Goal: Task Accomplishment & Management: Use online tool/utility

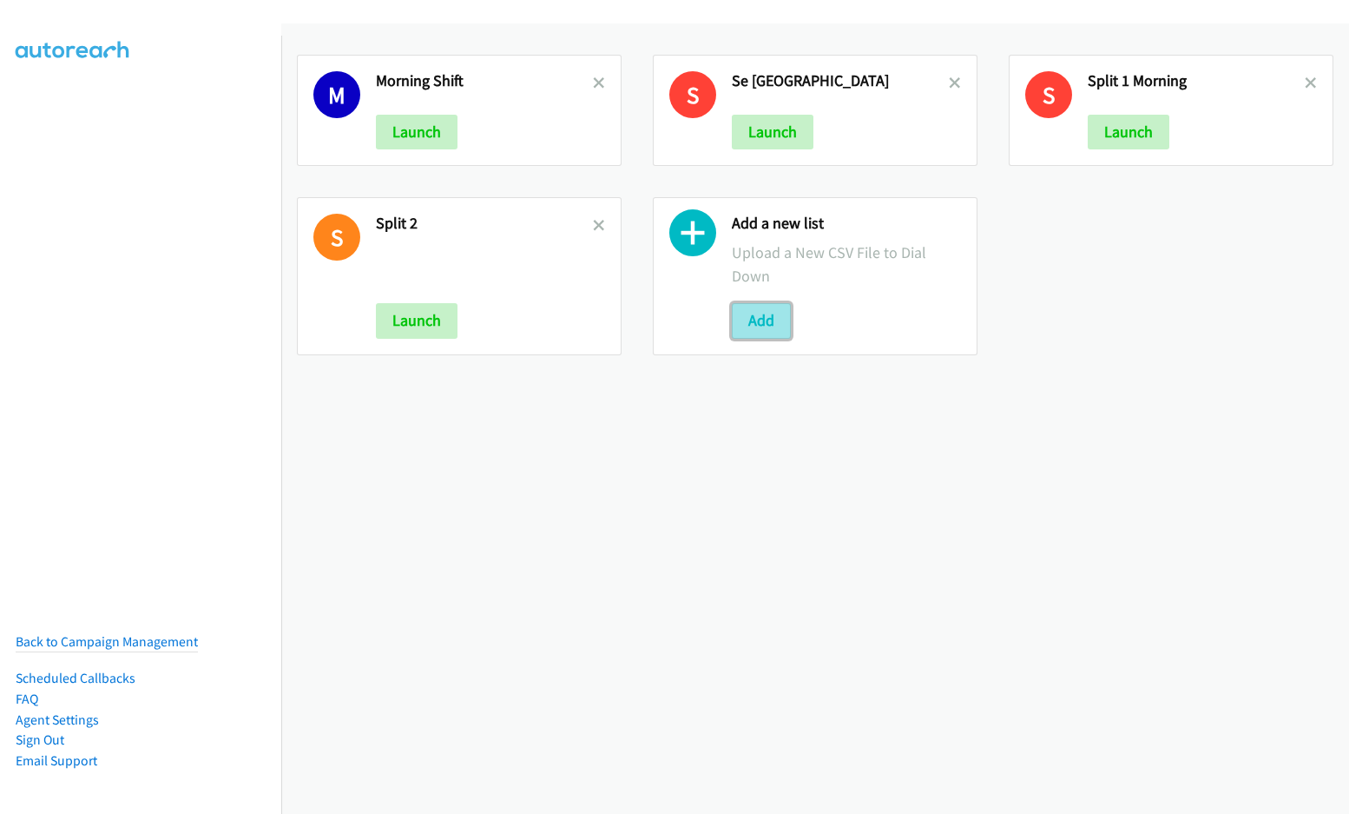
drag, startPoint x: 0, startPoint y: 0, endPoint x: 734, endPoint y: 327, distance: 803.4
click at [734, 327] on button "Add" at bounding box center [761, 320] width 59 height 35
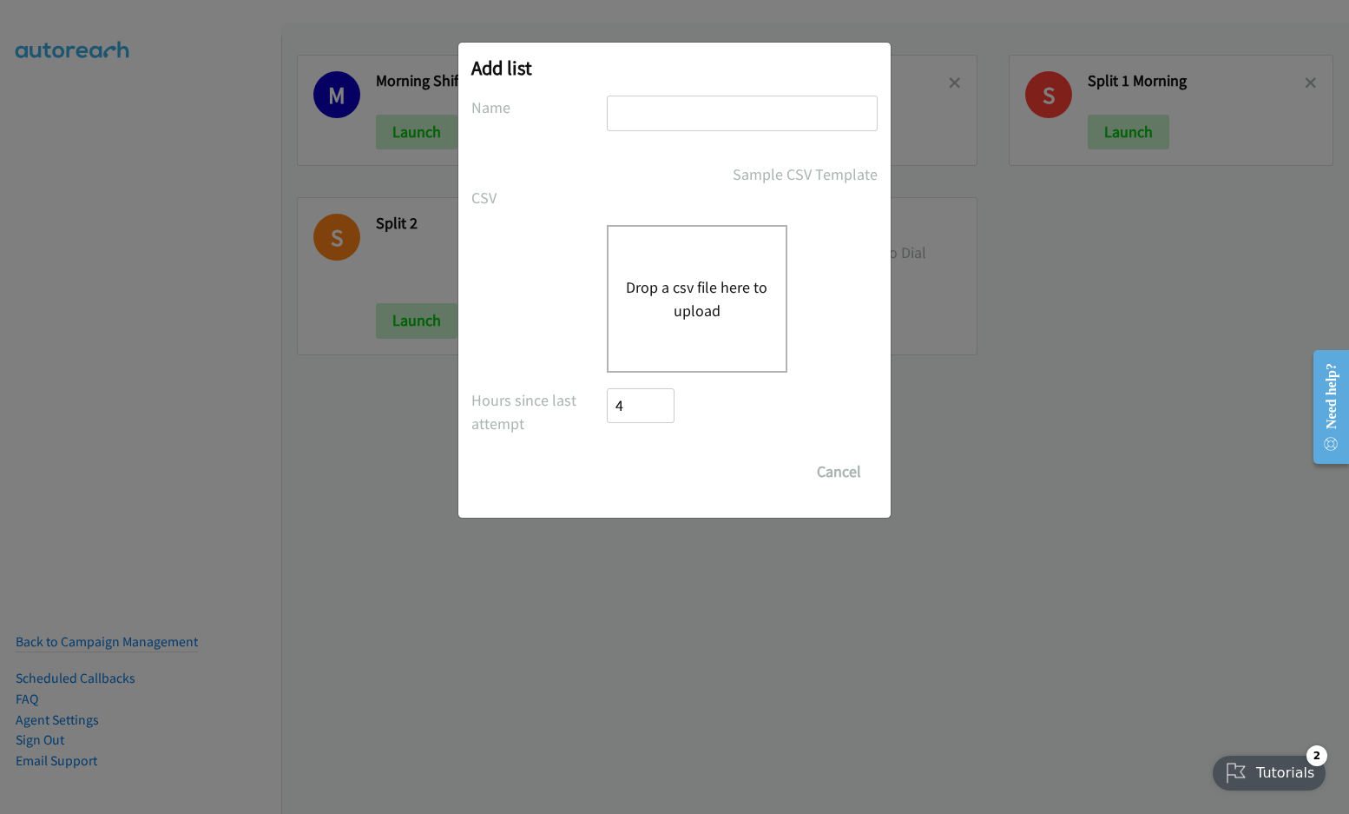
drag, startPoint x: 287, startPoint y: 581, endPoint x: 720, endPoint y: 675, distance: 443.3
click at [720, 675] on div "Add list No phone fields were returned for that Report or List View Please uplo…" at bounding box center [674, 415] width 1349 height 798
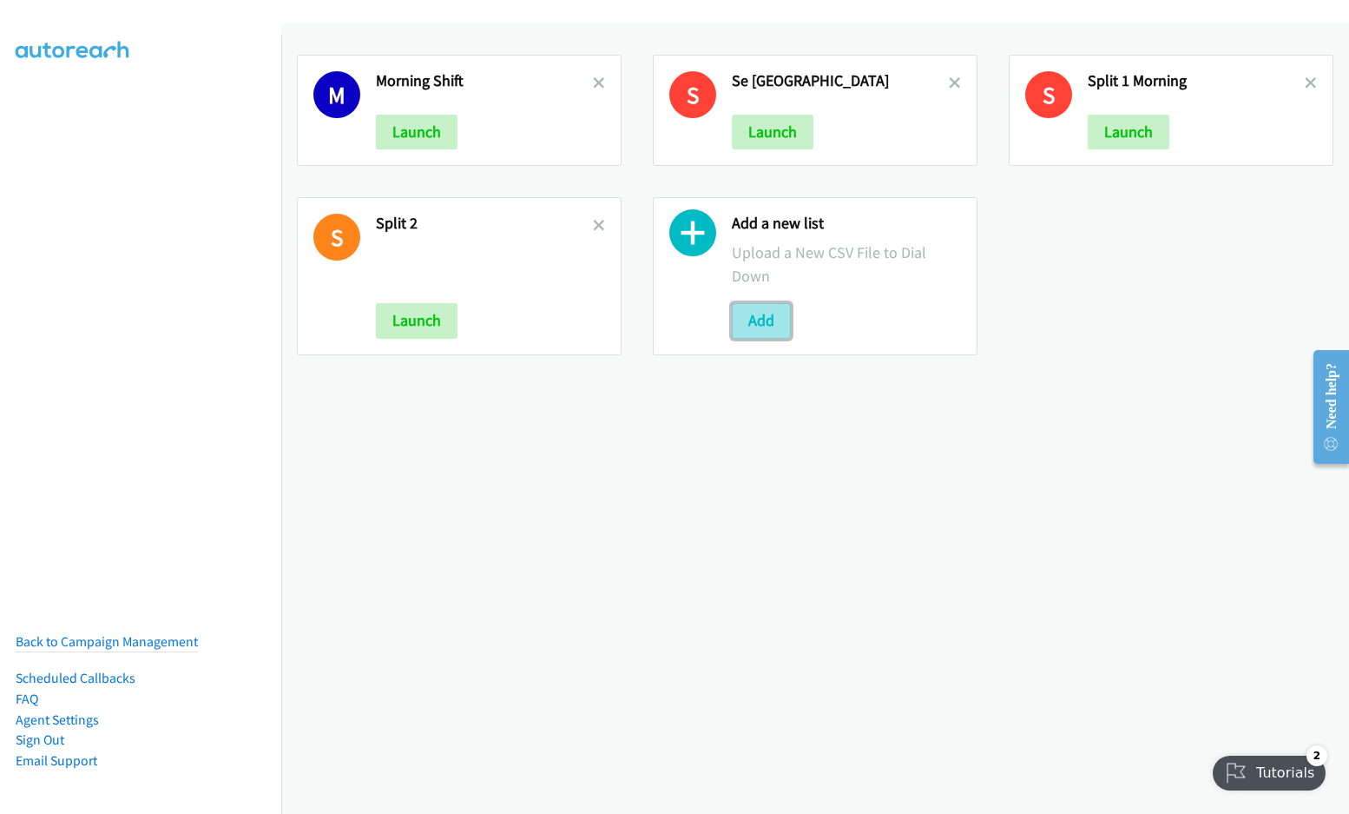
click at [764, 327] on button "Add" at bounding box center [761, 320] width 59 height 35
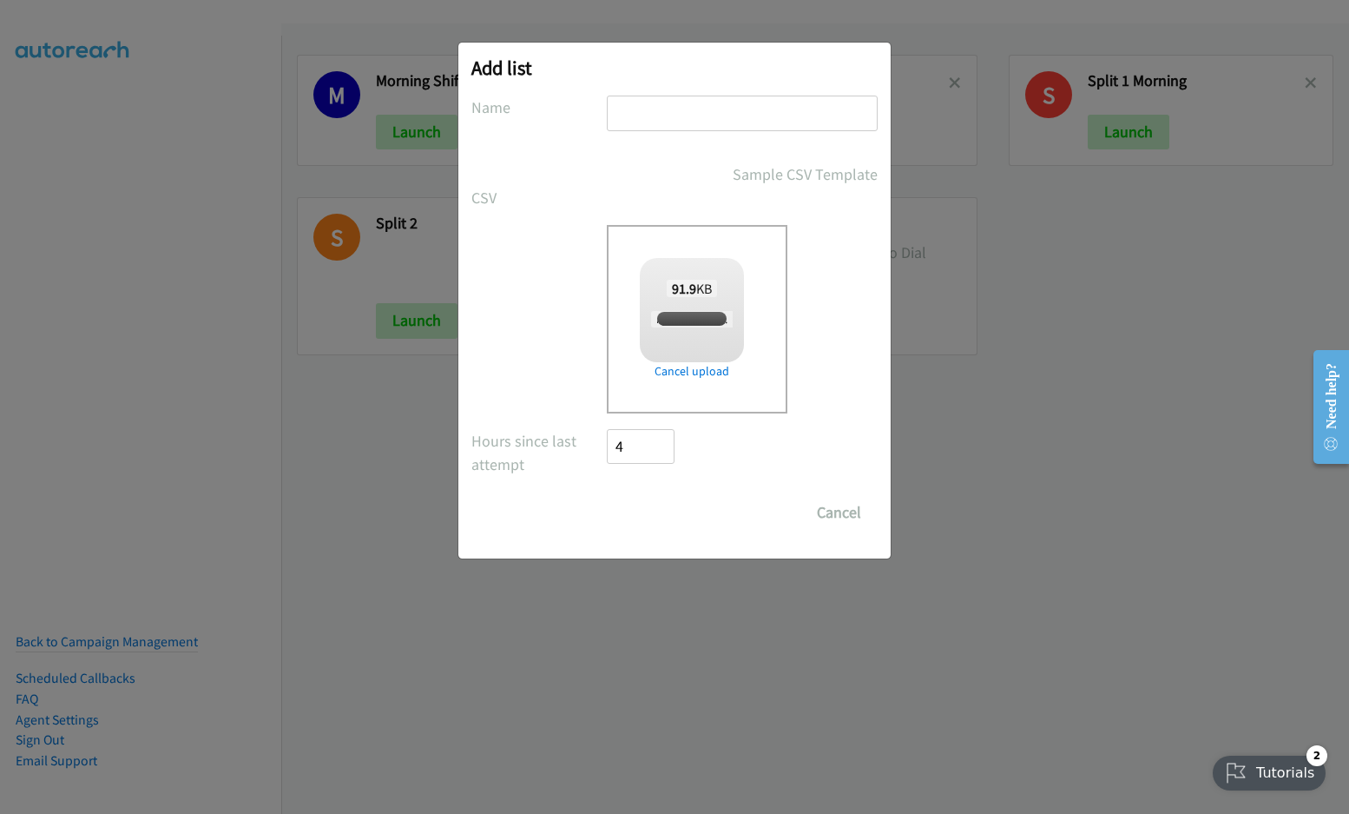
checkbox input "true"
click at [662, 122] on input "text" at bounding box center [742, 114] width 271 height 36
type input "Splunk"
click at [607, 495] on input "Save List" at bounding box center [652, 512] width 91 height 35
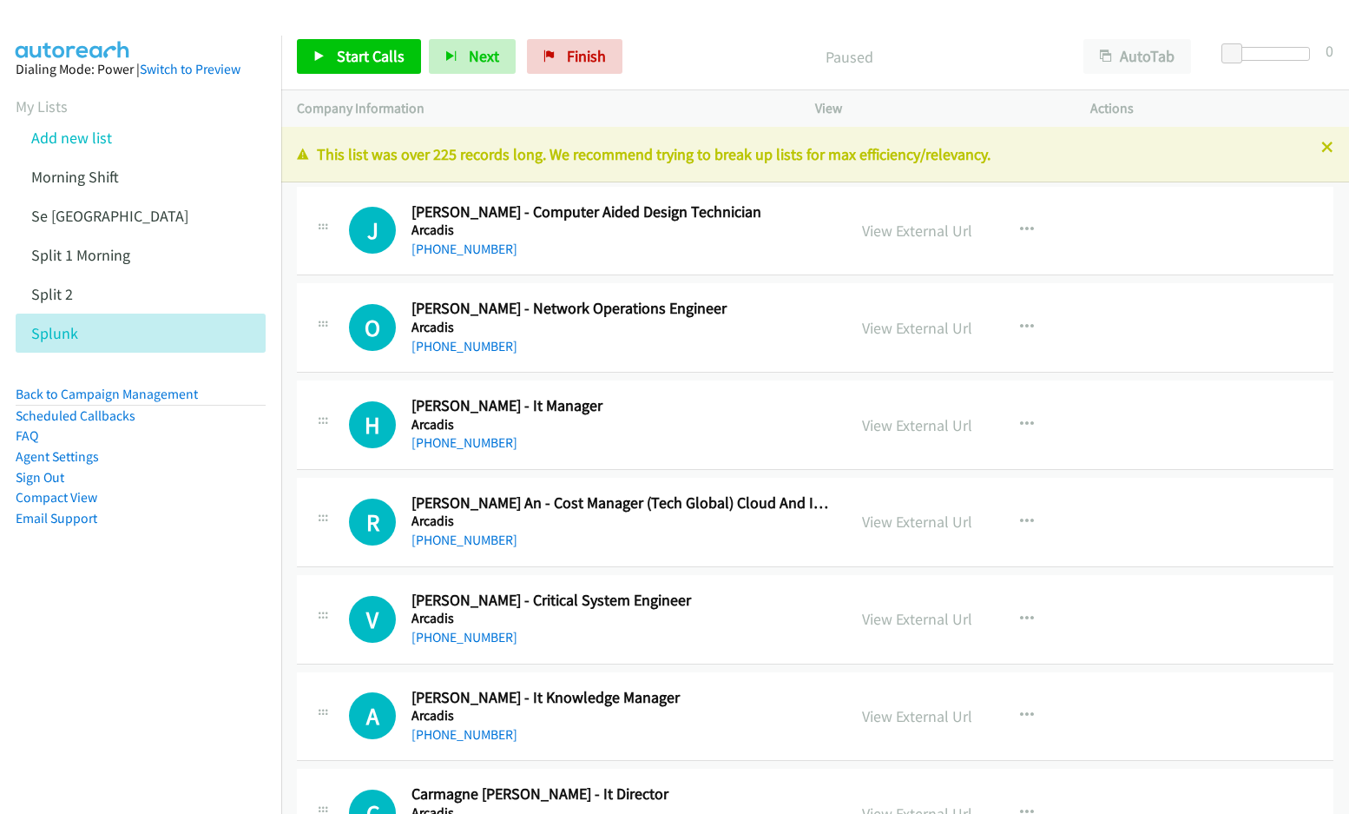
drag, startPoint x: 922, startPoint y: 420, endPoint x: 923, endPoint y: 41, distance: 379.4
click at [923, 41] on div "Paused" at bounding box center [849, 56] width 438 height 35
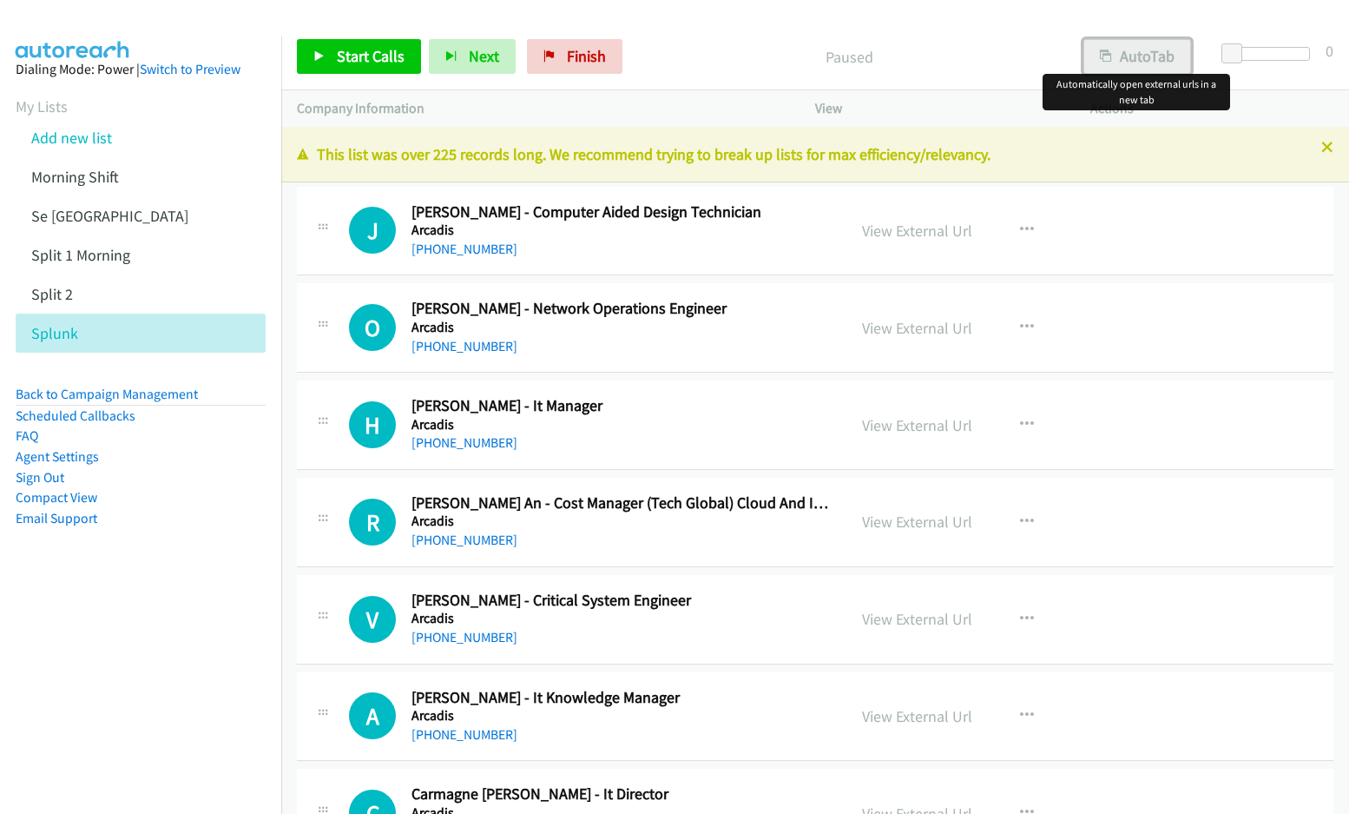
click at [1121, 63] on button "AutoTab" at bounding box center [1138, 56] width 108 height 35
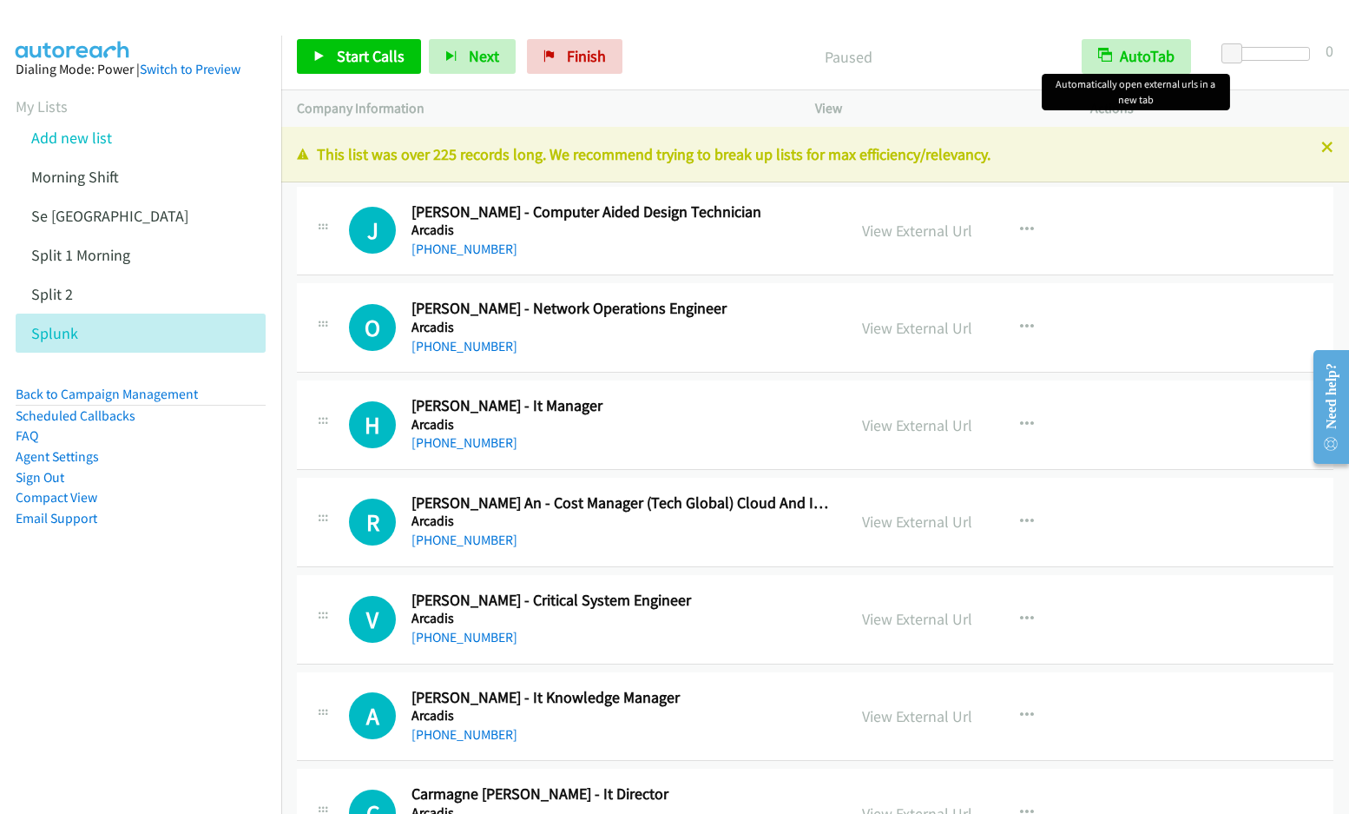
drag, startPoint x: 1111, startPoint y: 71, endPoint x: 1005, endPoint y: 23, distance: 117.3
click at [1005, 22] on div at bounding box center [667, 33] width 1334 height 67
click at [977, 61] on p "Paused" at bounding box center [848, 56] width 405 height 23
drag, startPoint x: 965, startPoint y: 59, endPoint x: 926, endPoint y: 44, distance: 42.6
click at [926, 45] on p "Paused" at bounding box center [848, 56] width 405 height 23
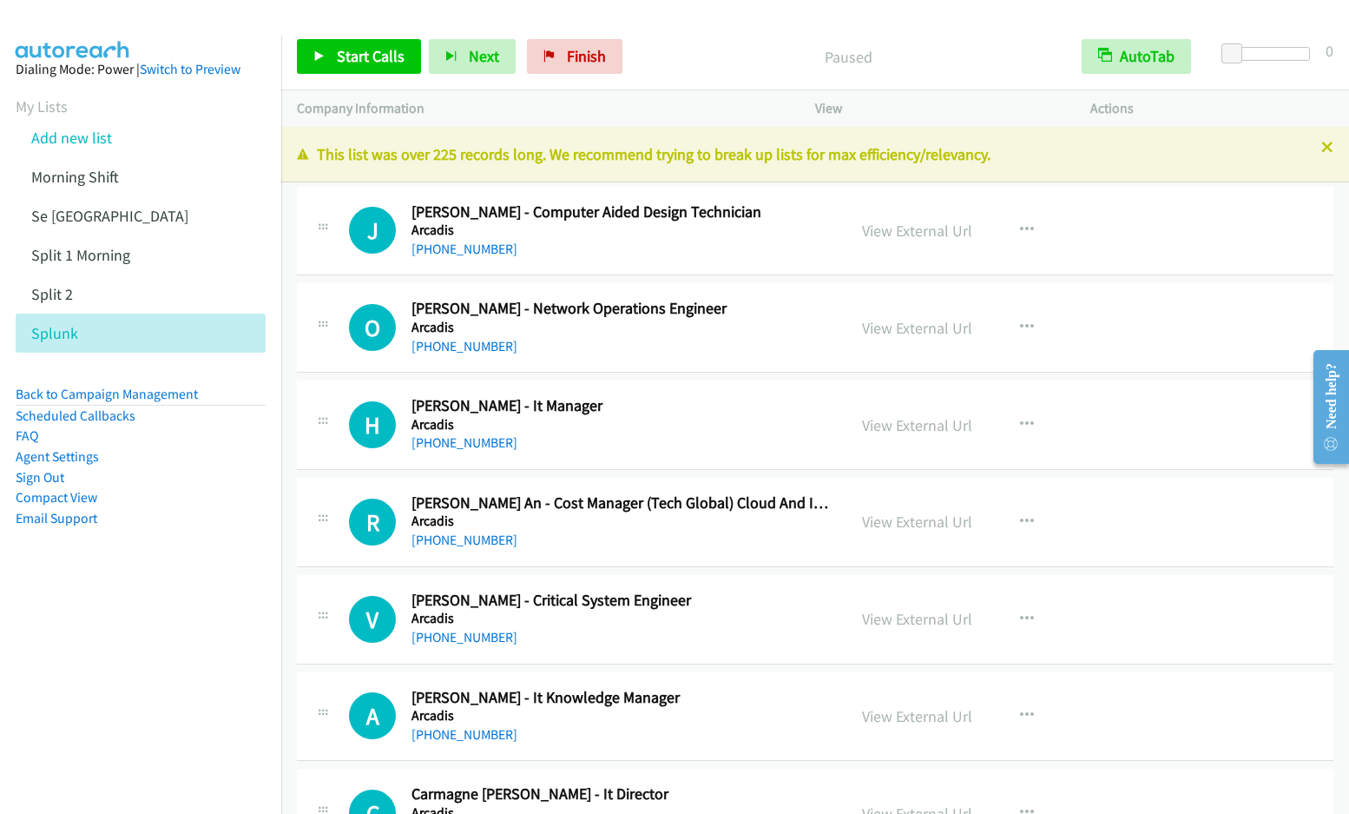
click at [926, 53] on p "Paused" at bounding box center [848, 56] width 405 height 23
drag, startPoint x: 1151, startPoint y: 711, endPoint x: 196, endPoint y: 703, distance: 955.1
click at [196, 703] on nav "Dialing Mode: Power | Switch to Preview My Lists Add new list Morning Shift Se …" at bounding box center [141, 443] width 282 height 814
click at [155, 577] on aside "Dialing Mode: Power | Switch to Preview My Lists Add new list Morning Shift Se …" at bounding box center [140, 321] width 281 height 571
click at [111, 674] on nav "Dialing Mode: Power | Switch to Preview My Lists Add new list Morning Shift Se …" at bounding box center [141, 443] width 282 height 814
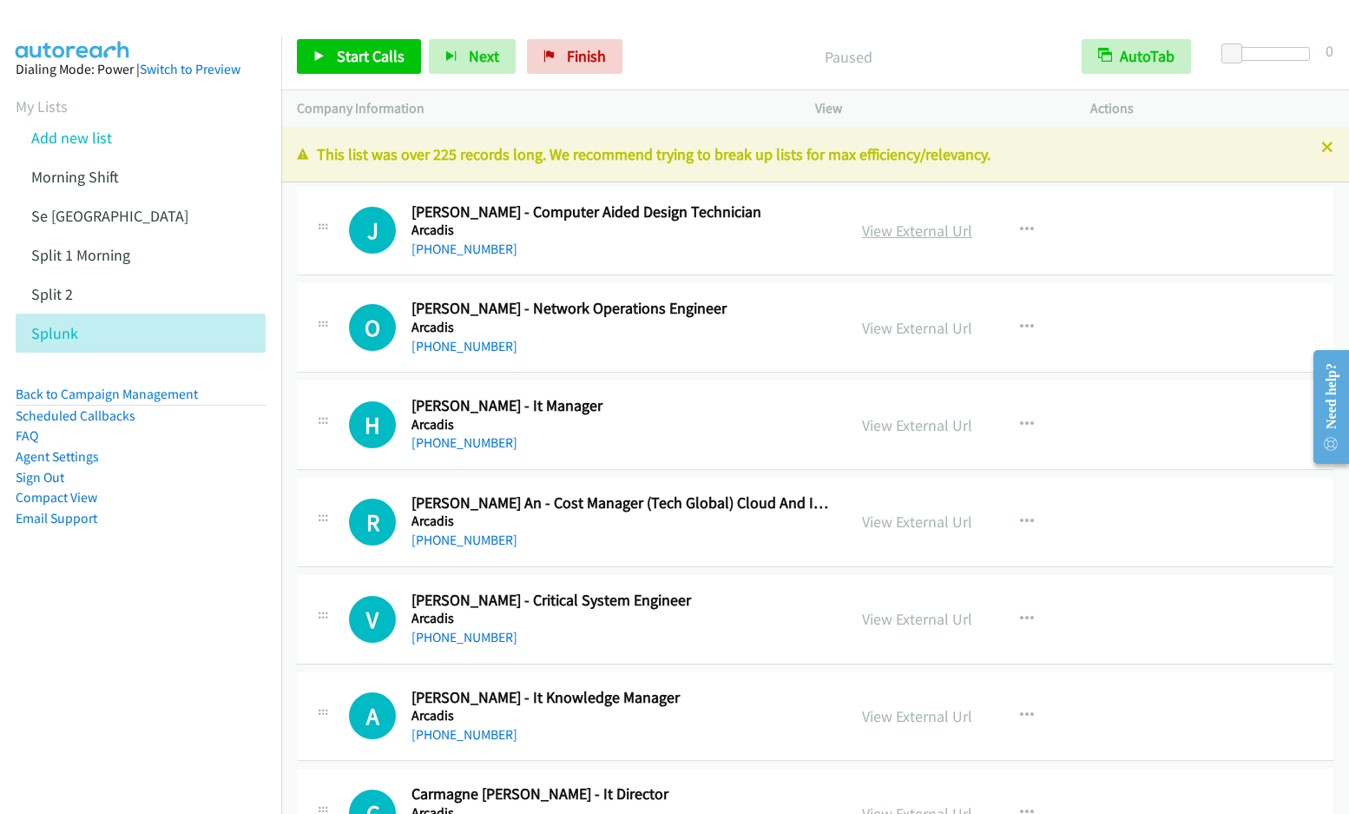
drag, startPoint x: 358, startPoint y: 2, endPoint x: 911, endPoint y: 234, distance: 600.0
click at [911, 234] on link "View External Url" at bounding box center [917, 231] width 110 height 20
click at [700, 19] on div at bounding box center [667, 33] width 1334 height 67
click at [914, 231] on link "View External Url" at bounding box center [917, 231] width 110 height 20
click at [1014, 318] on button "button" at bounding box center [1027, 327] width 47 height 35
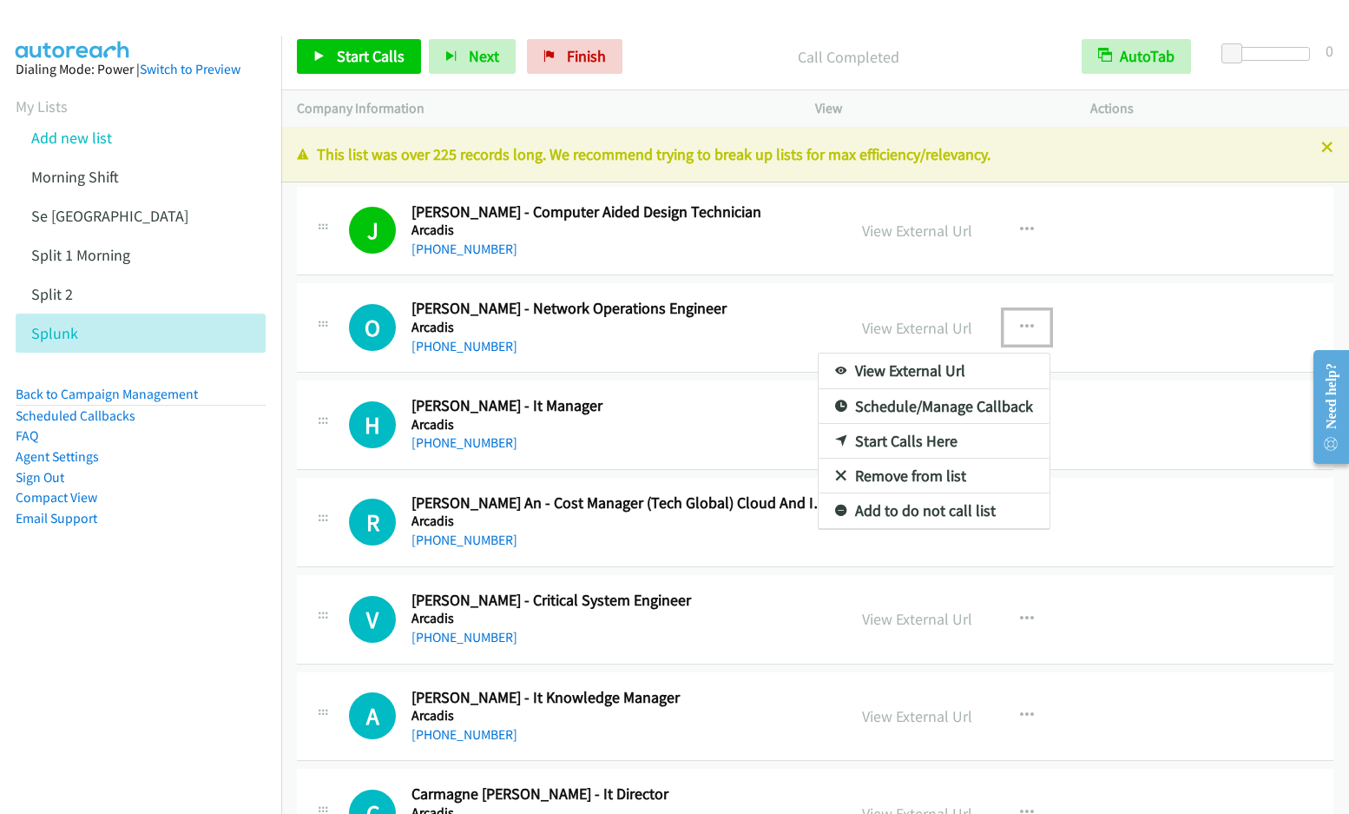
click at [946, 445] on link "Start Calls Here" at bounding box center [934, 441] width 231 height 35
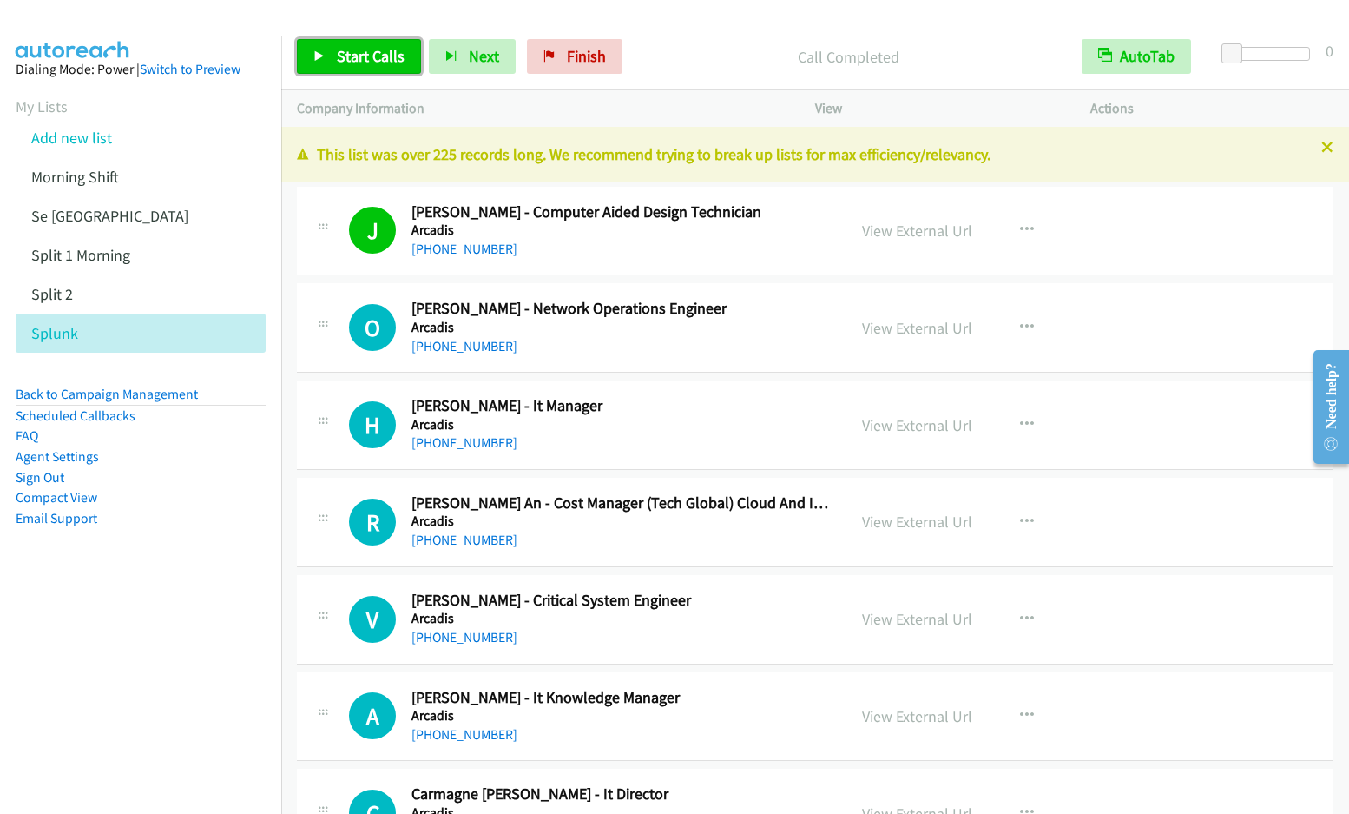
click at [366, 45] on link "Start Calls" at bounding box center [359, 56] width 124 height 35
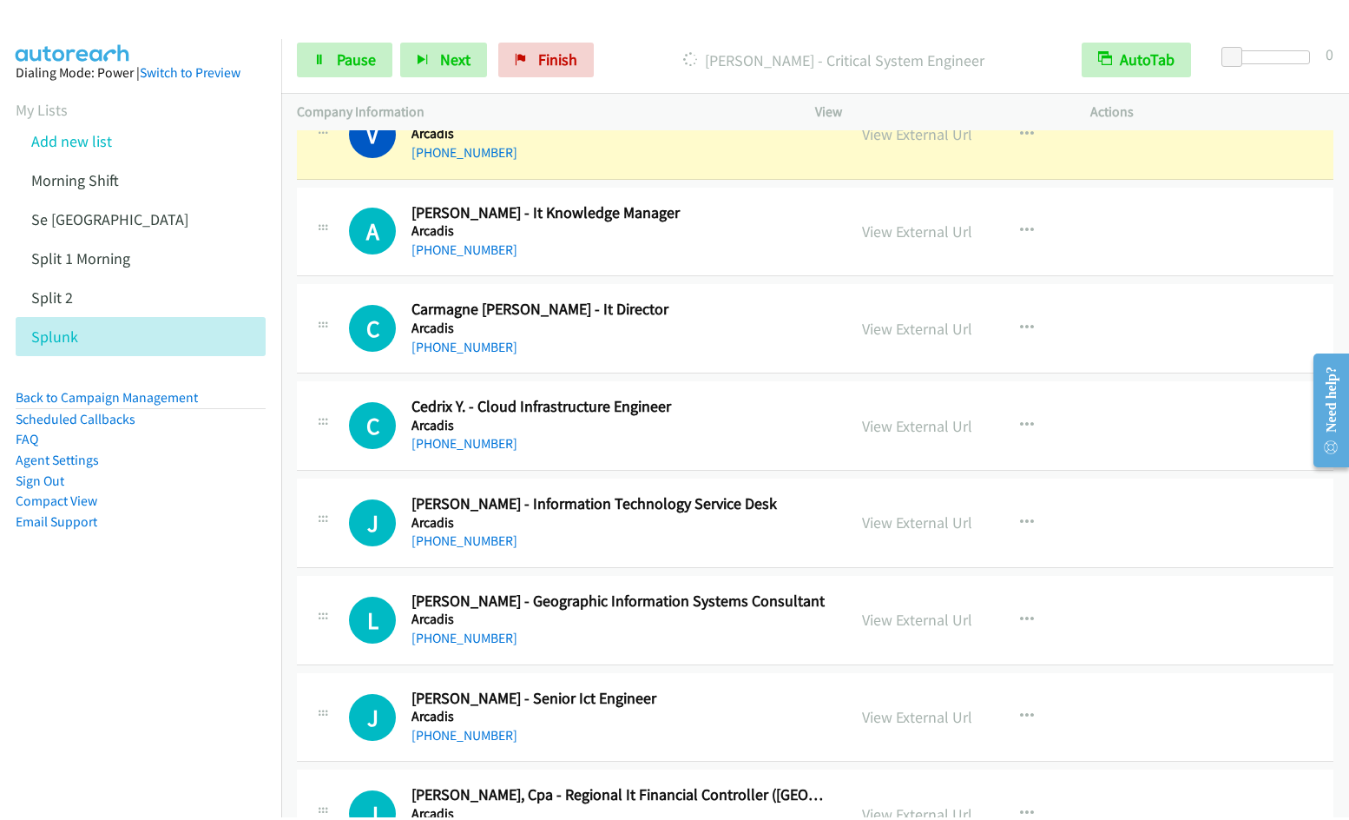
scroll to position [453, 0]
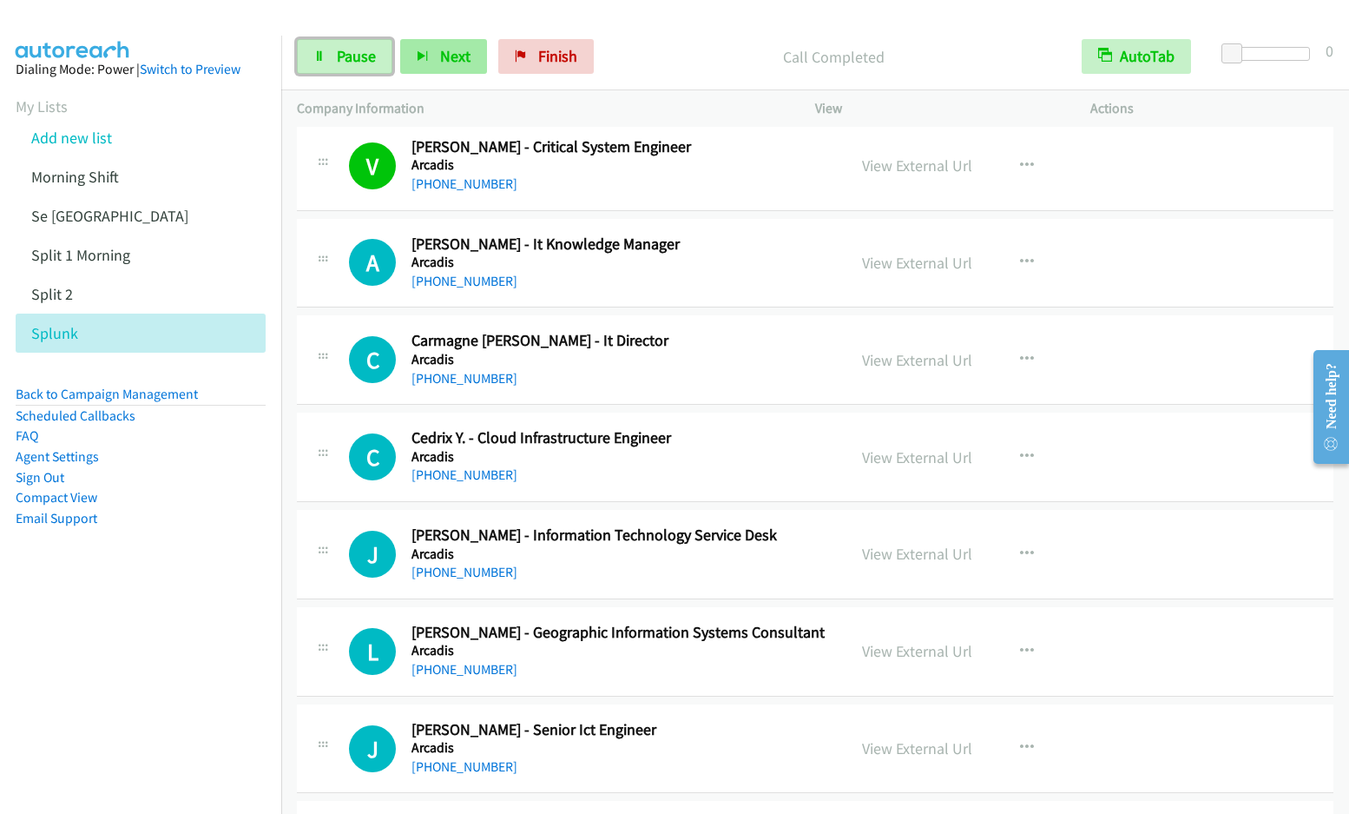
drag, startPoint x: 334, startPoint y: 50, endPoint x: 405, endPoint y: 45, distance: 71.4
click at [334, 50] on link "Pause" at bounding box center [345, 56] width 96 height 35
click at [382, 55] on span "Start Calls" at bounding box center [371, 56] width 68 height 20
click at [904, 259] on link "View External Url" at bounding box center [917, 263] width 110 height 20
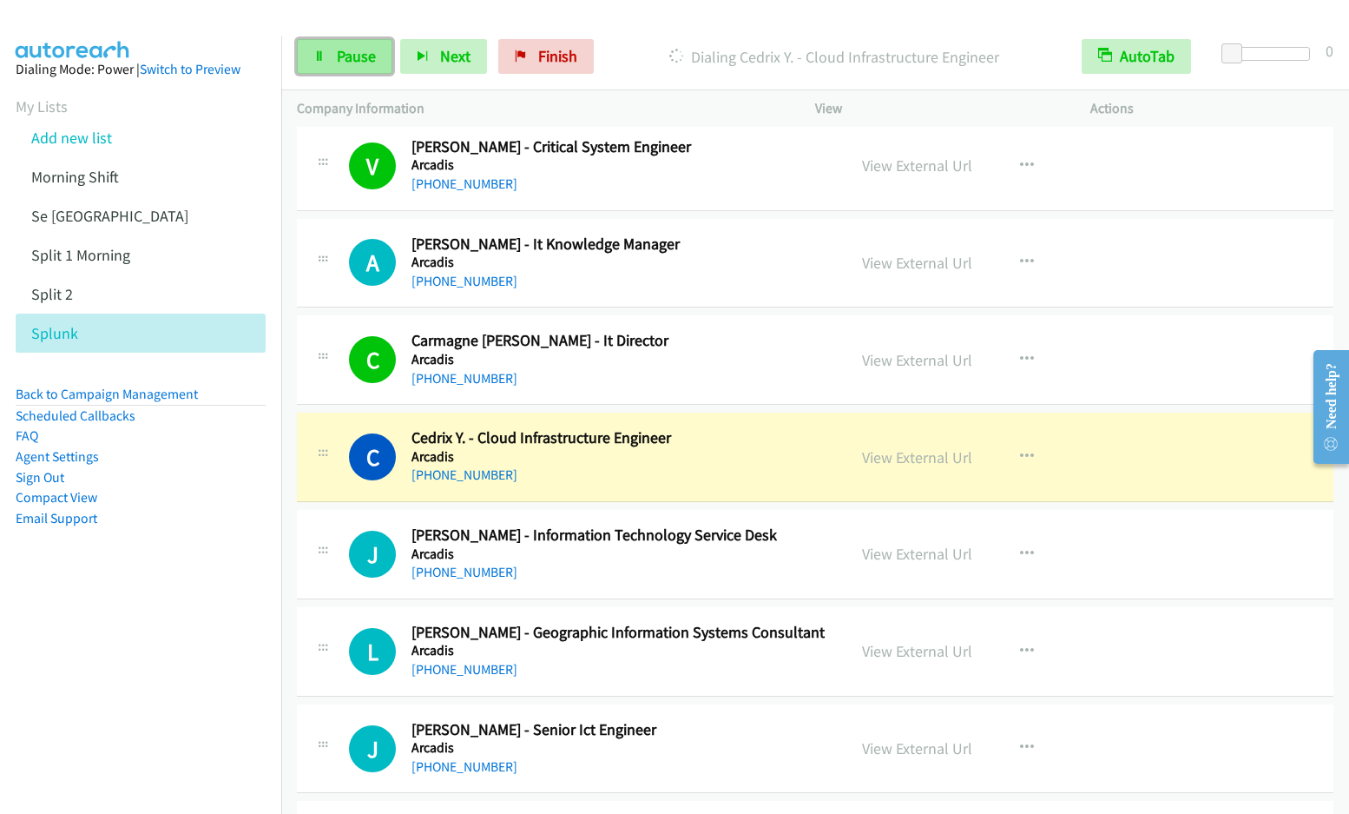
click at [364, 60] on span "Pause" at bounding box center [356, 56] width 39 height 20
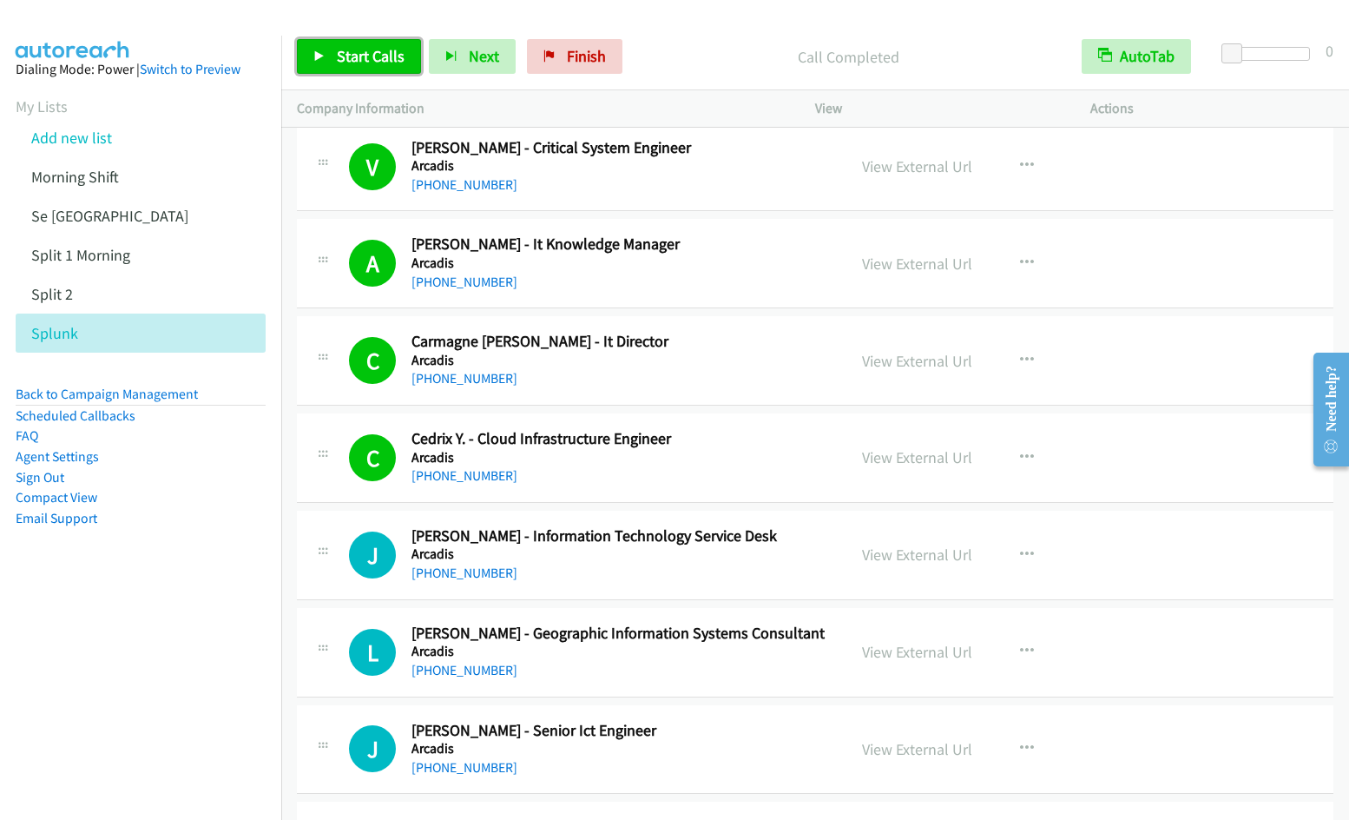
click at [374, 62] on span "Start Calls" at bounding box center [371, 56] width 68 height 20
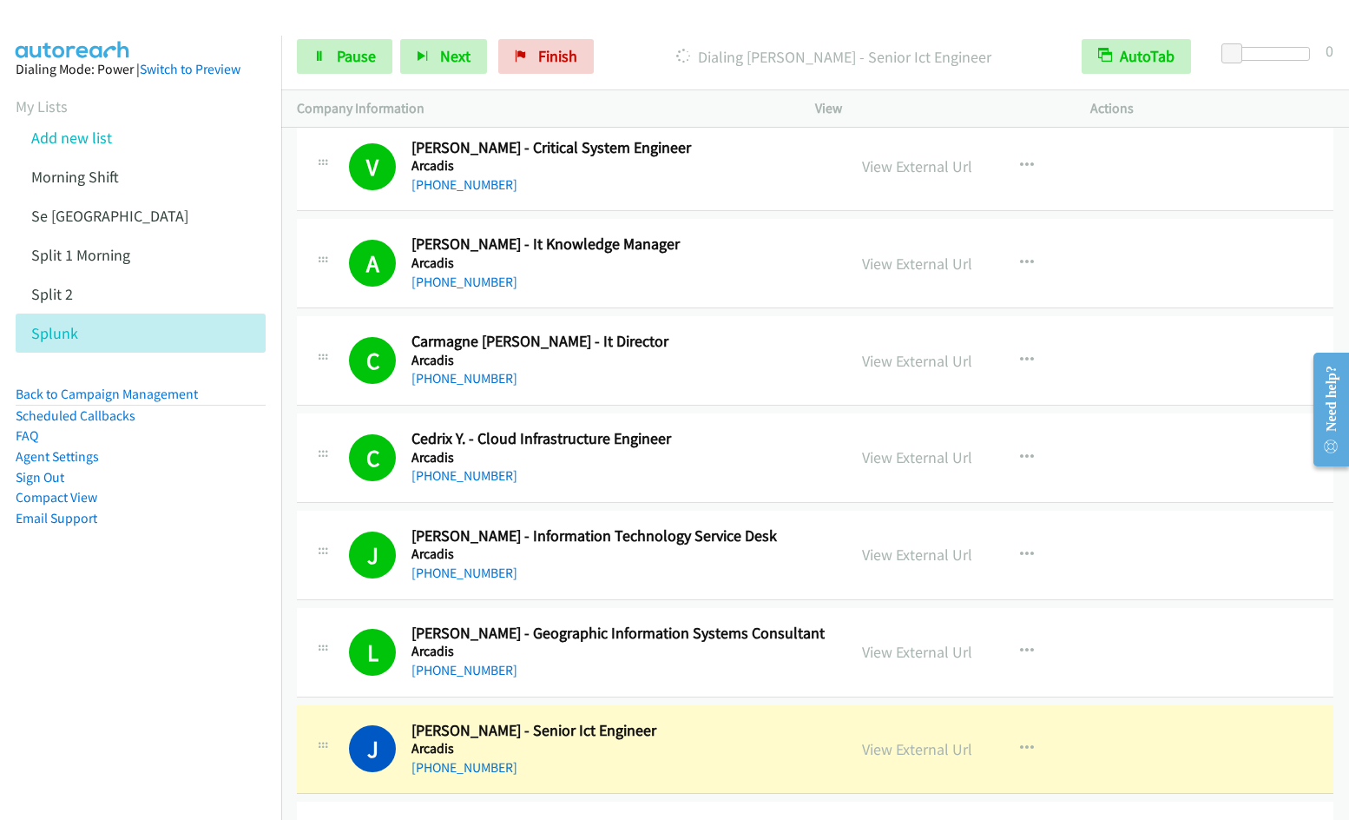
scroll to position [1047, 0]
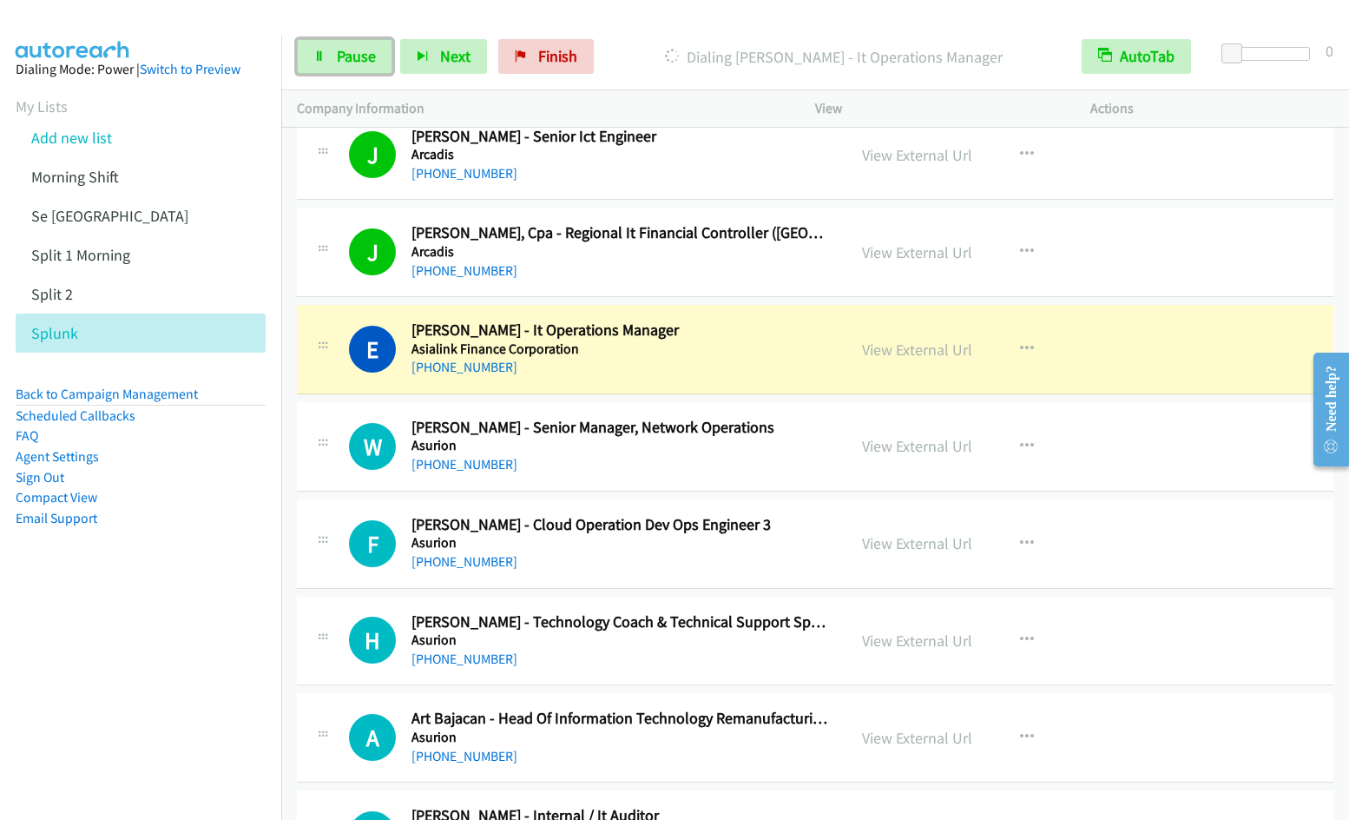
drag, startPoint x: 349, startPoint y: 52, endPoint x: 466, endPoint y: 0, distance: 128.3
click at [349, 53] on span "Pause" at bounding box center [356, 56] width 39 height 20
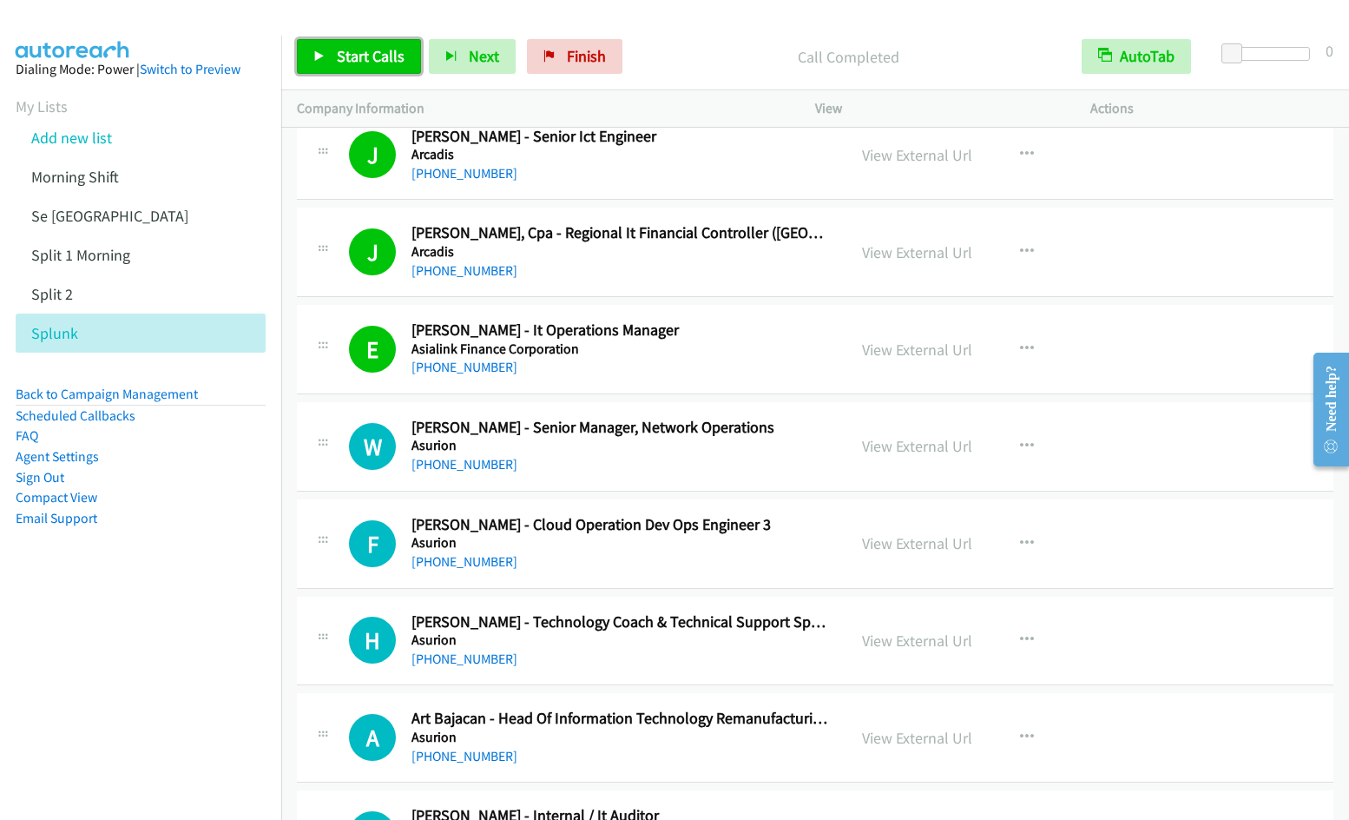
click at [356, 63] on span "Start Calls" at bounding box center [371, 56] width 68 height 20
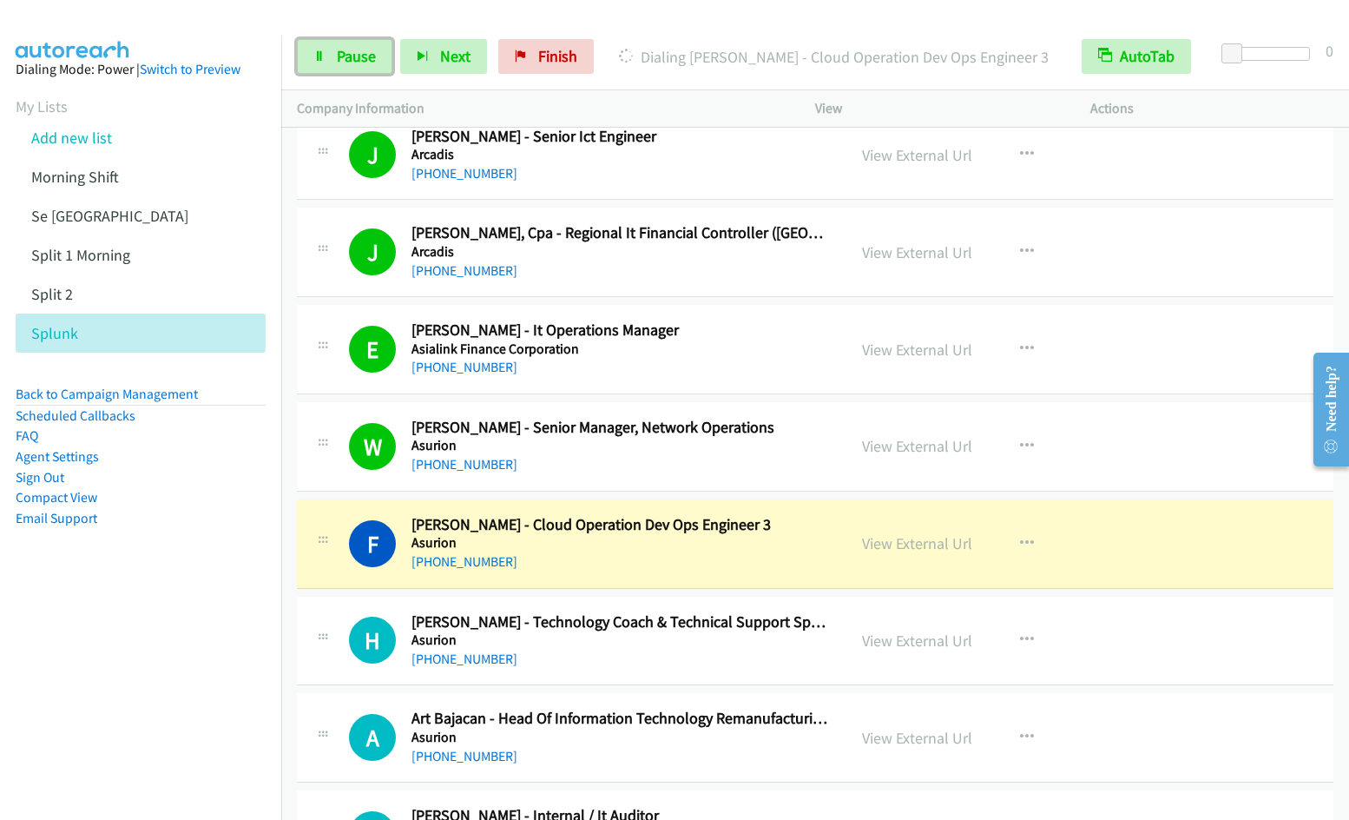
drag, startPoint x: 346, startPoint y: 50, endPoint x: 458, endPoint y: 9, distance: 118.7
click at [346, 50] on span "Pause" at bounding box center [356, 56] width 39 height 20
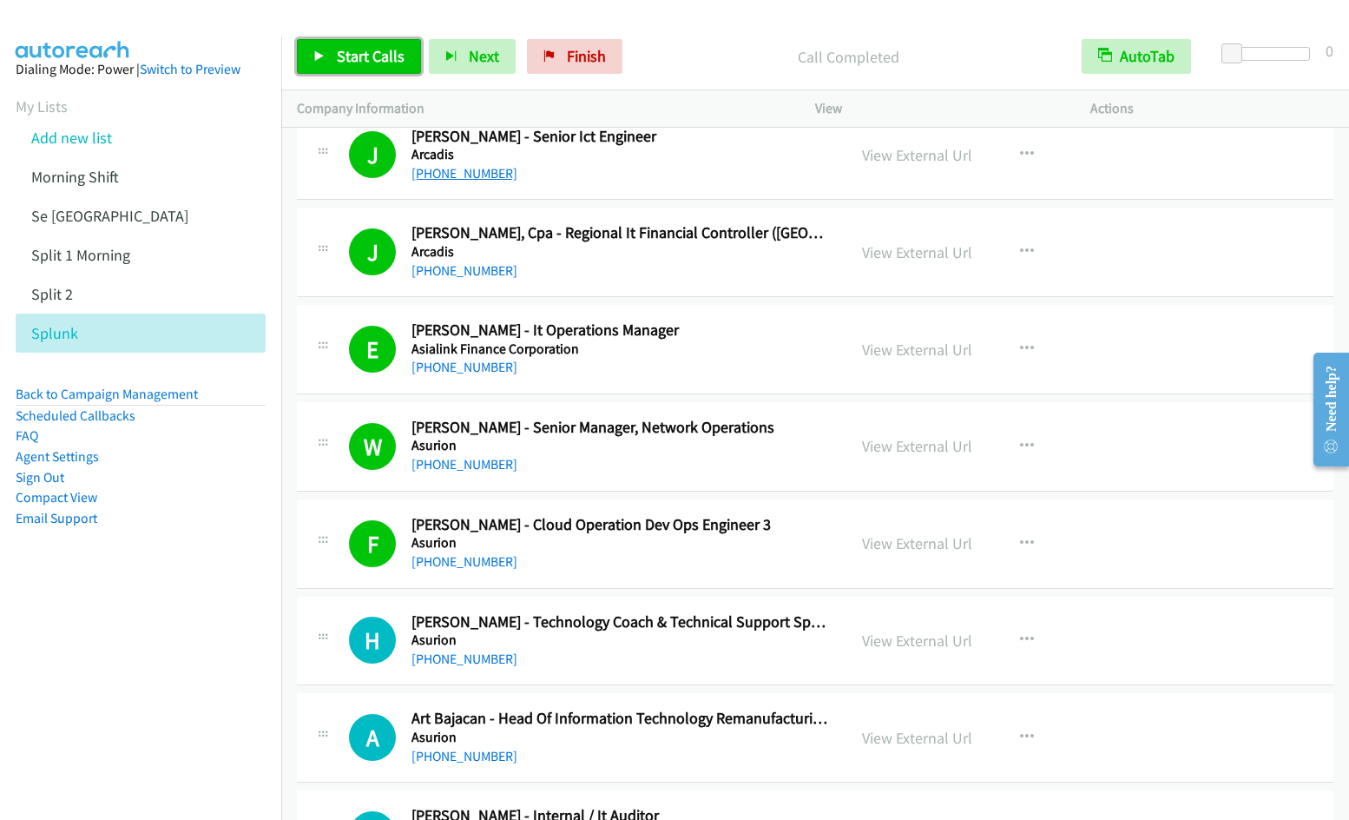
drag, startPoint x: 336, startPoint y: 43, endPoint x: 491, endPoint y: 169, distance: 200.0
click at [338, 44] on link "Start Calls" at bounding box center [359, 56] width 124 height 35
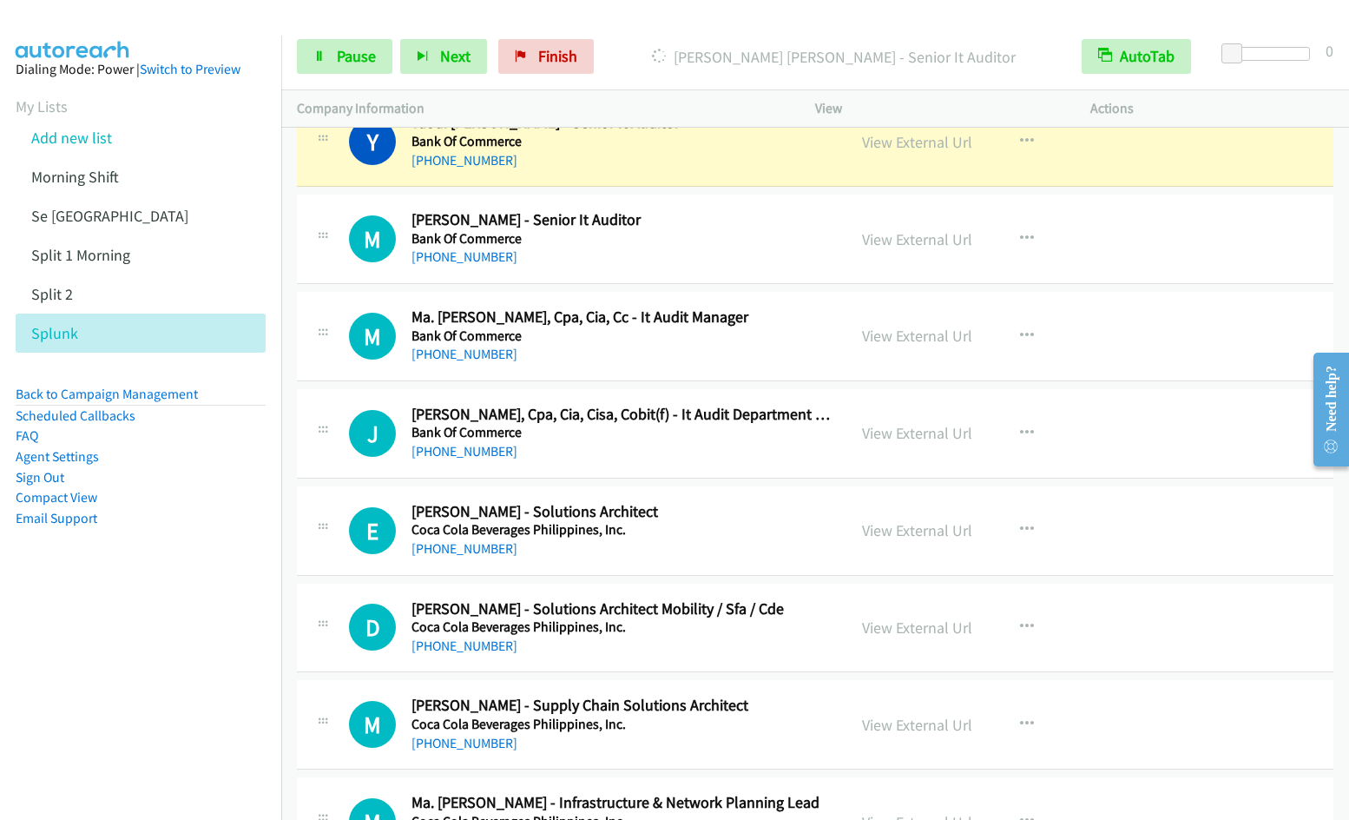
scroll to position [2093, 0]
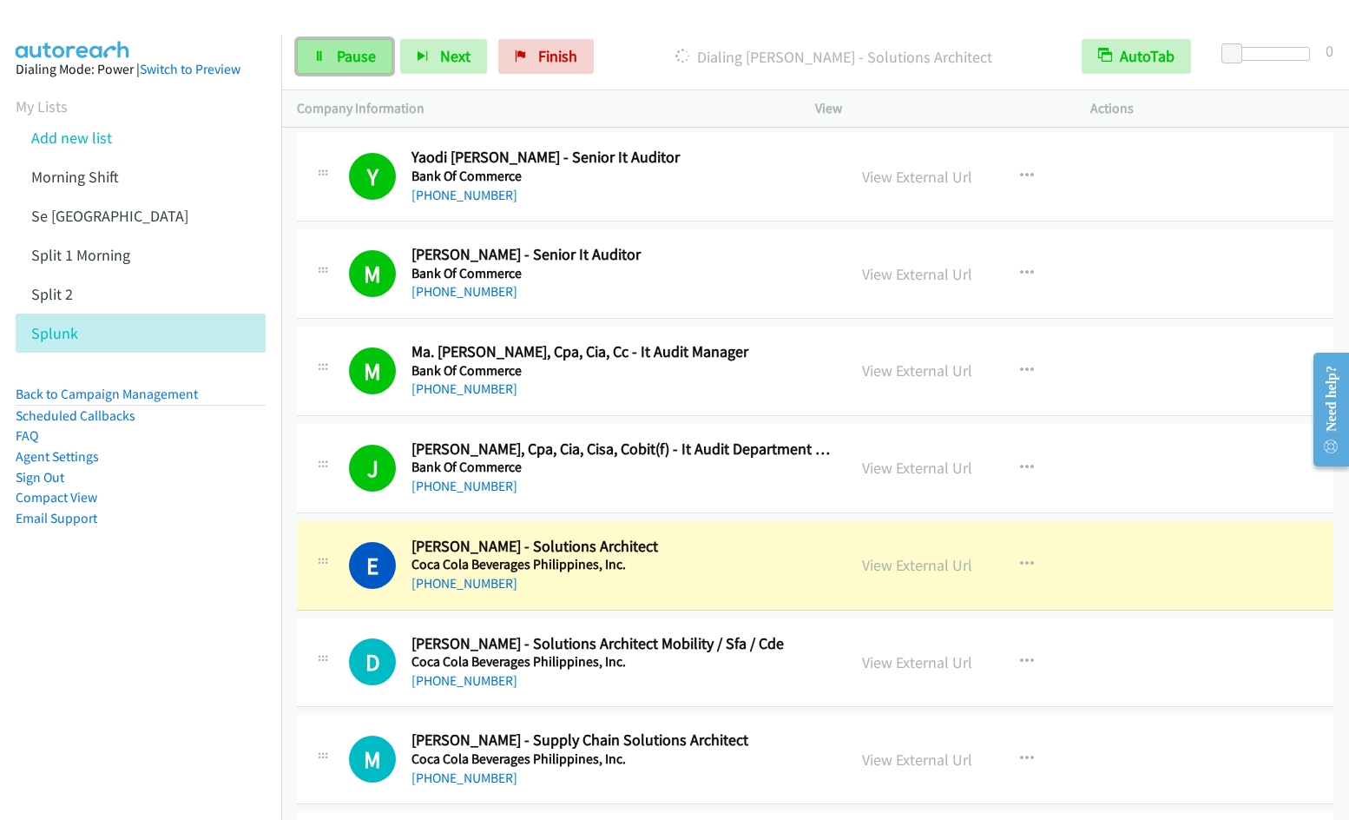
click at [356, 56] on span "Pause" at bounding box center [356, 56] width 39 height 20
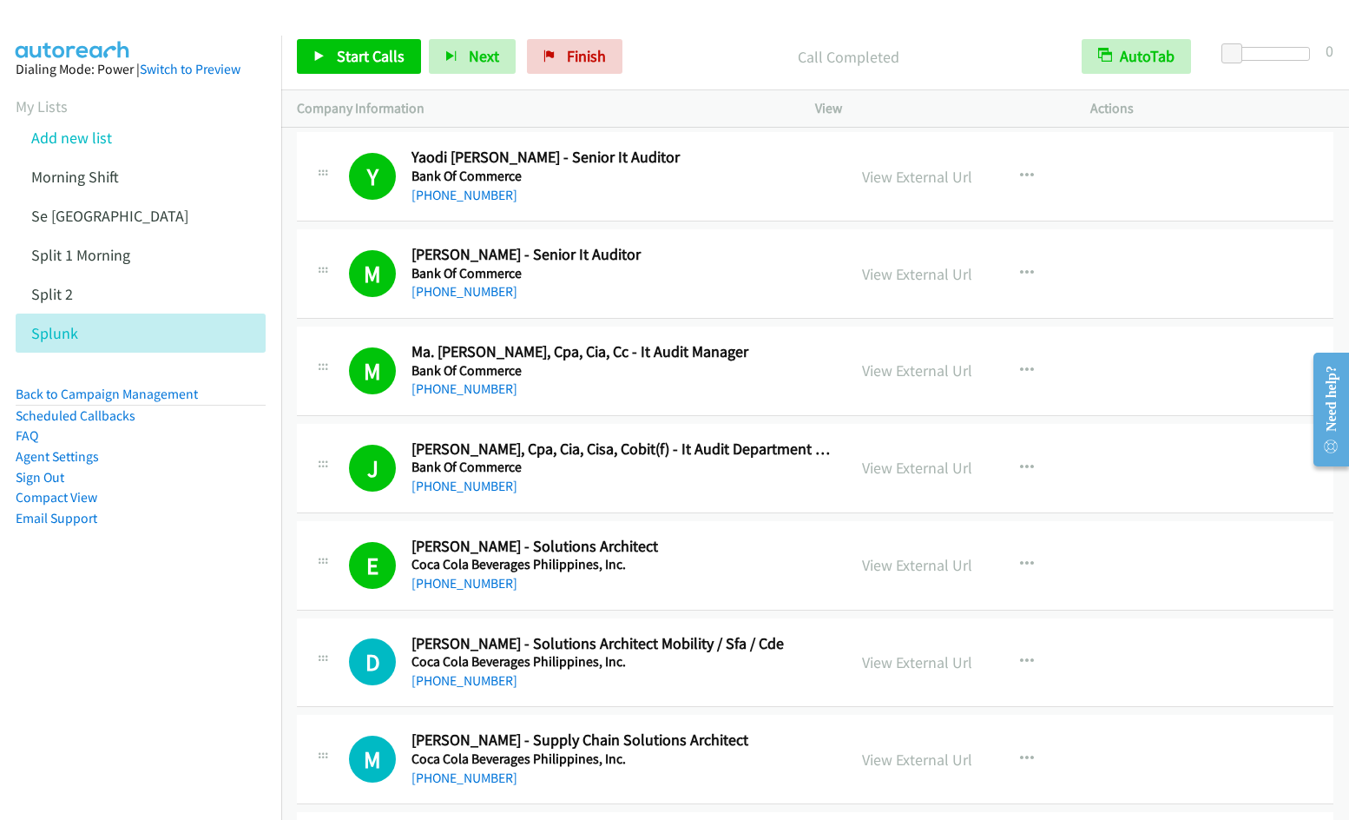
scroll to position [2687, 0]
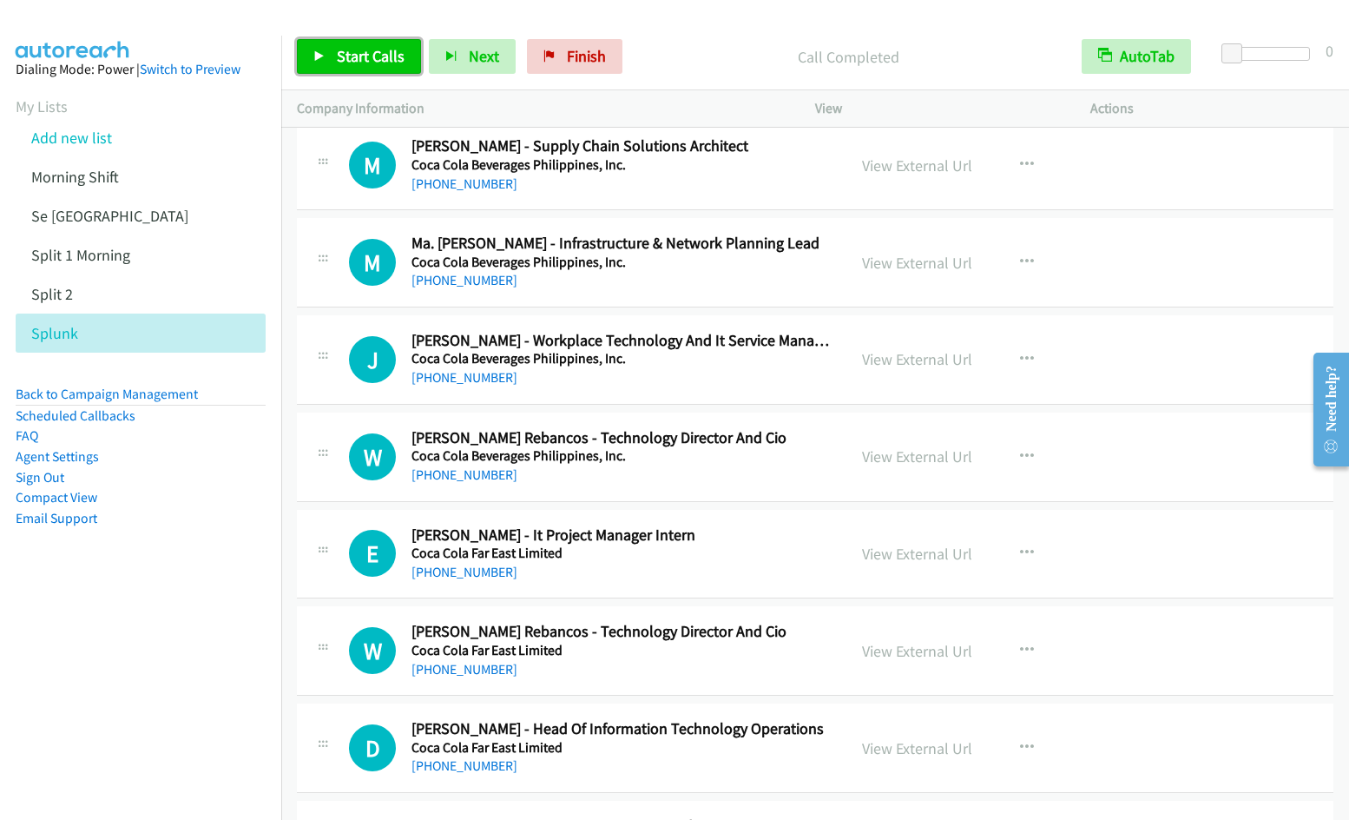
click at [359, 63] on span "Start Calls" at bounding box center [371, 56] width 68 height 20
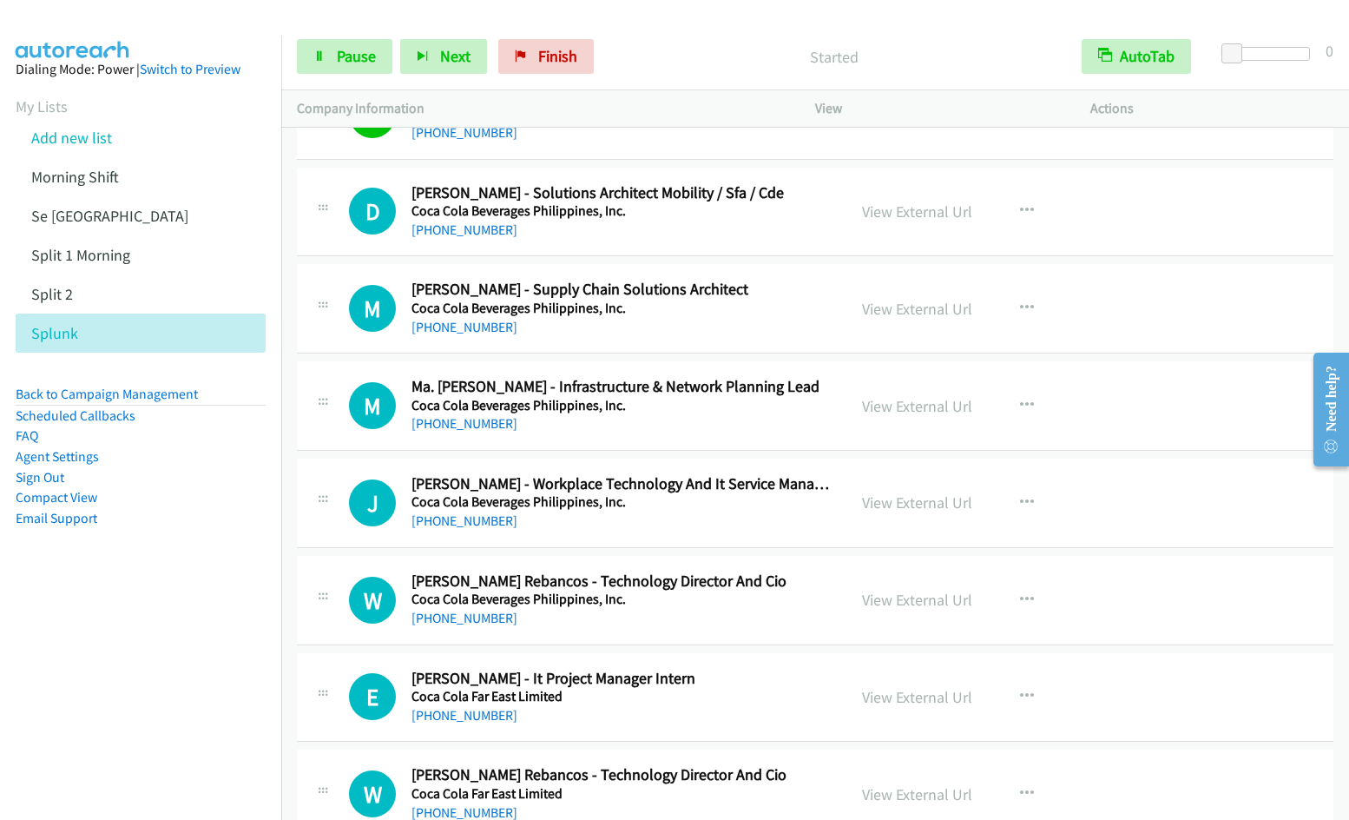
scroll to position [2451, 0]
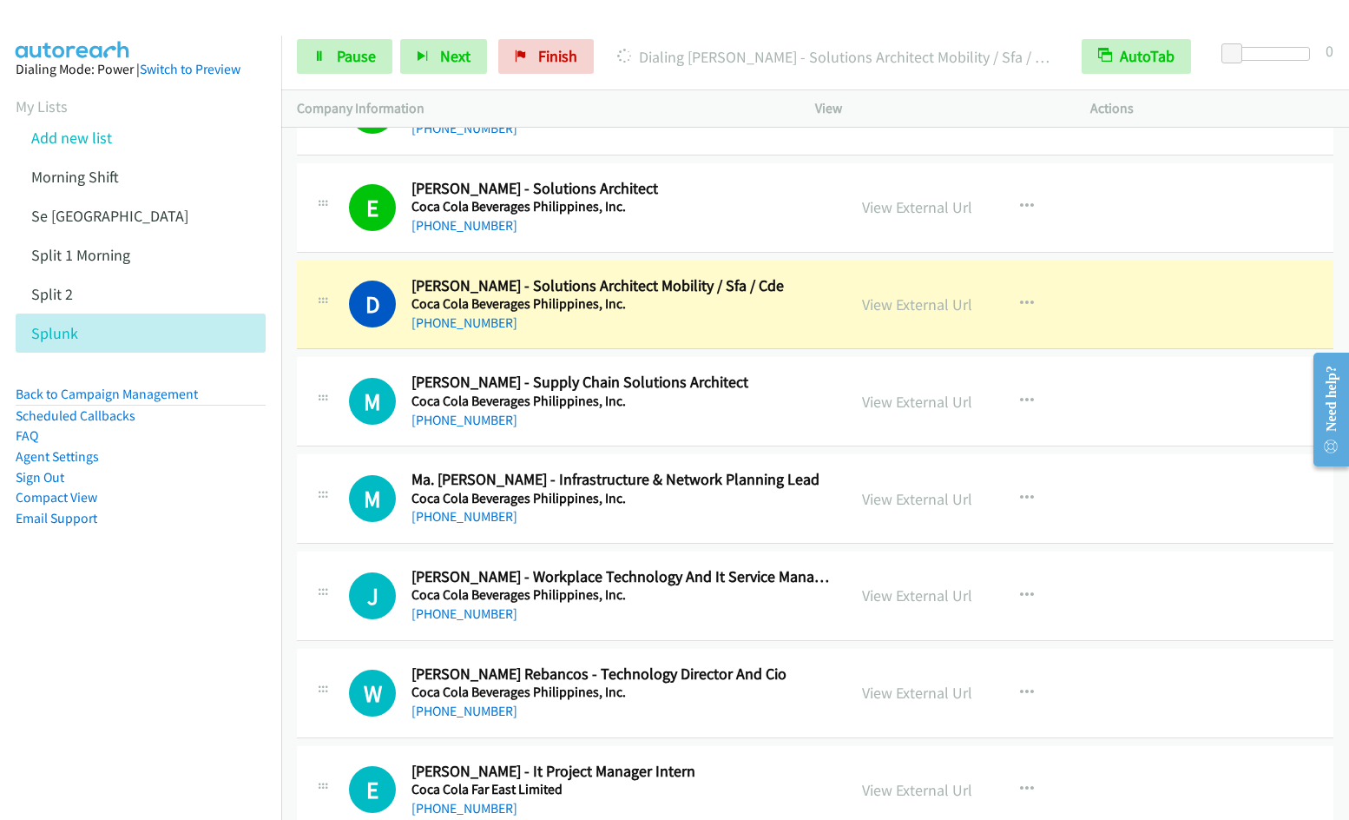
click at [1021, 201] on icon "button" at bounding box center [1027, 207] width 14 height 14
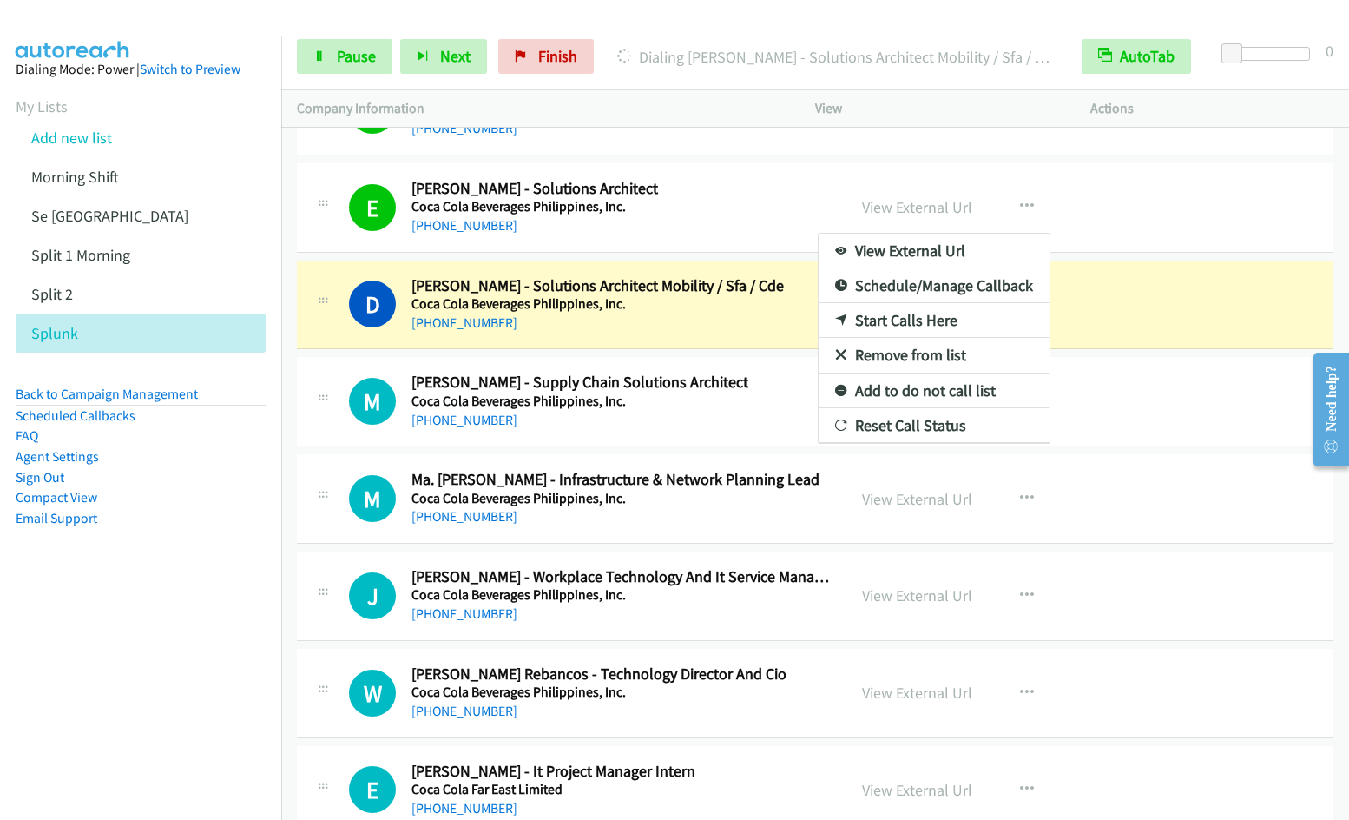
click at [928, 358] on link "Remove from list" at bounding box center [934, 355] width 231 height 35
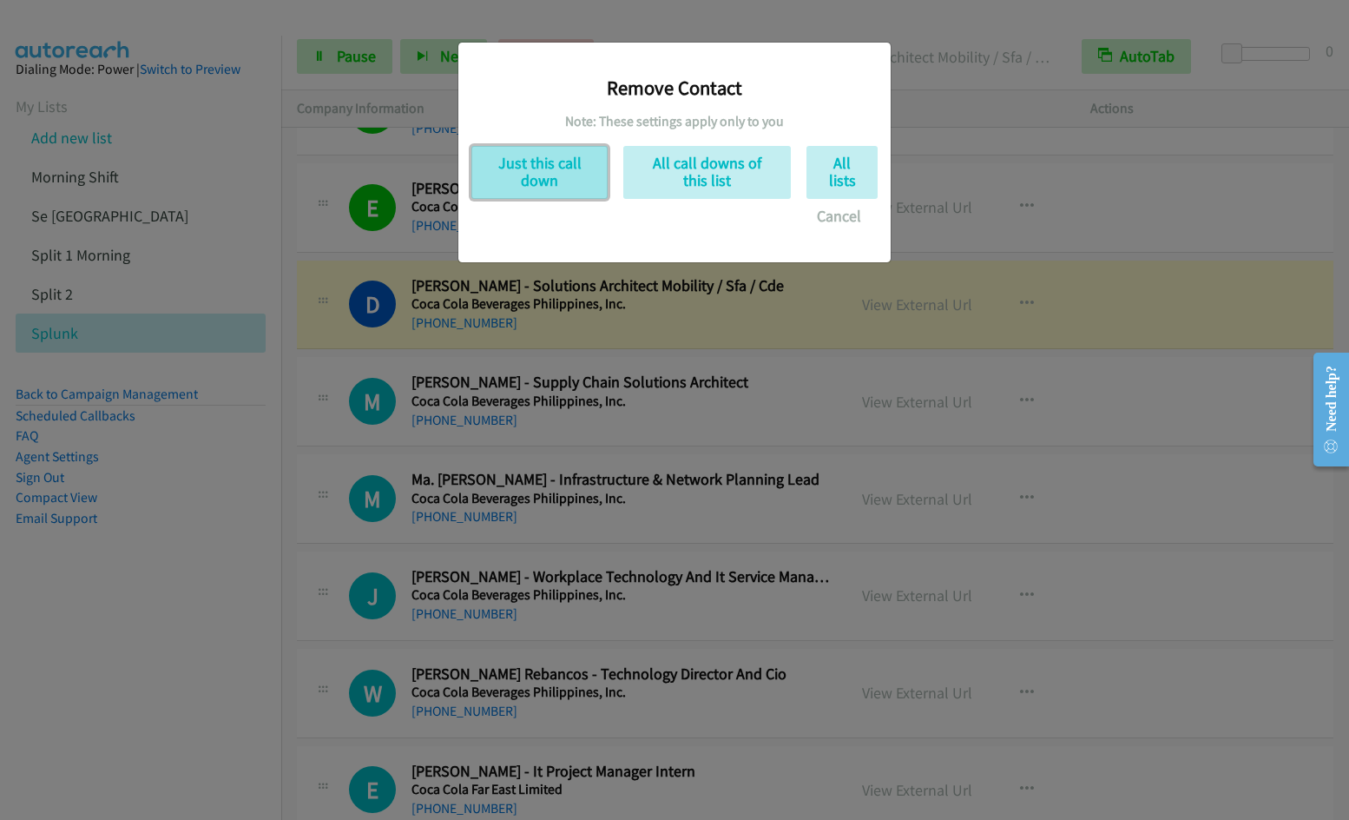
click at [558, 169] on button "Just this call down" at bounding box center [539, 172] width 136 height 53
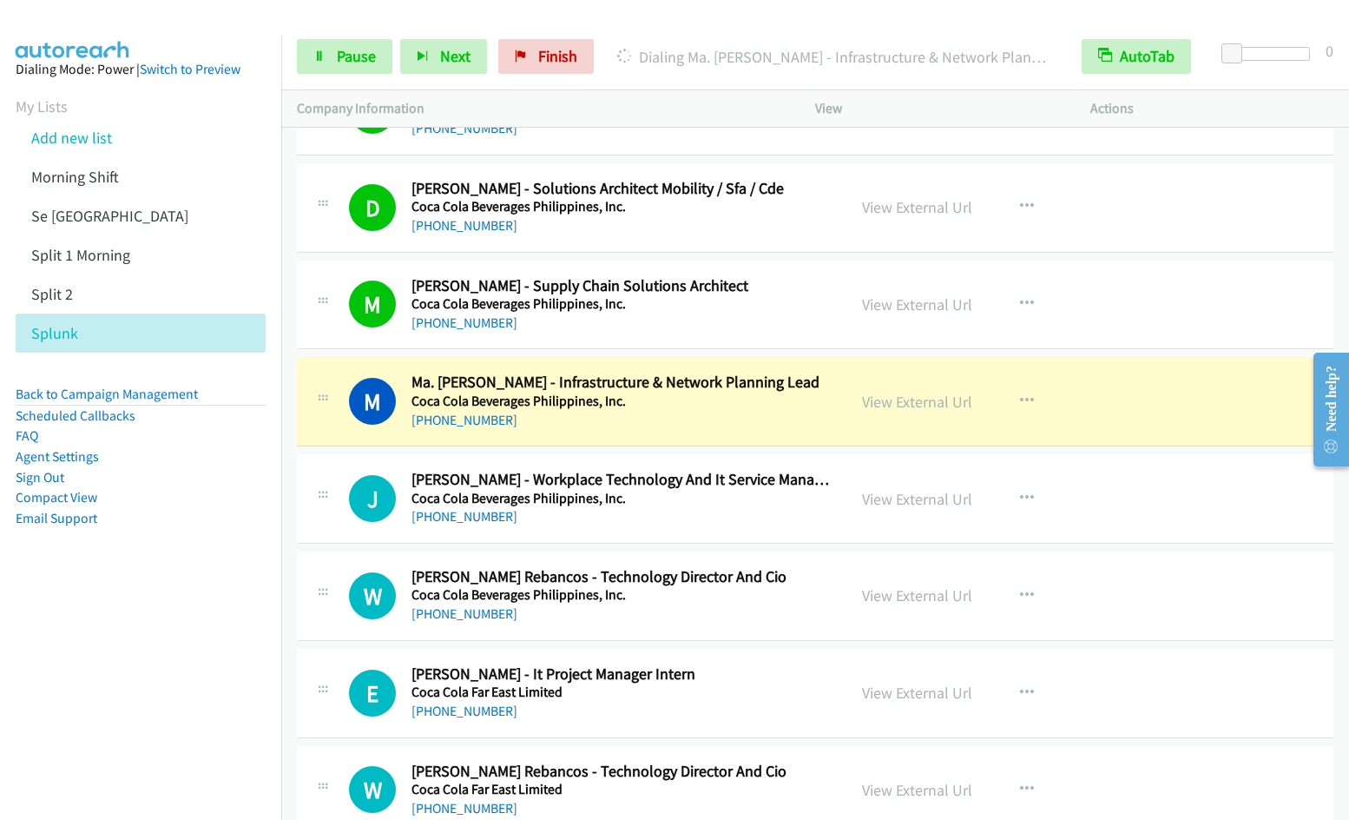
click at [113, 638] on nav "Dialing Mode: Power | Switch to Preview My Lists Add new list Morning Shift Se …" at bounding box center [141, 446] width 282 height 820
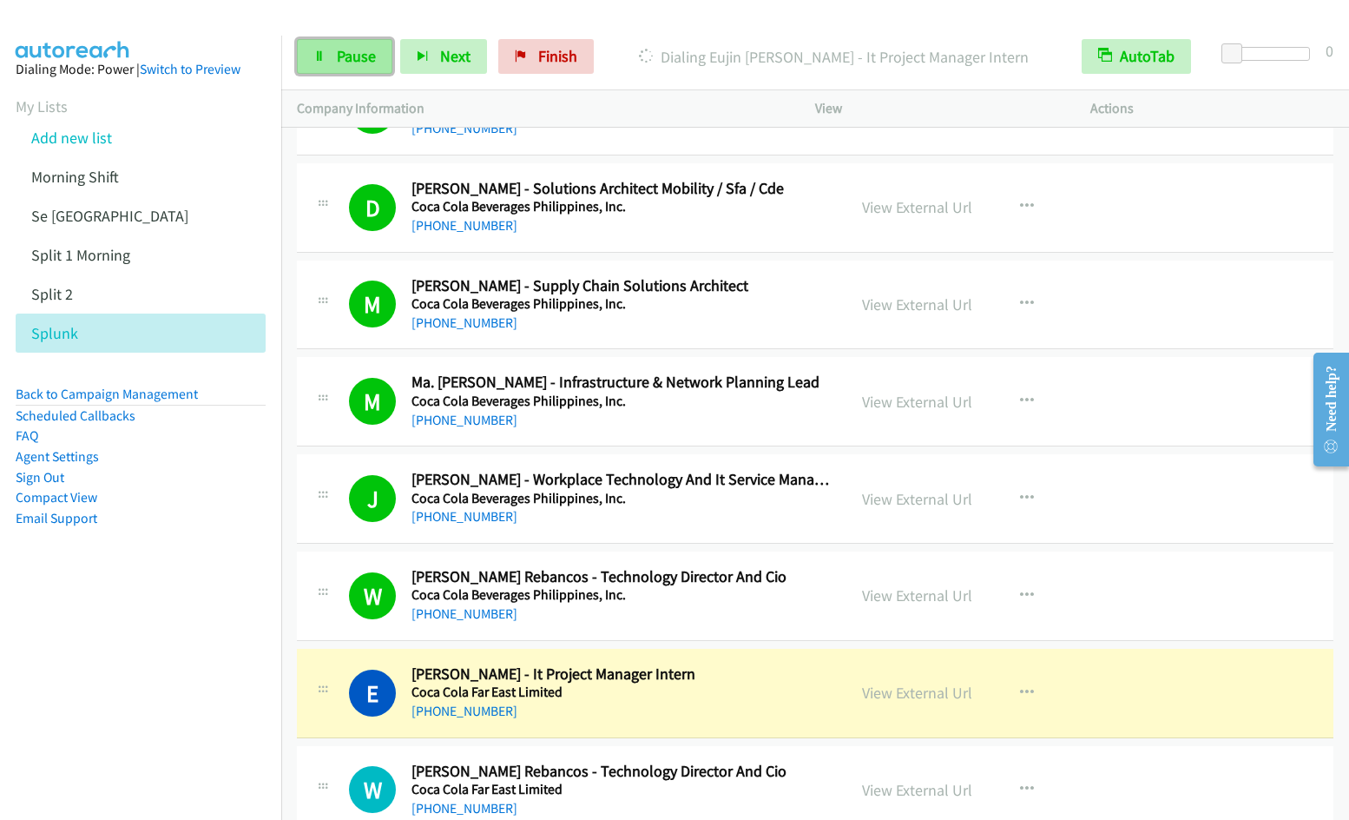
click at [330, 74] on link "Pause" at bounding box center [345, 56] width 96 height 35
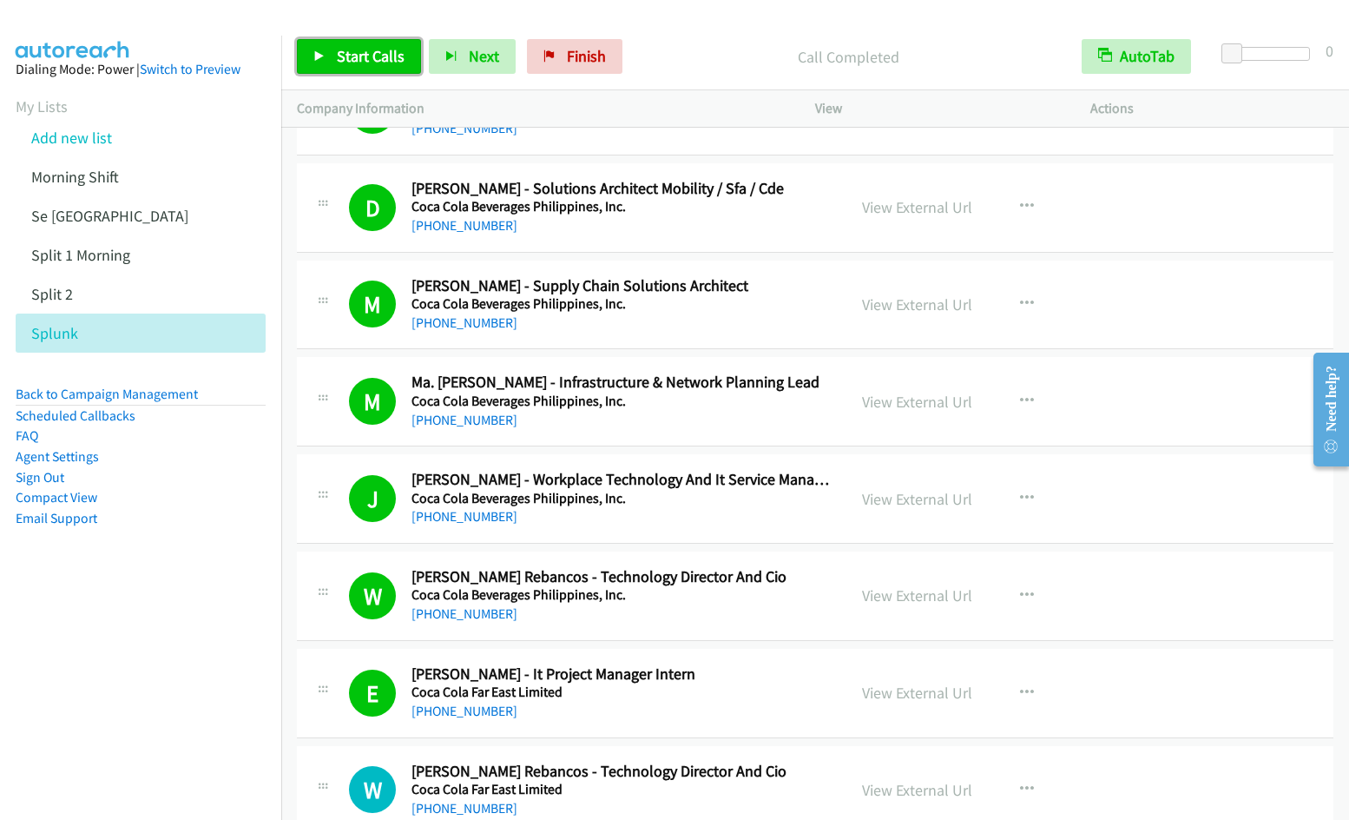
click at [349, 53] on span "Start Calls" at bounding box center [371, 56] width 68 height 20
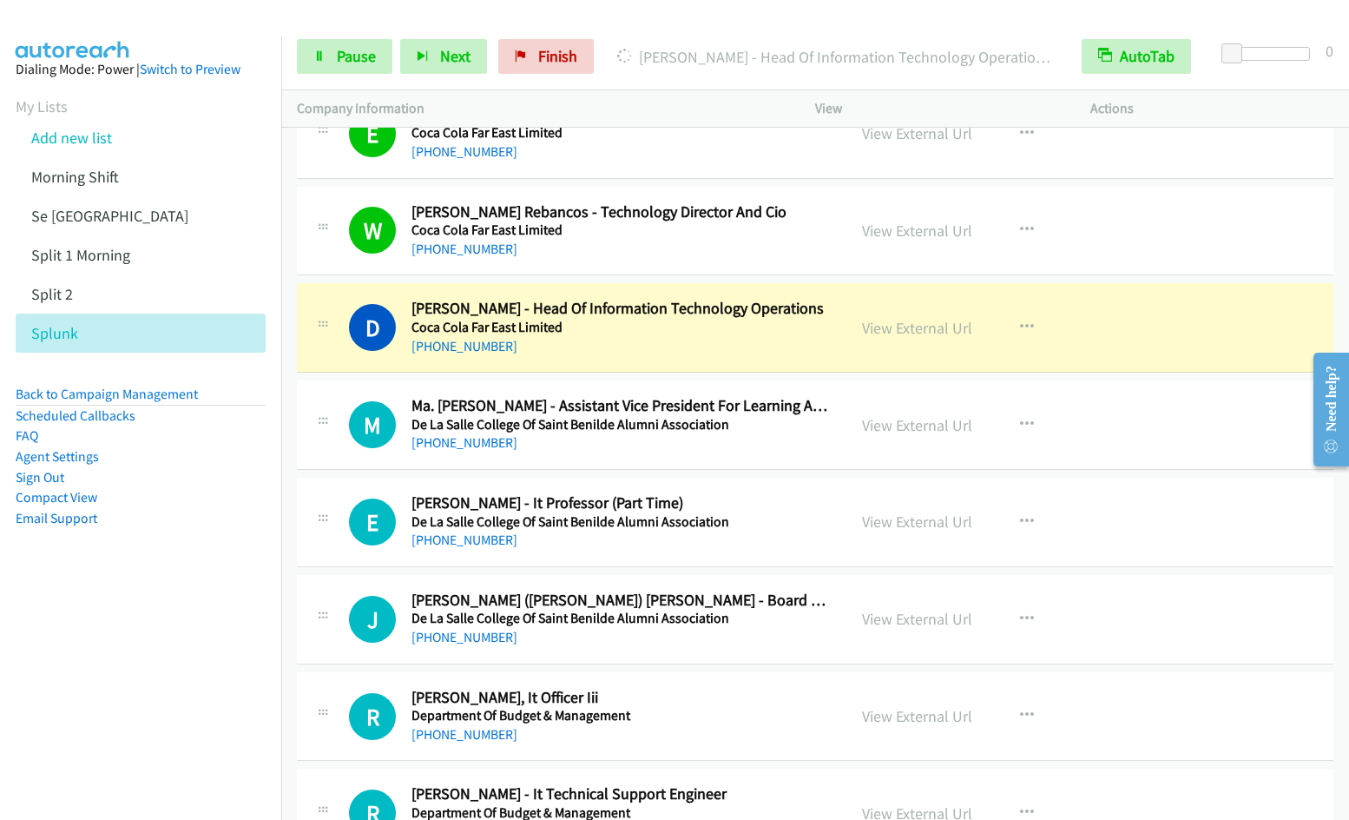
scroll to position [2936, 0]
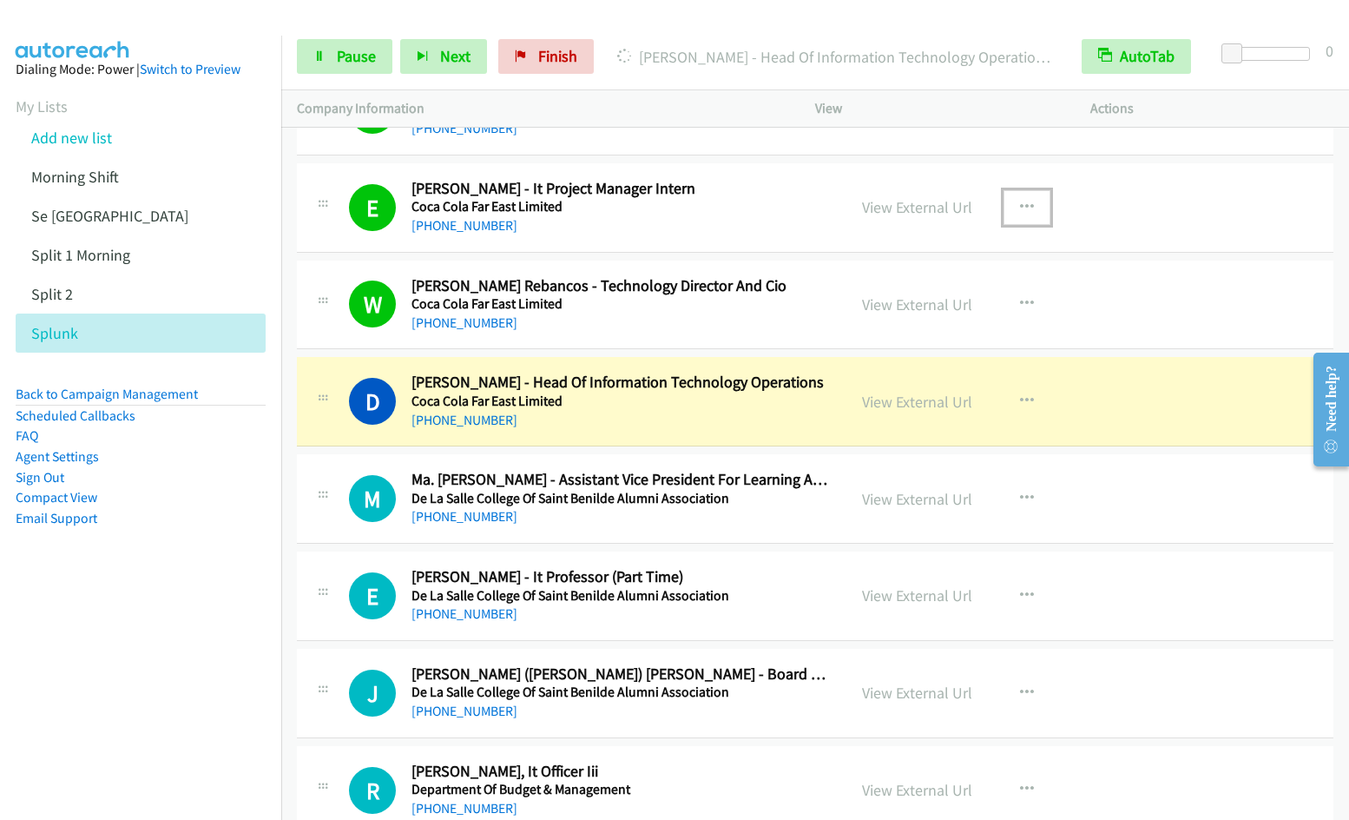
click at [1020, 208] on icon "button" at bounding box center [1027, 208] width 14 height 14
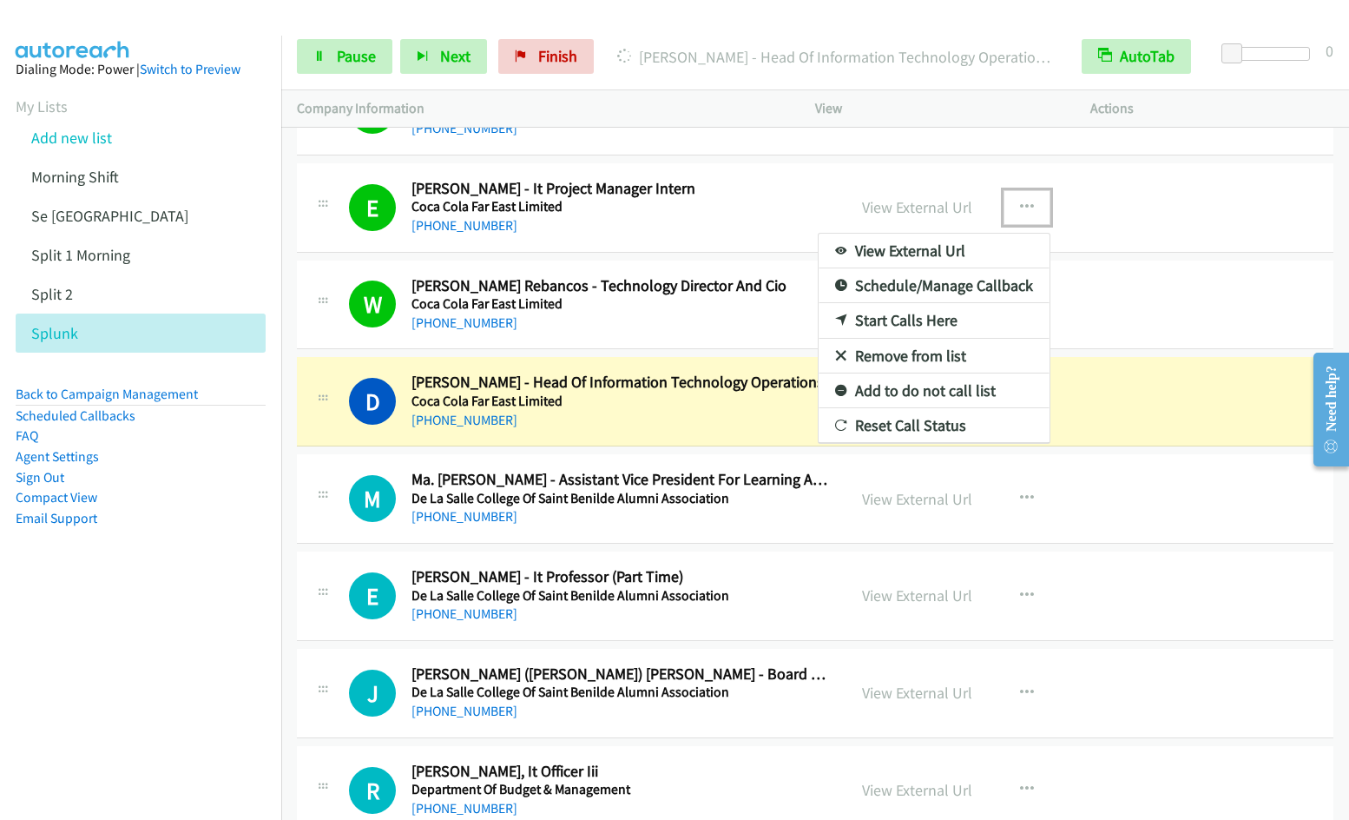
click at [933, 357] on link "Remove from list" at bounding box center [934, 356] width 231 height 35
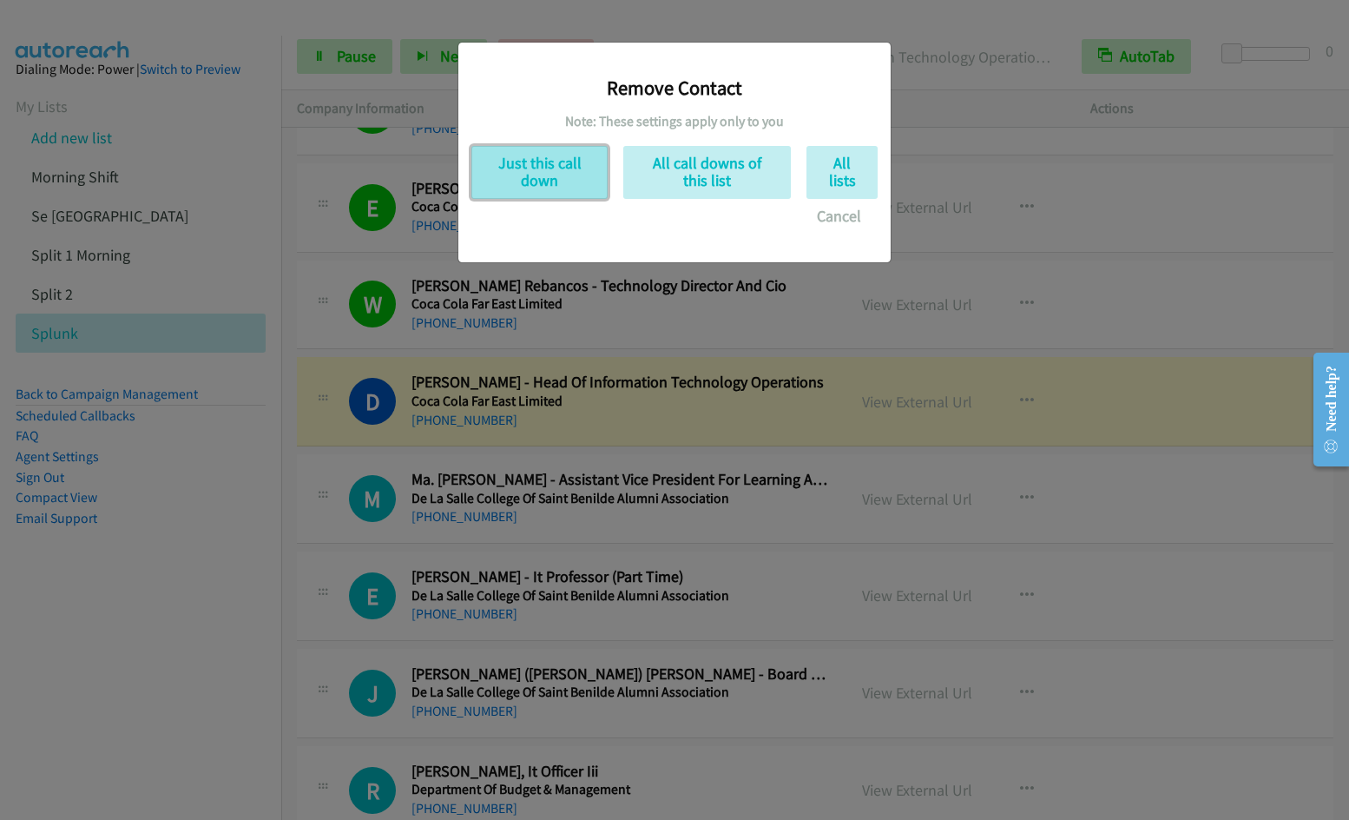
click at [533, 187] on button "Just this call down" at bounding box center [539, 172] width 136 height 53
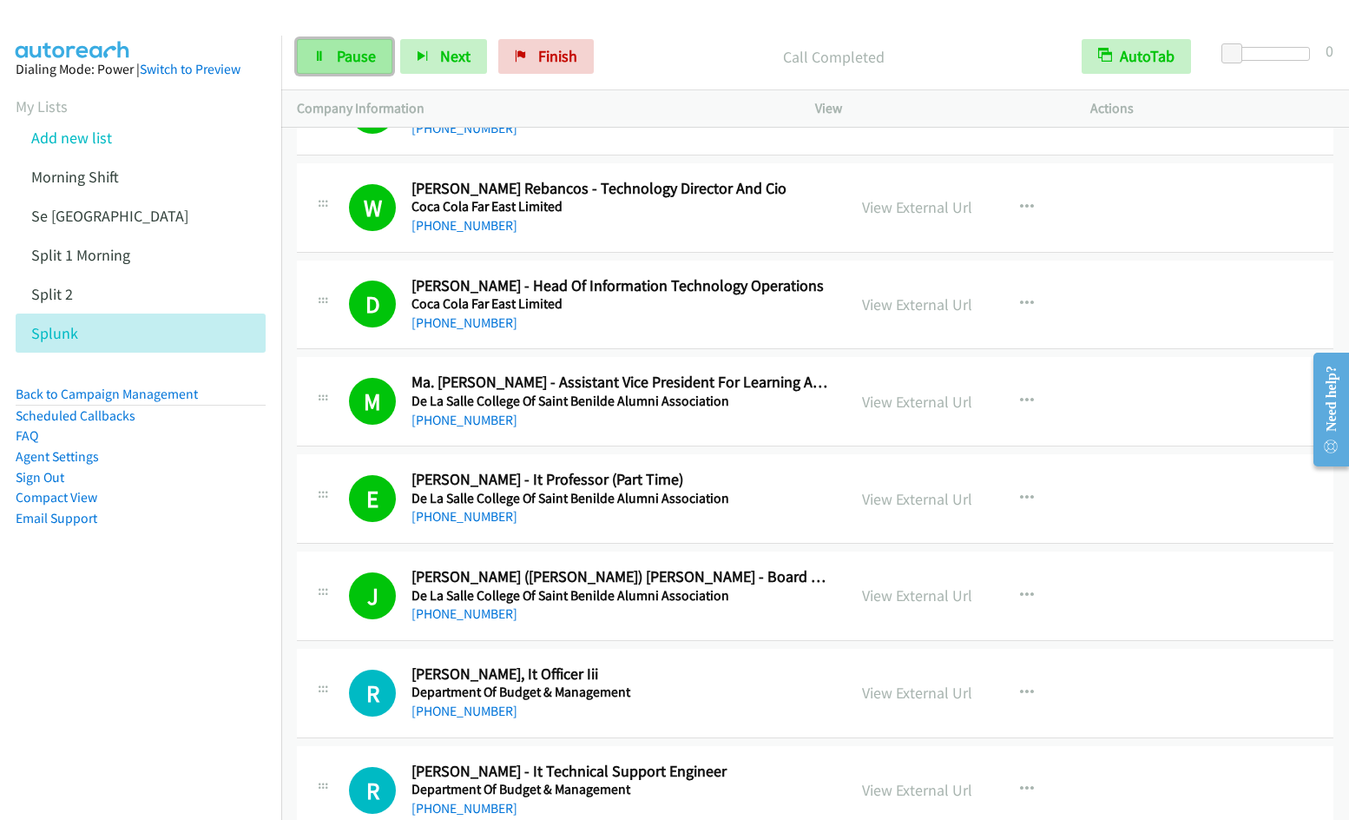
click at [333, 61] on link "Pause" at bounding box center [345, 56] width 96 height 35
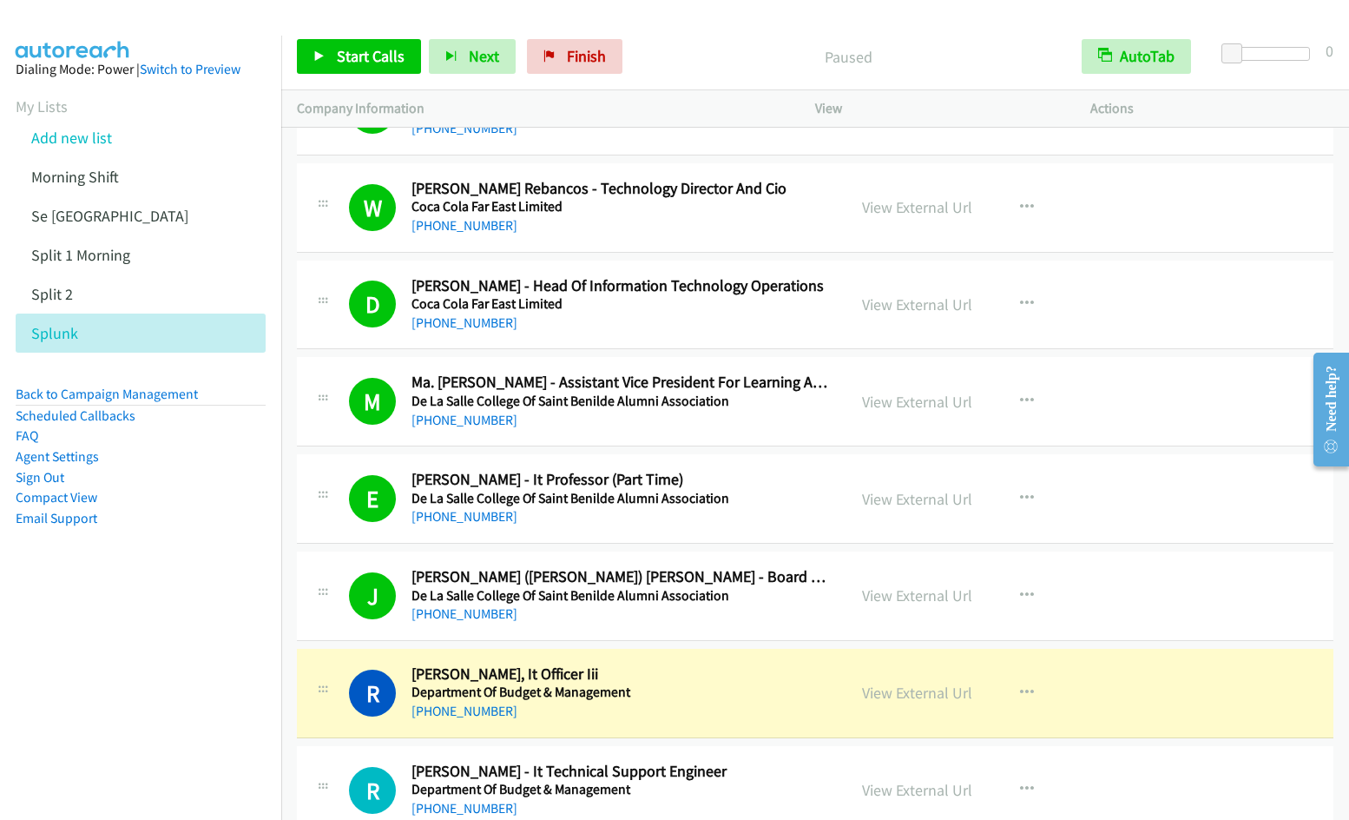
scroll to position [3530, 0]
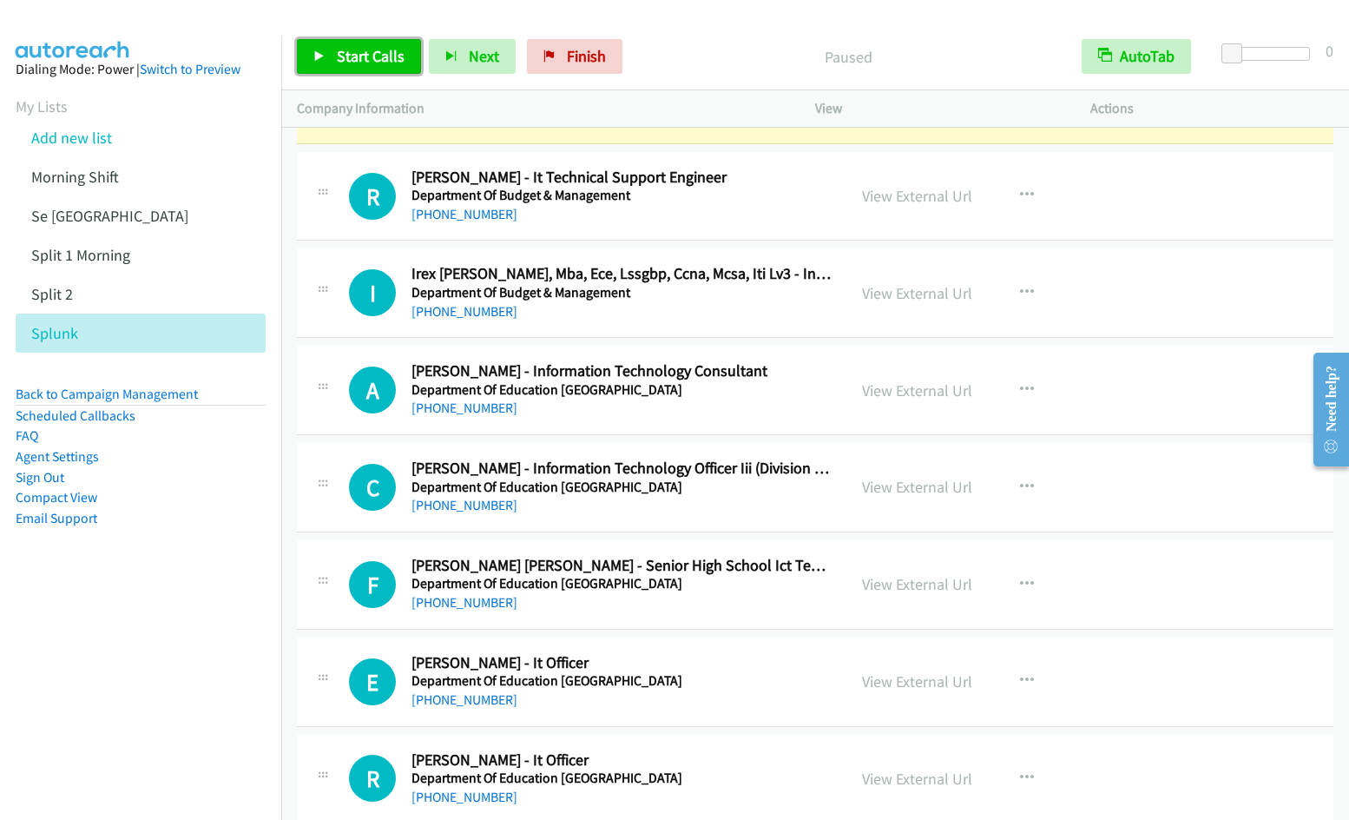
click at [346, 69] on link "Start Calls" at bounding box center [359, 56] width 124 height 35
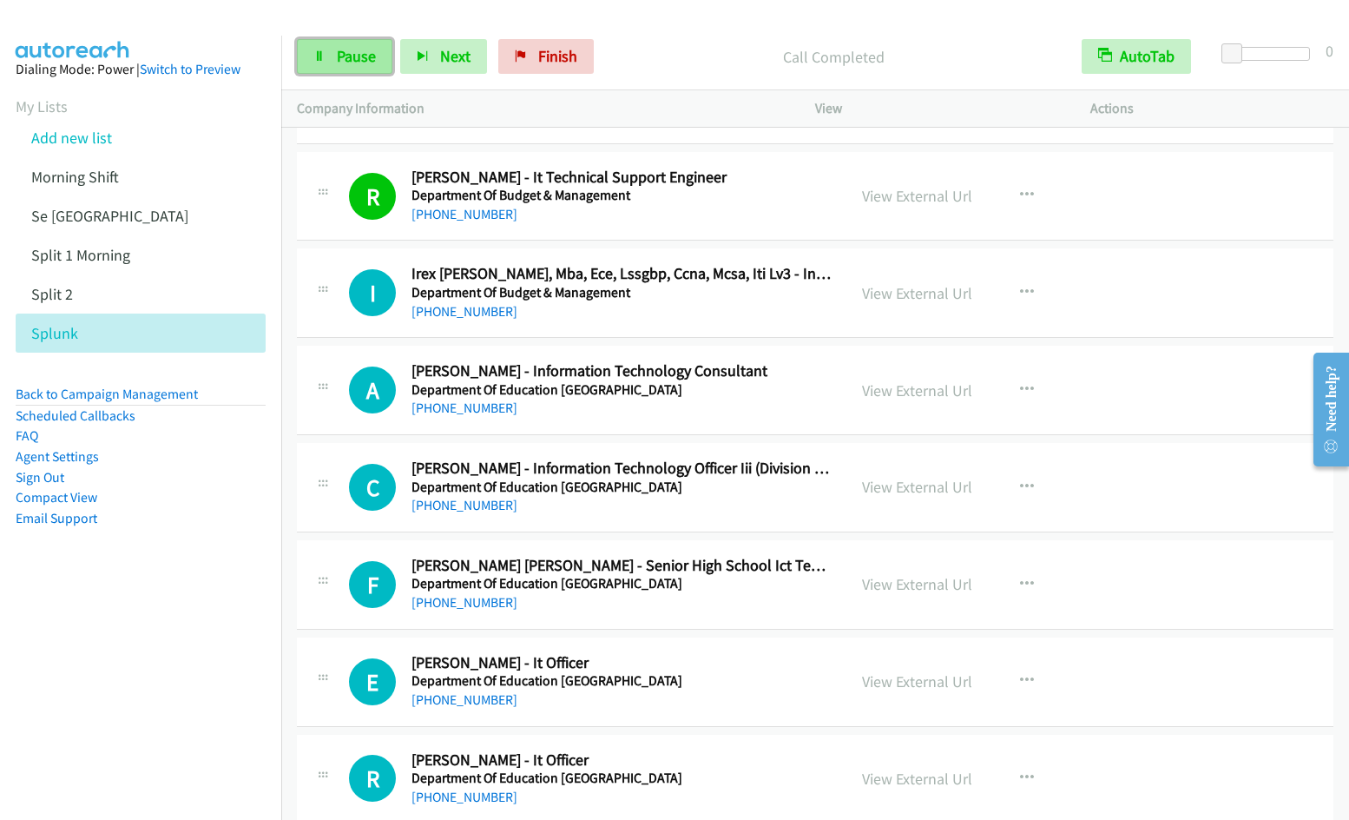
drag, startPoint x: 339, startPoint y: 64, endPoint x: 370, endPoint y: 63, distance: 30.4
click at [339, 64] on span "Pause" at bounding box center [356, 56] width 39 height 20
click at [358, 57] on span "Start Calls" at bounding box center [371, 56] width 68 height 20
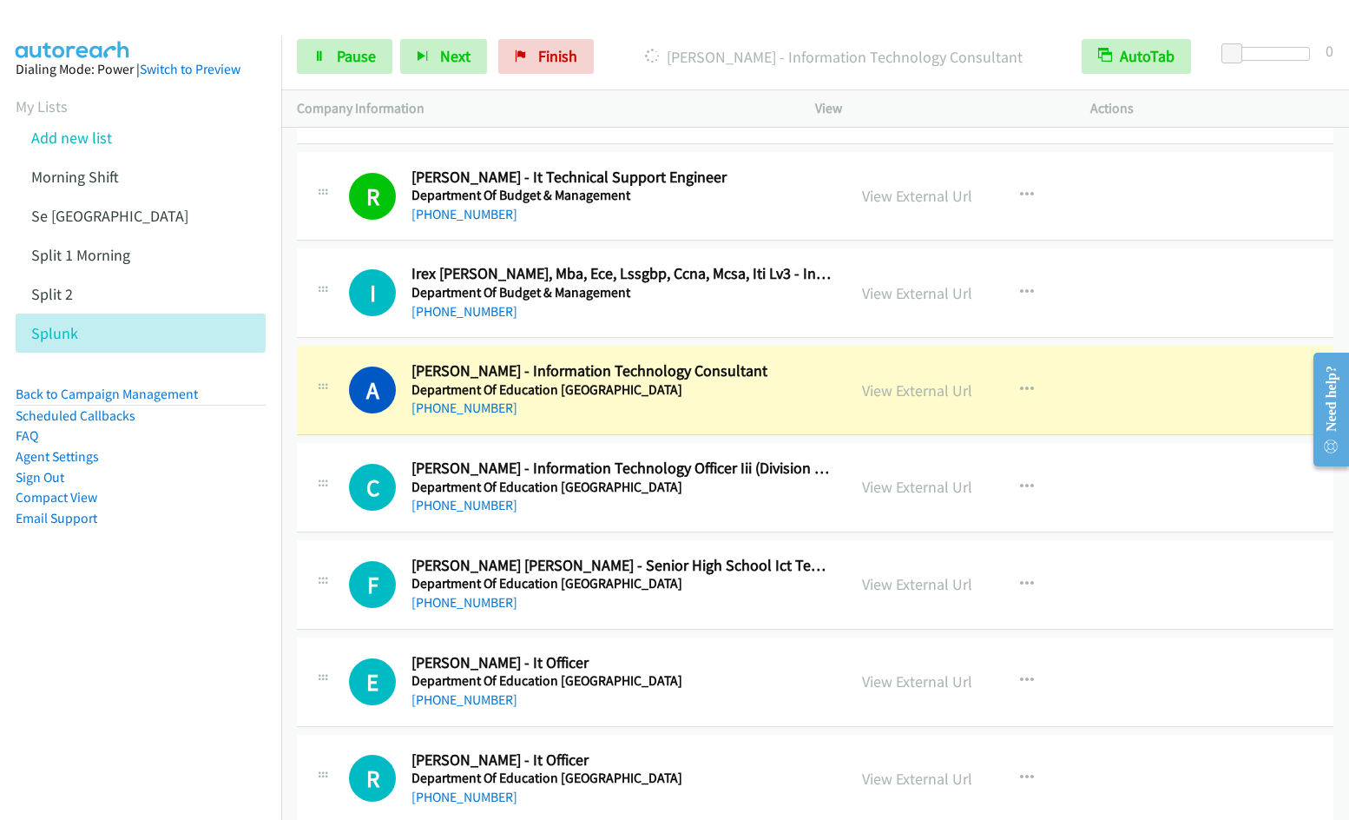
drag, startPoint x: 883, startPoint y: 293, endPoint x: 942, endPoint y: 313, distance: 62.6
click at [883, 293] on link "View External Url" at bounding box center [917, 293] width 110 height 20
click at [344, 56] on span "Pause" at bounding box center [356, 56] width 39 height 20
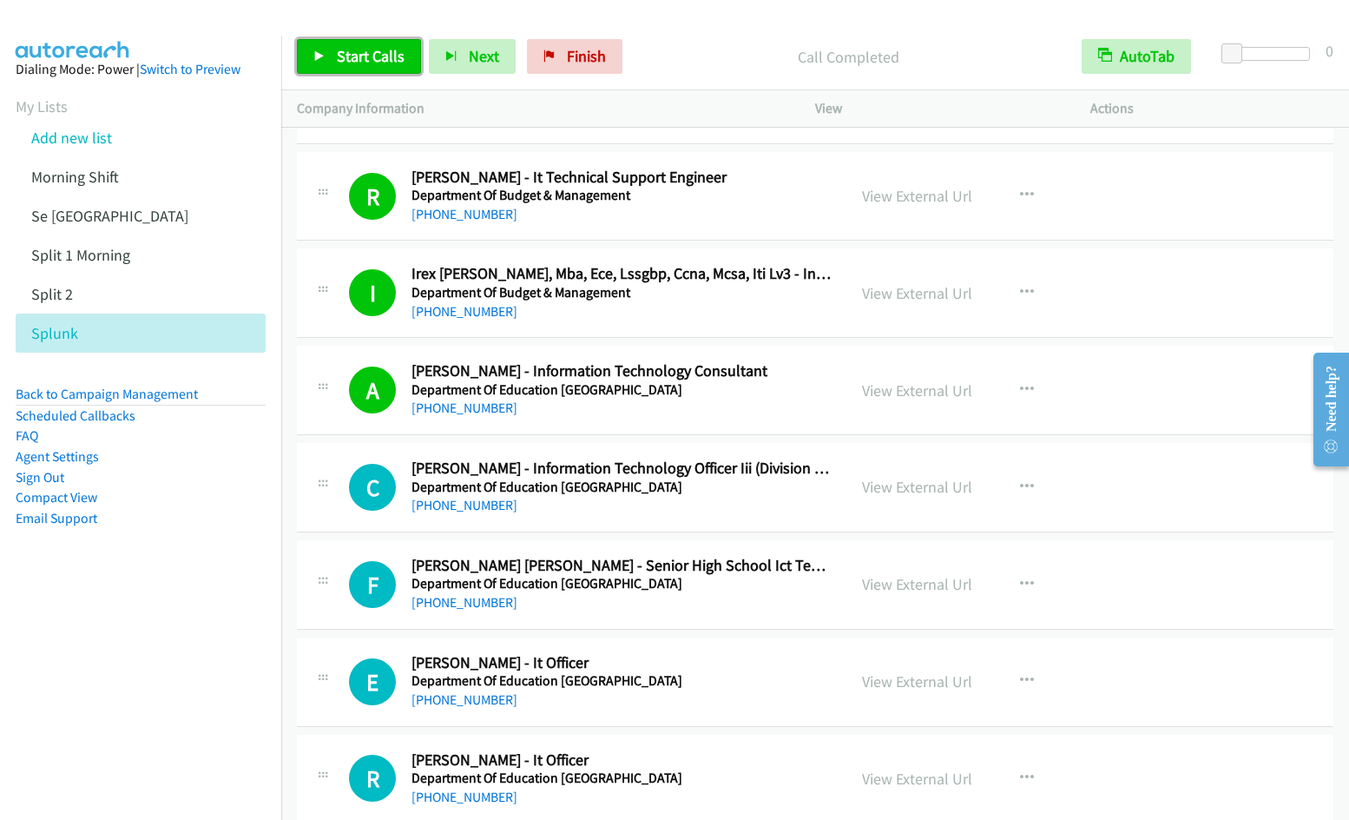
click at [332, 61] on link "Start Calls" at bounding box center [359, 56] width 124 height 35
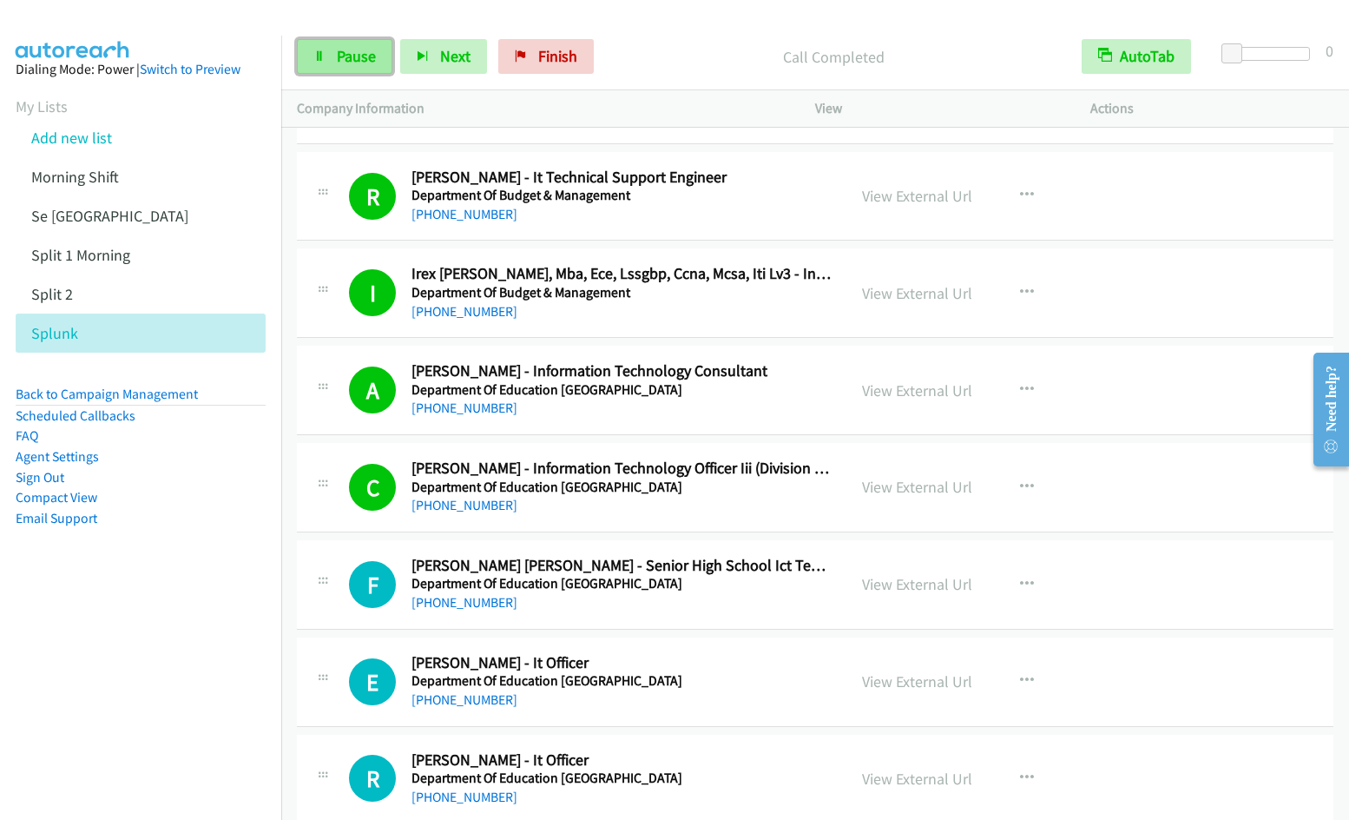
click at [315, 64] on link "Pause" at bounding box center [345, 56] width 96 height 35
click at [360, 66] on link "Start Calls" at bounding box center [359, 56] width 124 height 35
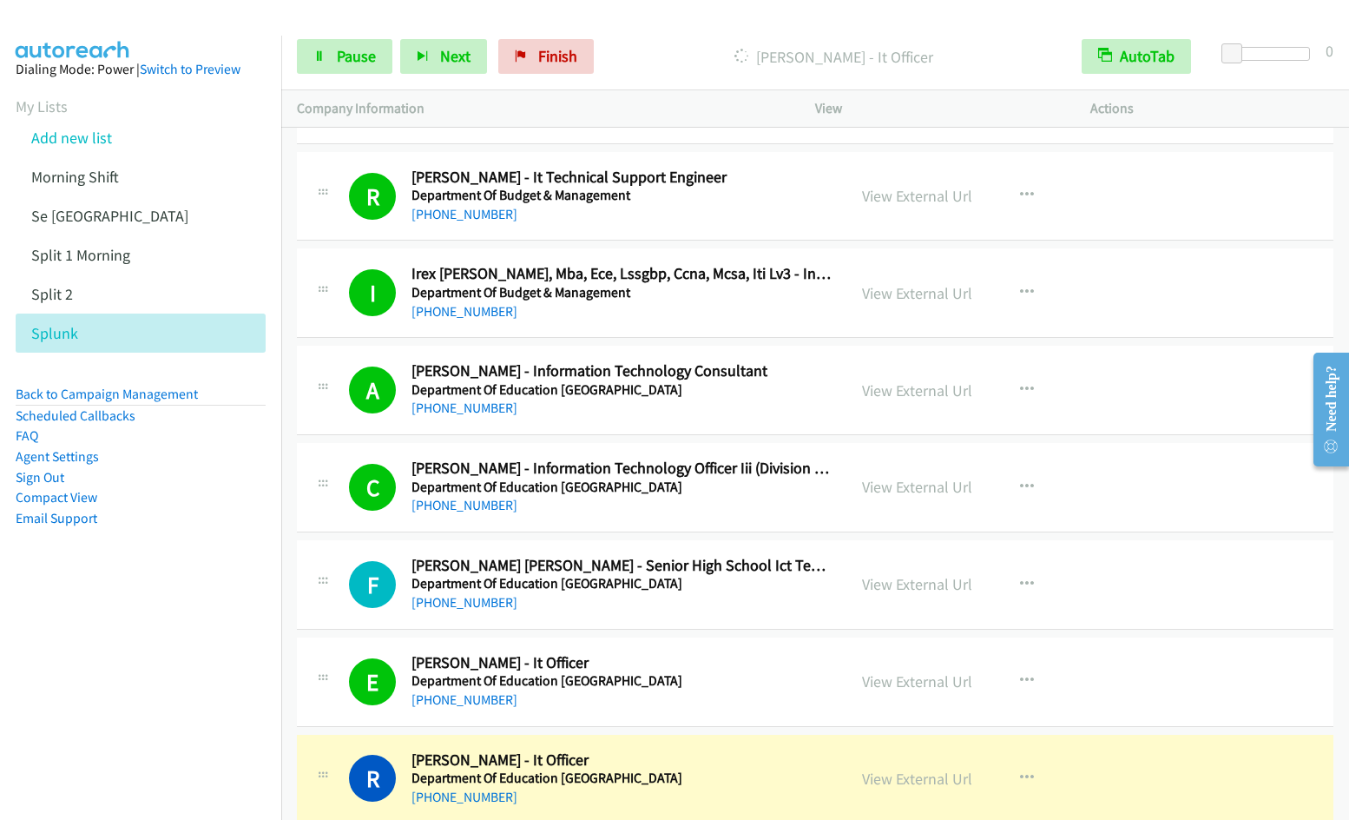
scroll to position [4124, 0]
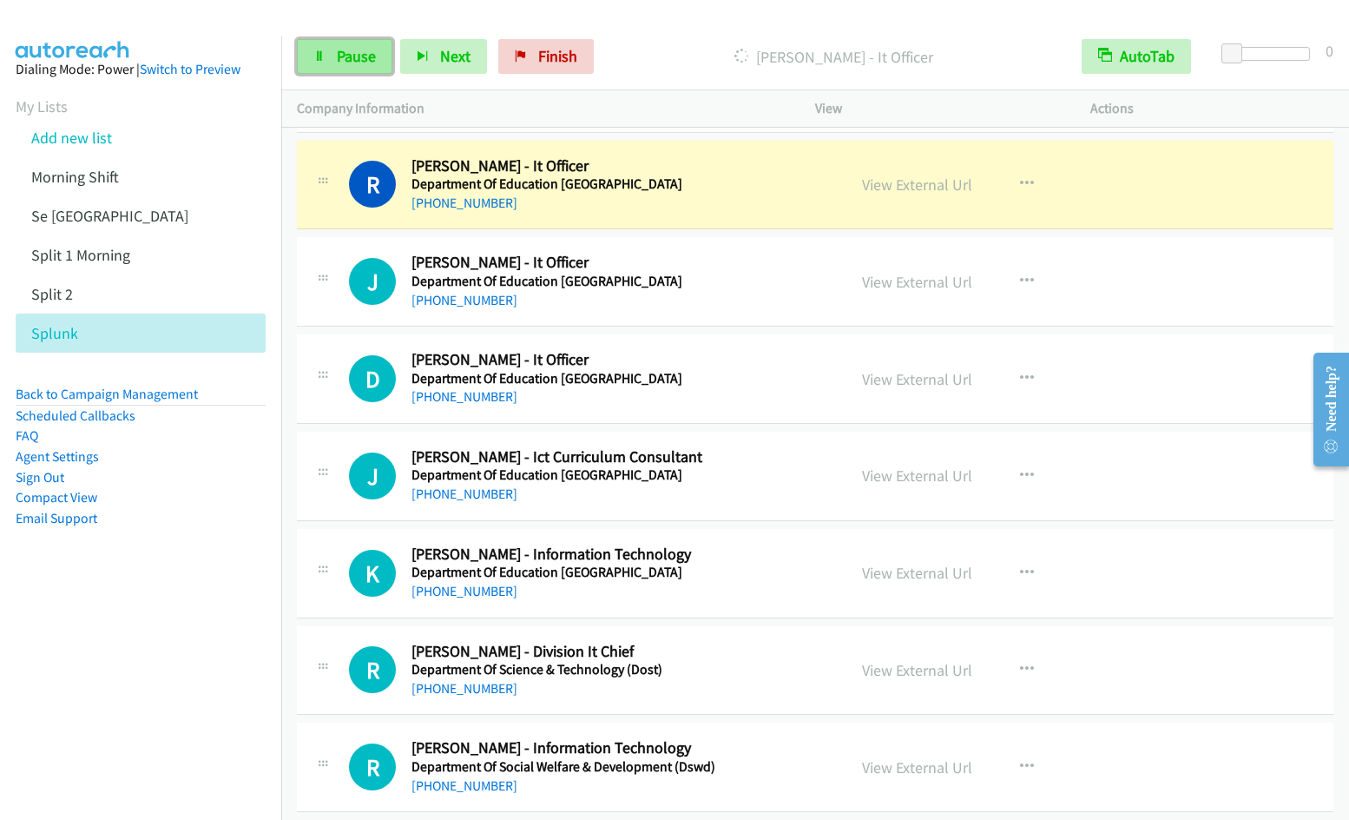
click at [355, 55] on span "Pause" at bounding box center [356, 56] width 39 height 20
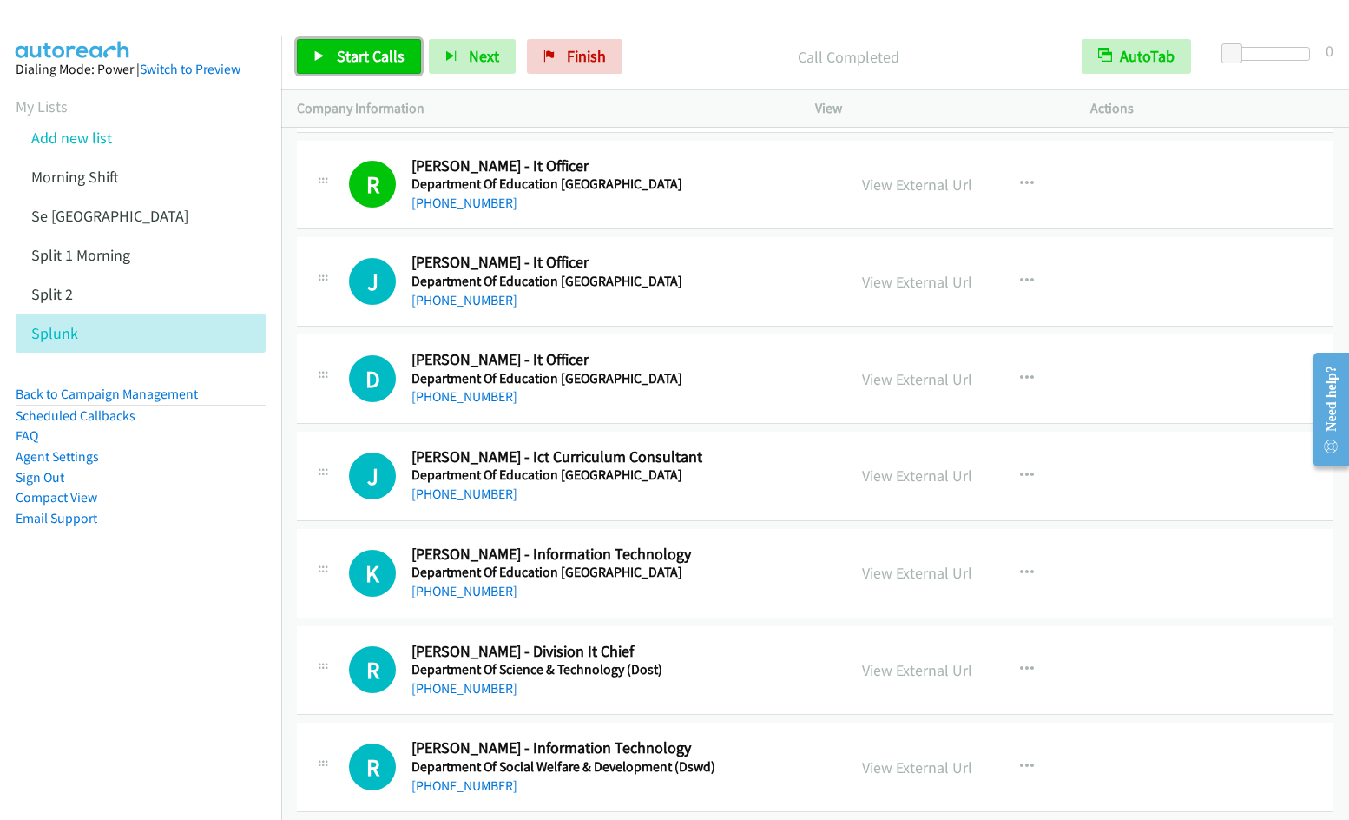
drag, startPoint x: 338, startPoint y: 50, endPoint x: 587, endPoint y: 133, distance: 262.5
click at [339, 50] on span "Start Calls" at bounding box center [371, 56] width 68 height 20
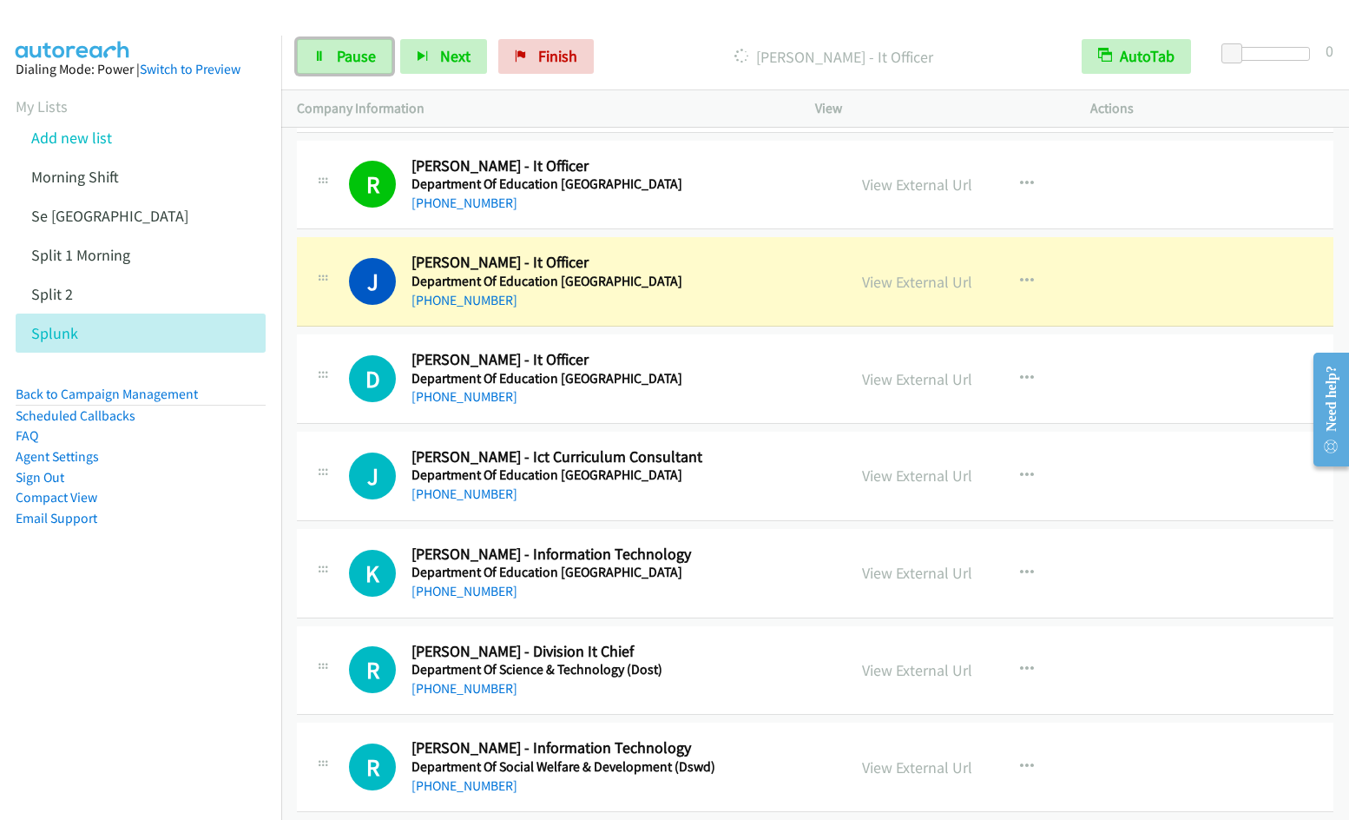
drag, startPoint x: 353, startPoint y: 51, endPoint x: 576, endPoint y: 1, distance: 227.9
click at [353, 51] on span "Pause" at bounding box center [356, 56] width 39 height 20
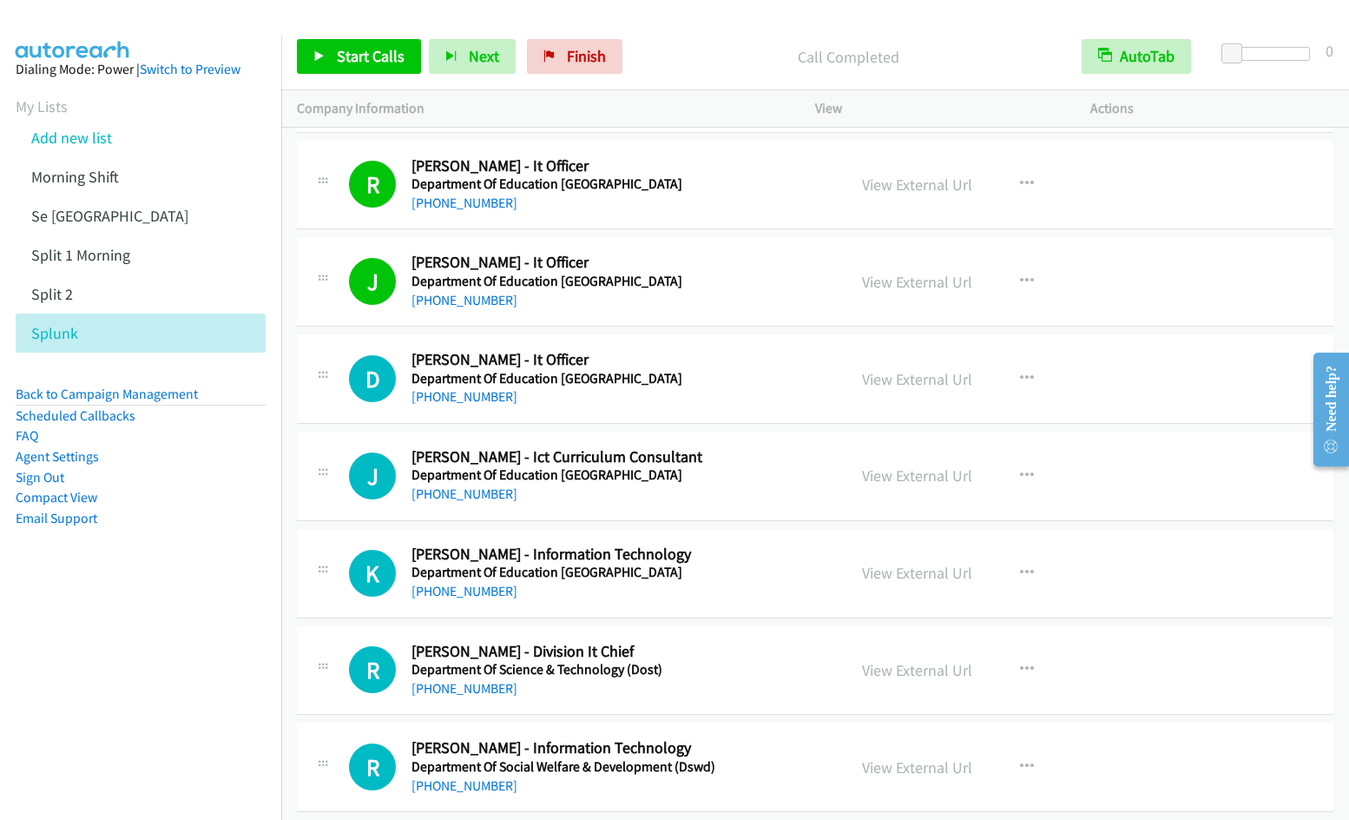
click at [109, 650] on nav "Dialing Mode: Power | Switch to Preview My Lists Add new list Morning Shift Se …" at bounding box center [141, 446] width 282 height 820
drag, startPoint x: 571, startPoint y: 66, endPoint x: 1315, endPoint y: 587, distance: 908.3
click at [571, 66] on link "Finish" at bounding box center [575, 56] width 96 height 35
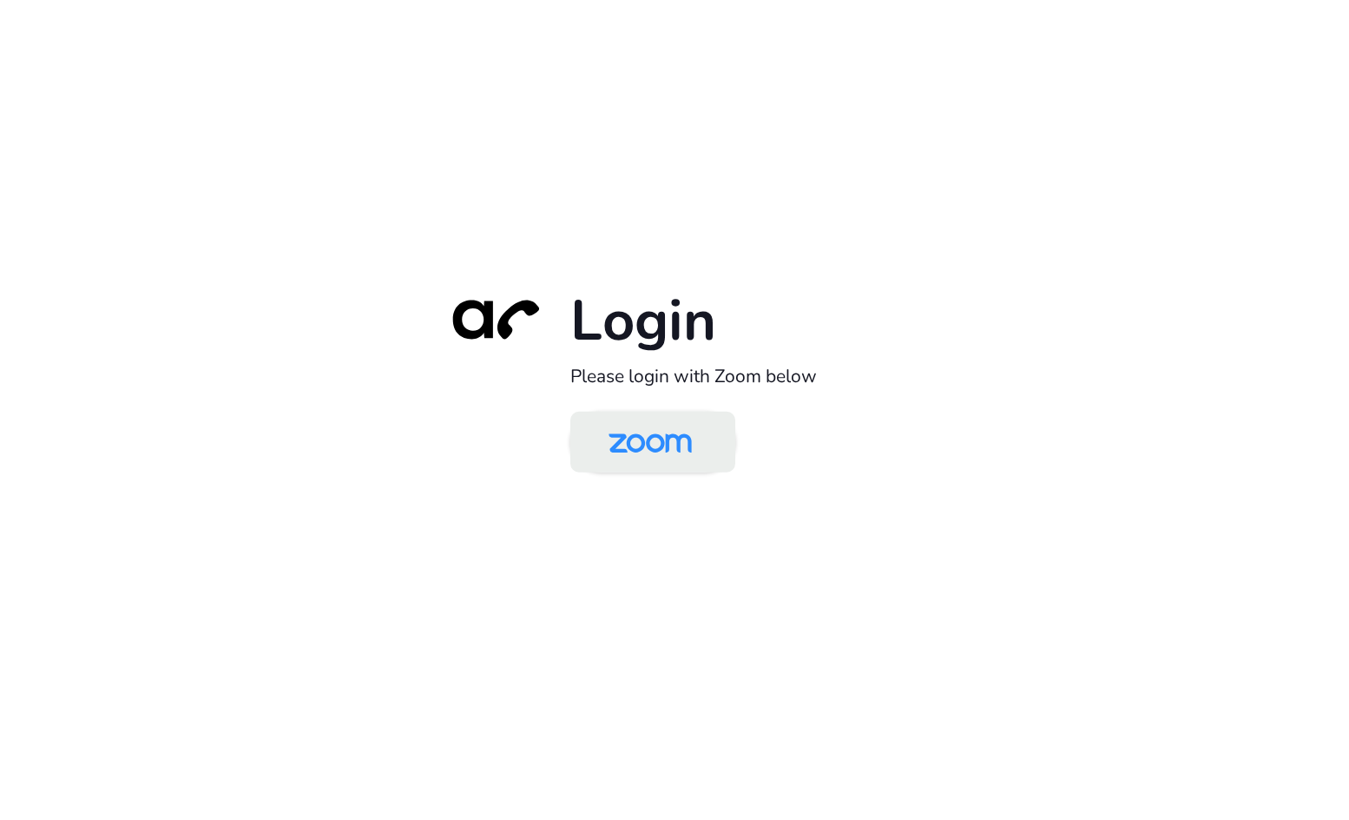
click at [672, 425] on img at bounding box center [650, 443] width 120 height 56
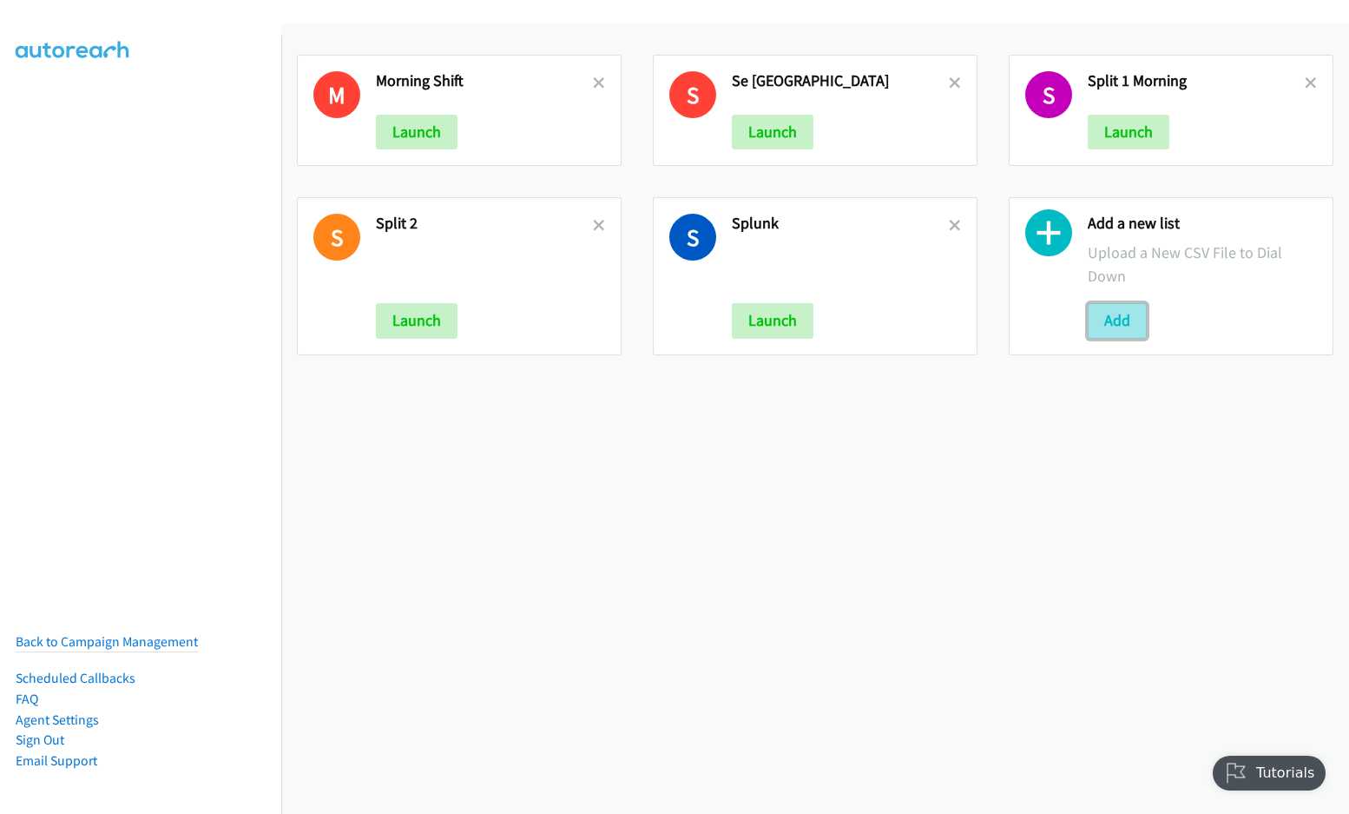
drag, startPoint x: 1161, startPoint y: 342, endPoint x: 1116, endPoint y: 320, distance: 50.1
click at [1116, 320] on button "Add" at bounding box center [1117, 320] width 59 height 35
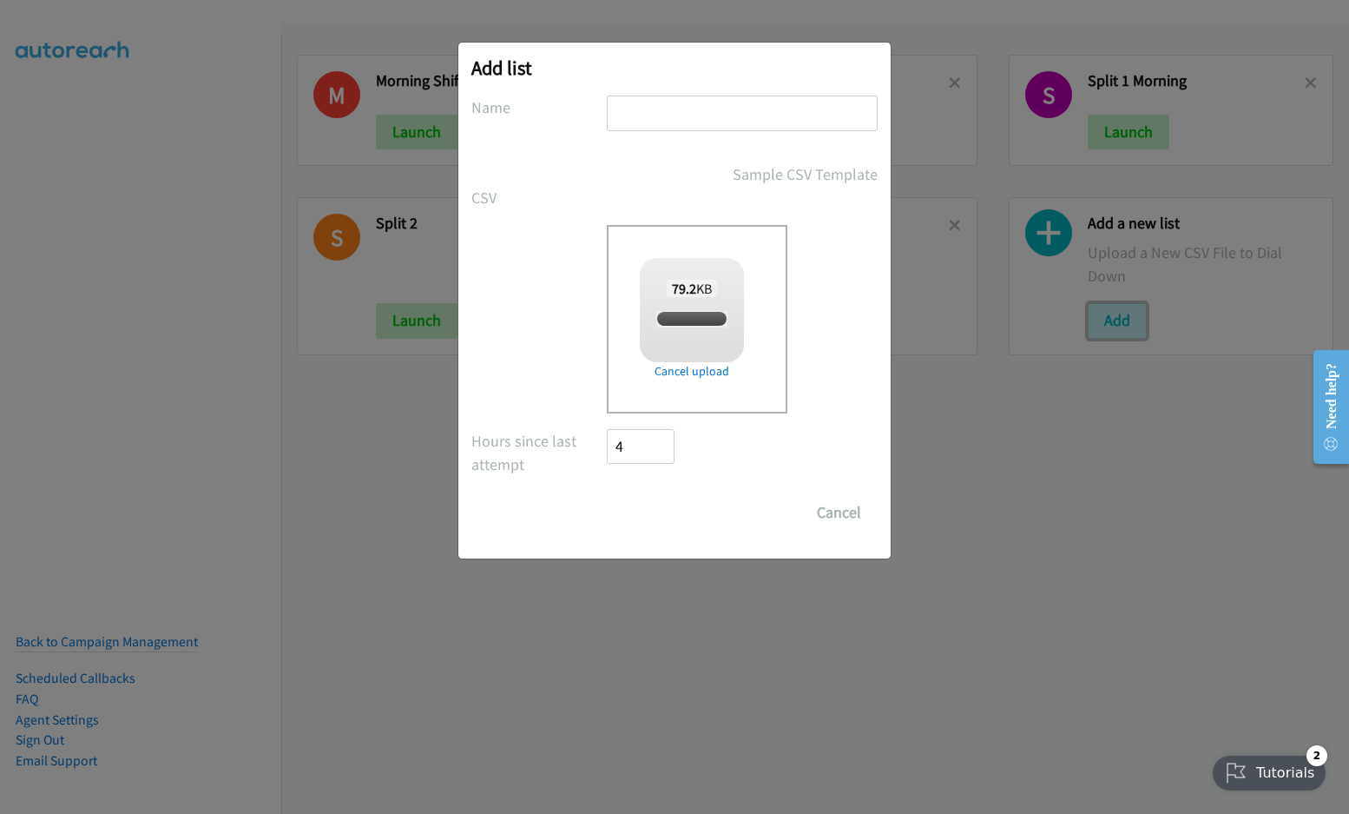
checkbox input "true"
click at [693, 115] on input "text" at bounding box center [742, 114] width 271 height 36
type input "MY"
click at [656, 511] on input "Save List" at bounding box center [652, 512] width 91 height 35
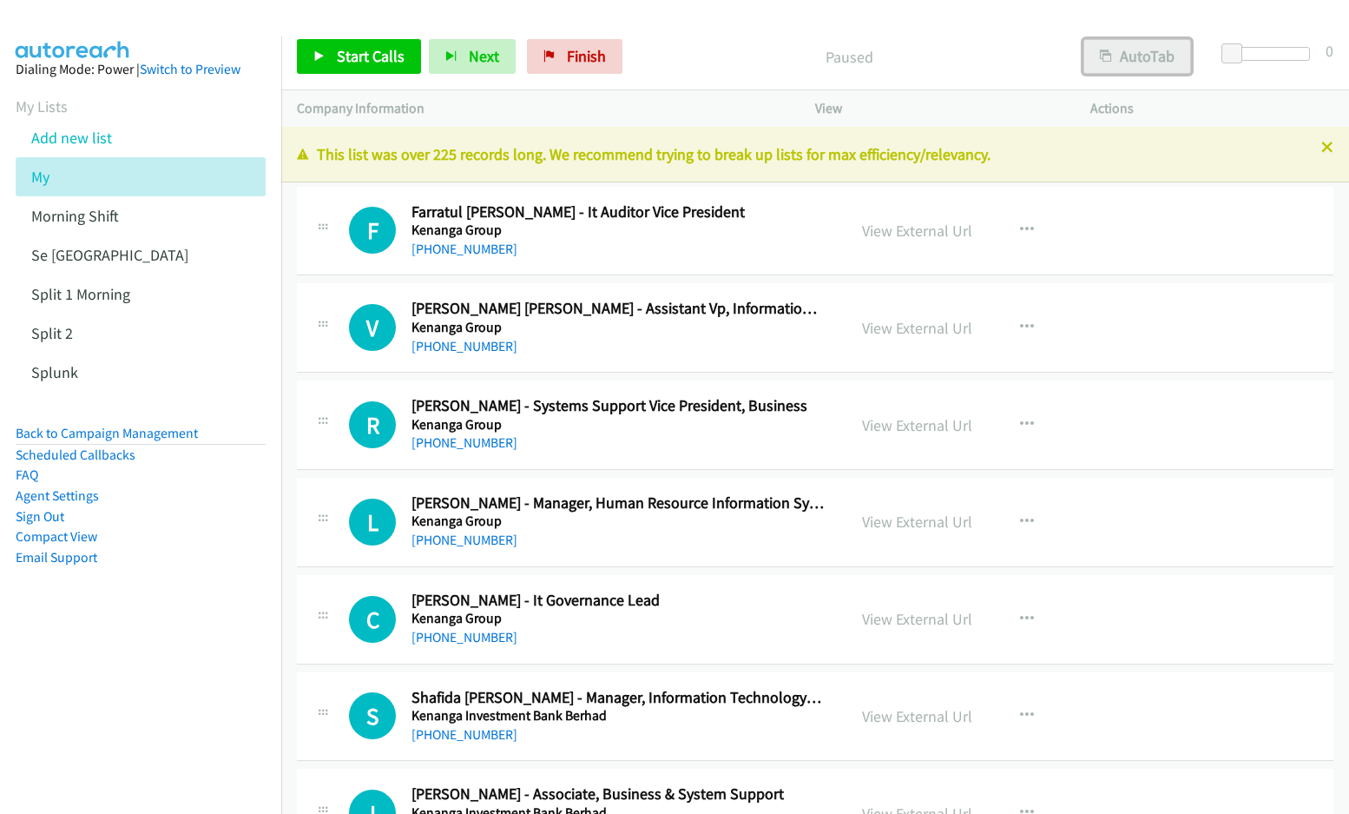
click at [1118, 0] on div "Start Calls Pause Next Finish Paused AutoTab AutoTab 0 Company Information Info…" at bounding box center [674, 0] width 1349 height 0
click at [1152, 58] on button "AutoTab" at bounding box center [1138, 56] width 108 height 35
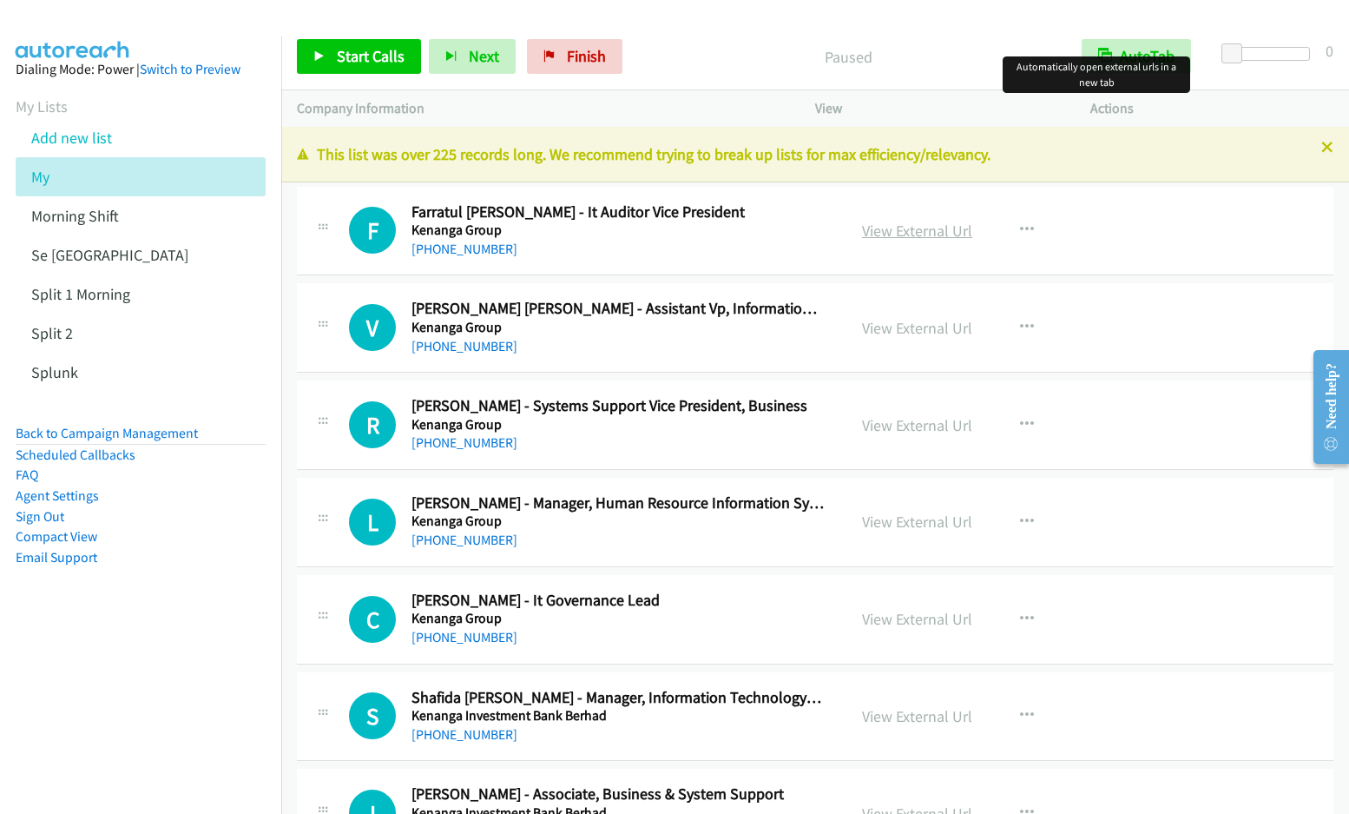
click at [889, 232] on link "View External Url" at bounding box center [917, 231] width 110 height 20
click at [1020, 226] on icon "button" at bounding box center [1027, 230] width 14 height 14
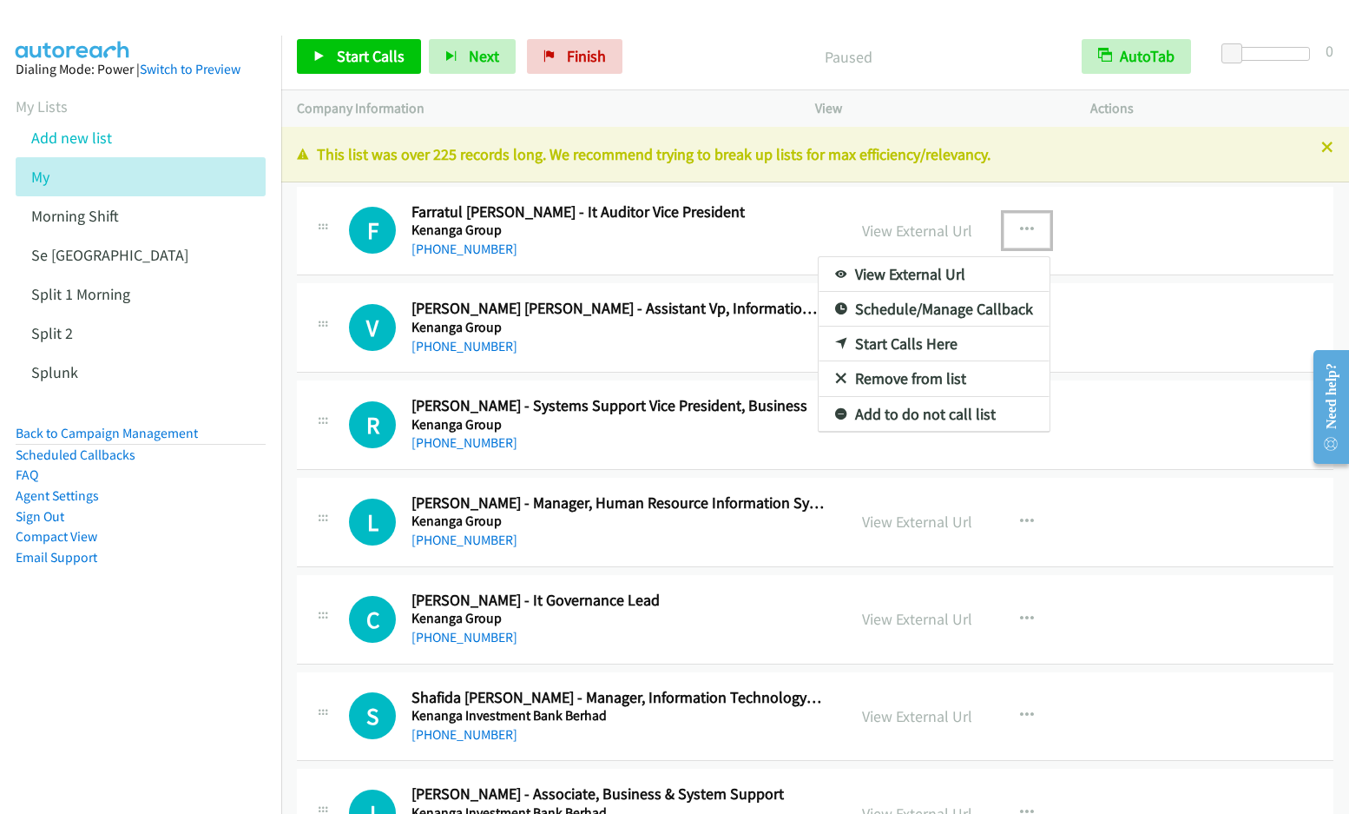
click at [913, 347] on link "Start Calls Here" at bounding box center [934, 343] width 231 height 35
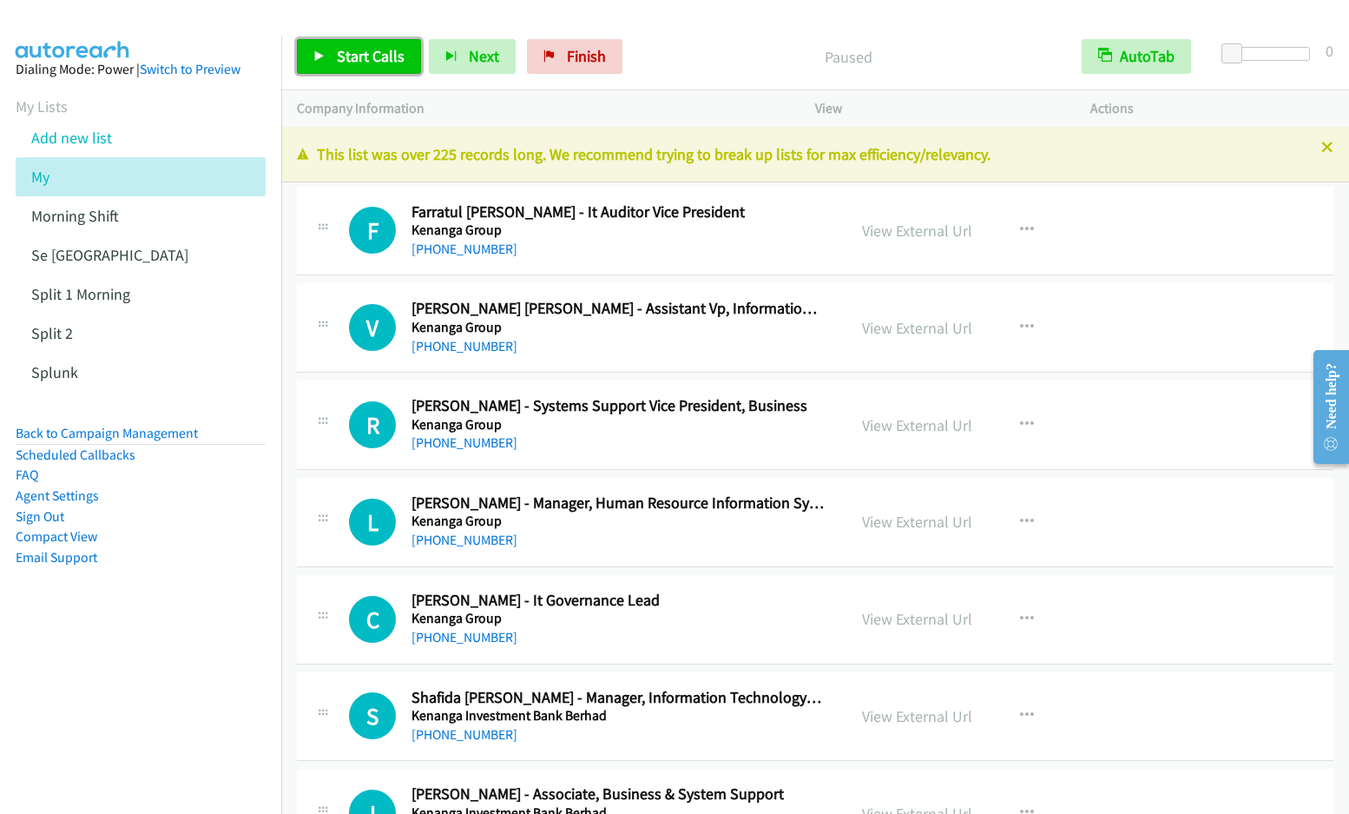
drag, startPoint x: 768, startPoint y: 0, endPoint x: 396, endPoint y: 60, distance: 376.4
click at [376, 69] on link "Start Calls" at bounding box center [359, 56] width 124 height 35
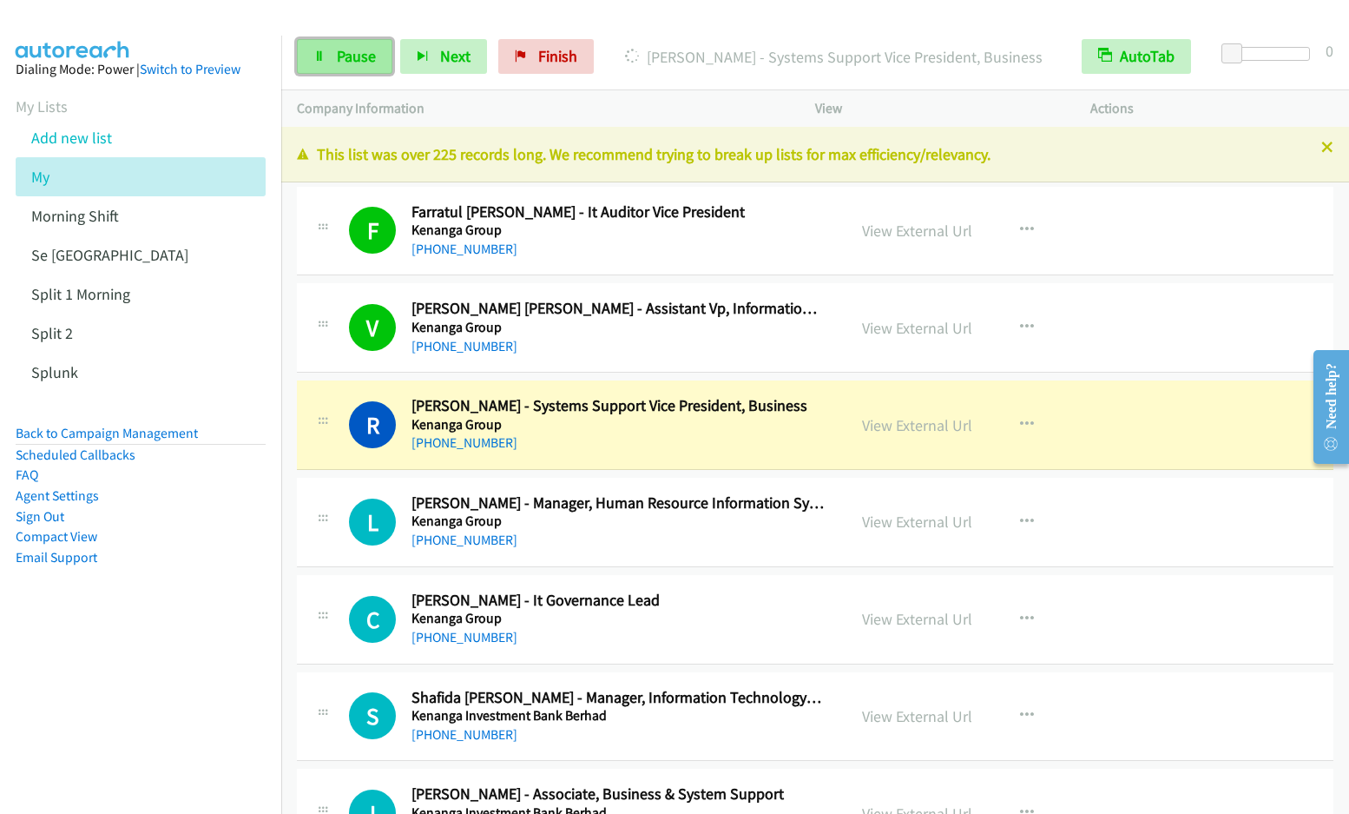
drag, startPoint x: 299, startPoint y: 56, endPoint x: 324, endPoint y: 52, distance: 25.4
click at [324, 52] on icon at bounding box center [319, 57] width 12 height 12
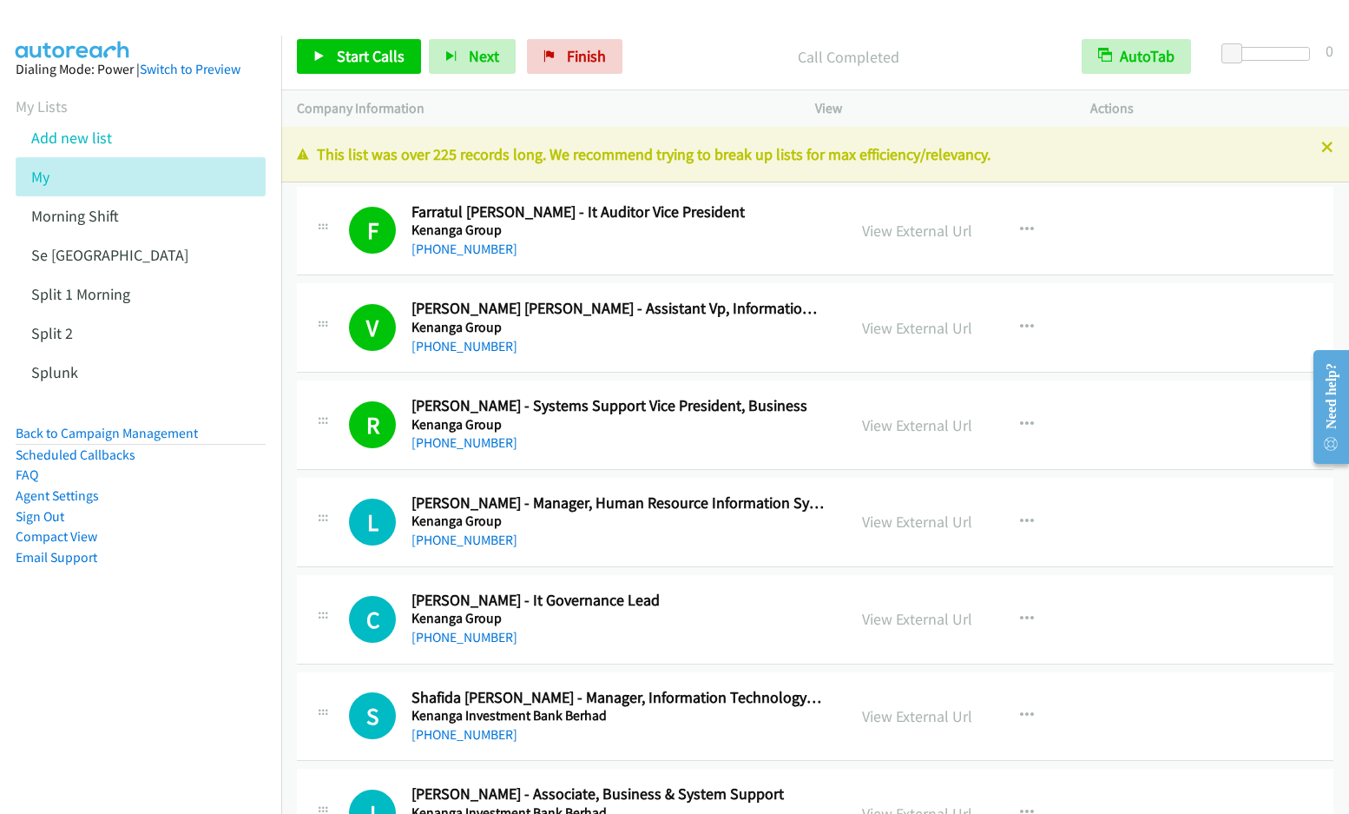
drag, startPoint x: 324, startPoint y: 54, endPoint x: 707, endPoint y: 26, distance: 383.9
click at [708, 26] on div "Start Calls Pause Next Finish Call Completed AutoTab AutoTab 0" at bounding box center [815, 56] width 1068 height 67
drag, startPoint x: 1329, startPoint y: 129, endPoint x: 715, endPoint y: 40, distance: 620.3
click at [715, 40] on div "Call Completed" at bounding box center [848, 56] width 436 height 35
click at [374, 62] on span "Start Calls" at bounding box center [371, 56] width 68 height 20
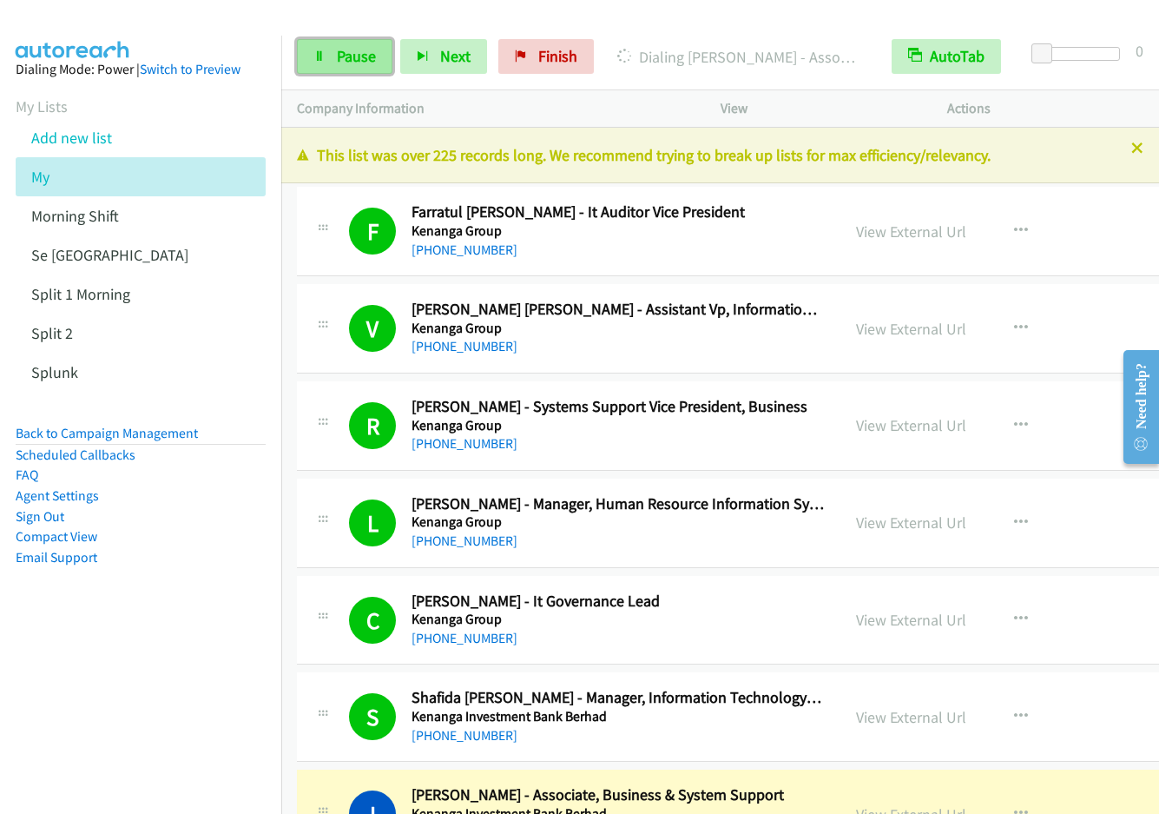
drag, startPoint x: 866, startPoint y: 2, endPoint x: 311, endPoint y: 45, distance: 556.5
click at [311, 45] on link "Pause" at bounding box center [345, 56] width 96 height 35
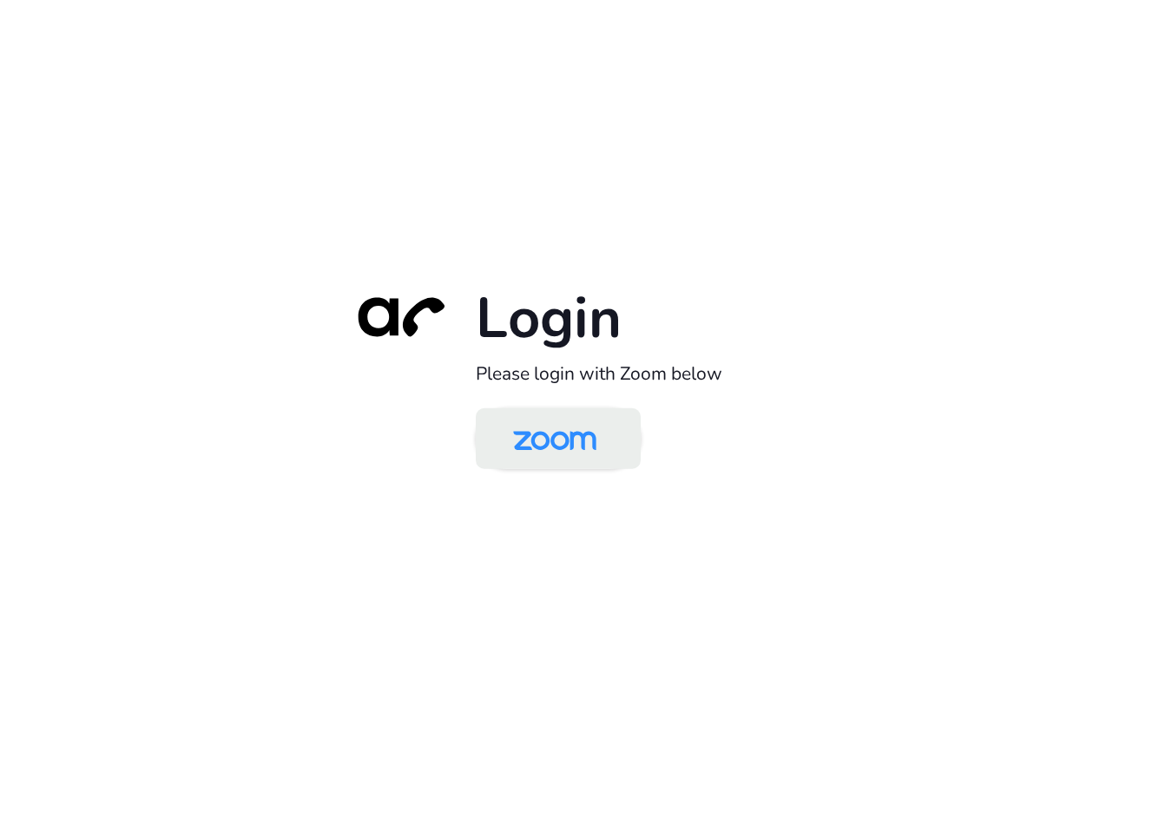
click at [527, 448] on img at bounding box center [555, 440] width 120 height 56
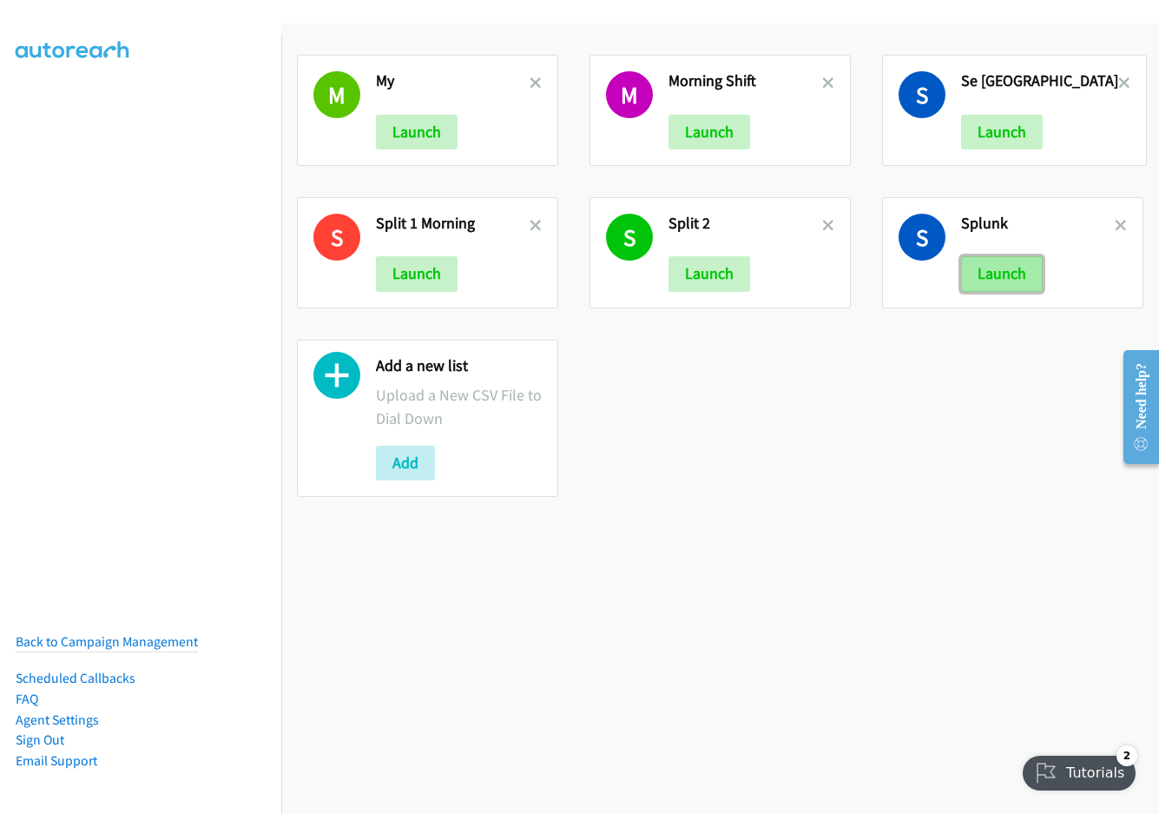
click at [985, 280] on button "Launch" at bounding box center [1002, 273] width 82 height 35
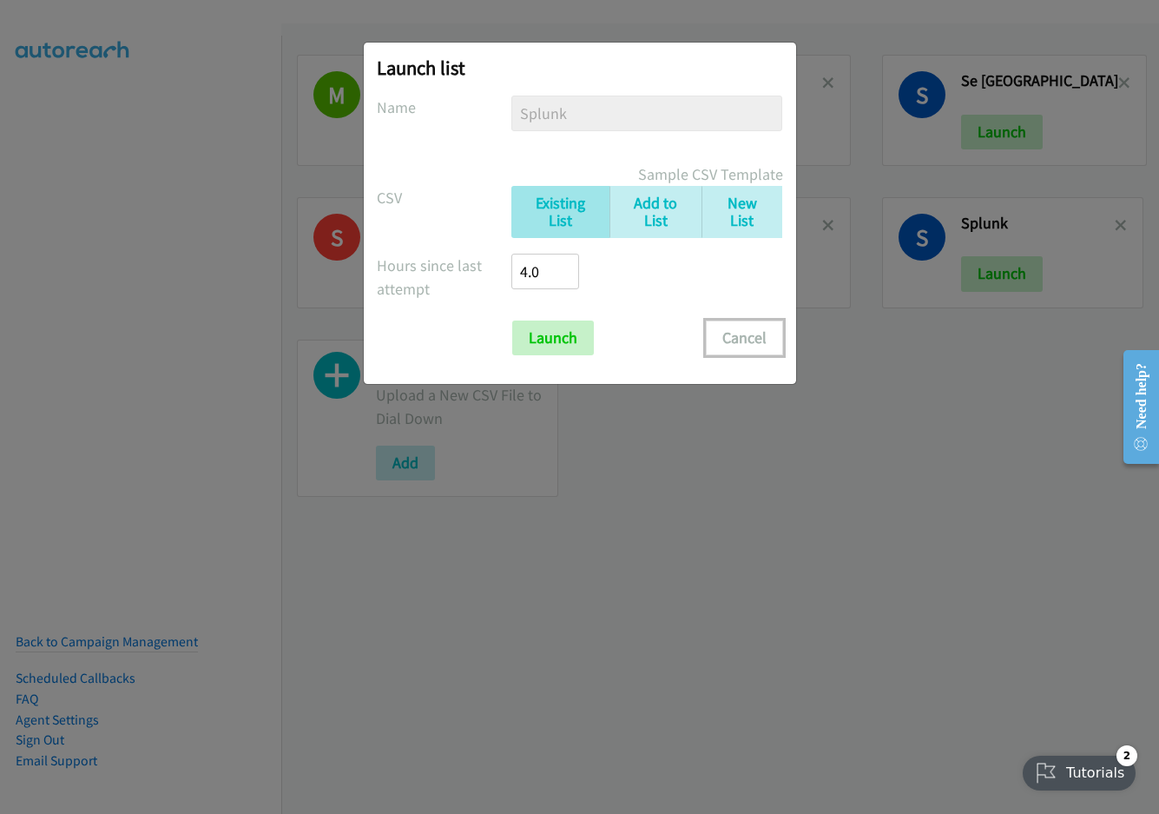
click at [760, 344] on button "Cancel" at bounding box center [744, 337] width 77 height 35
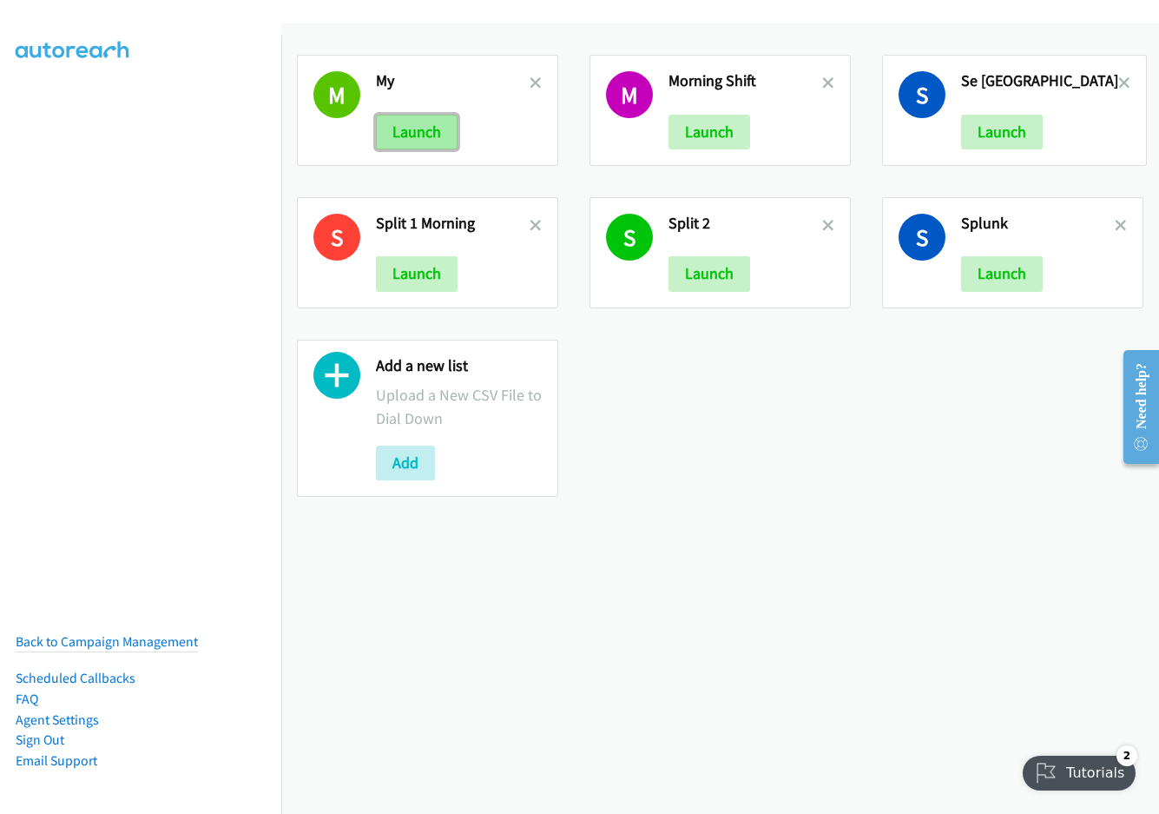
click at [411, 136] on button "Launch" at bounding box center [417, 132] width 82 height 35
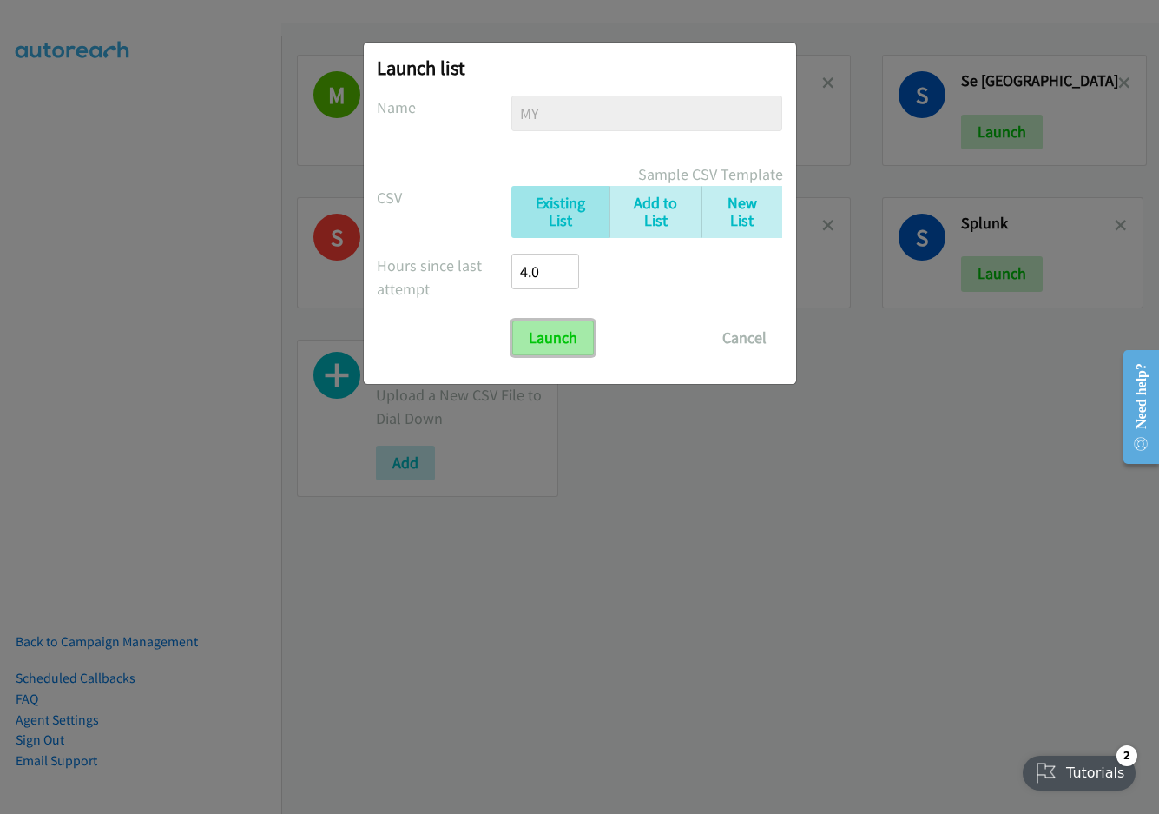
click at [544, 335] on input "Launch" at bounding box center [553, 337] width 82 height 35
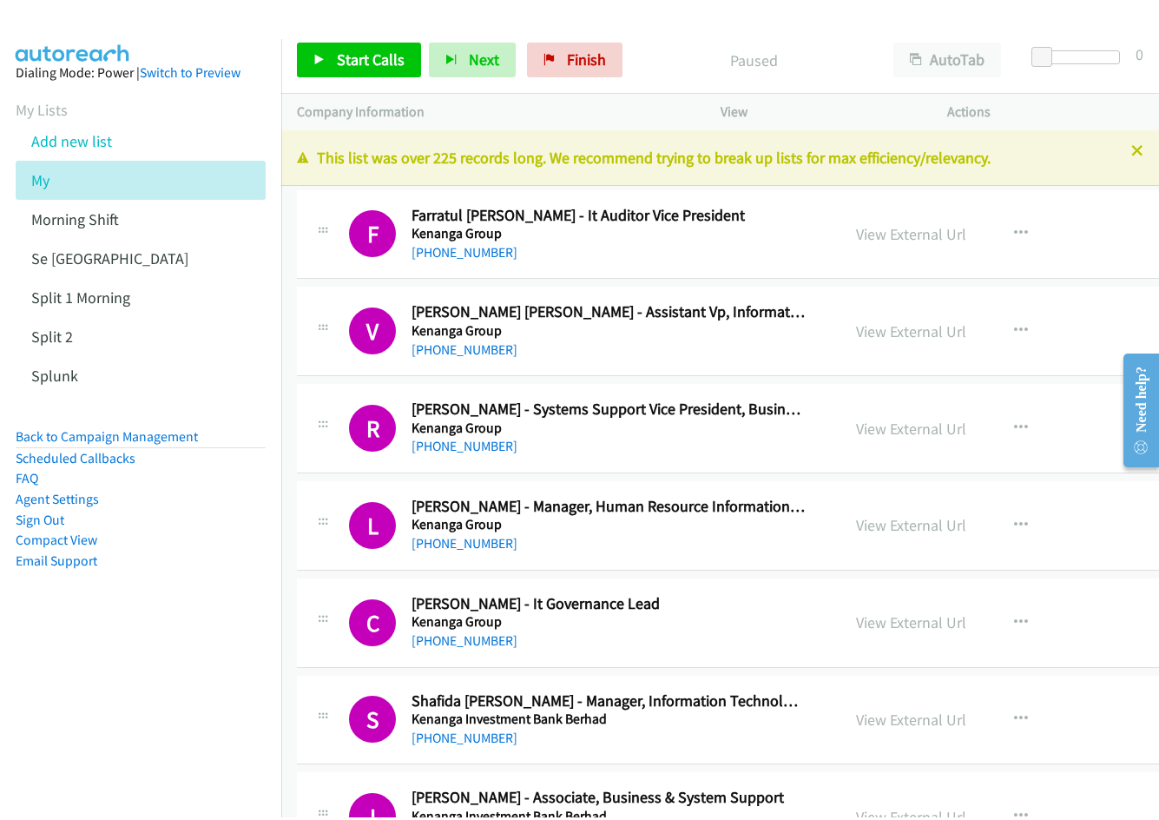
scroll to position [590, 0]
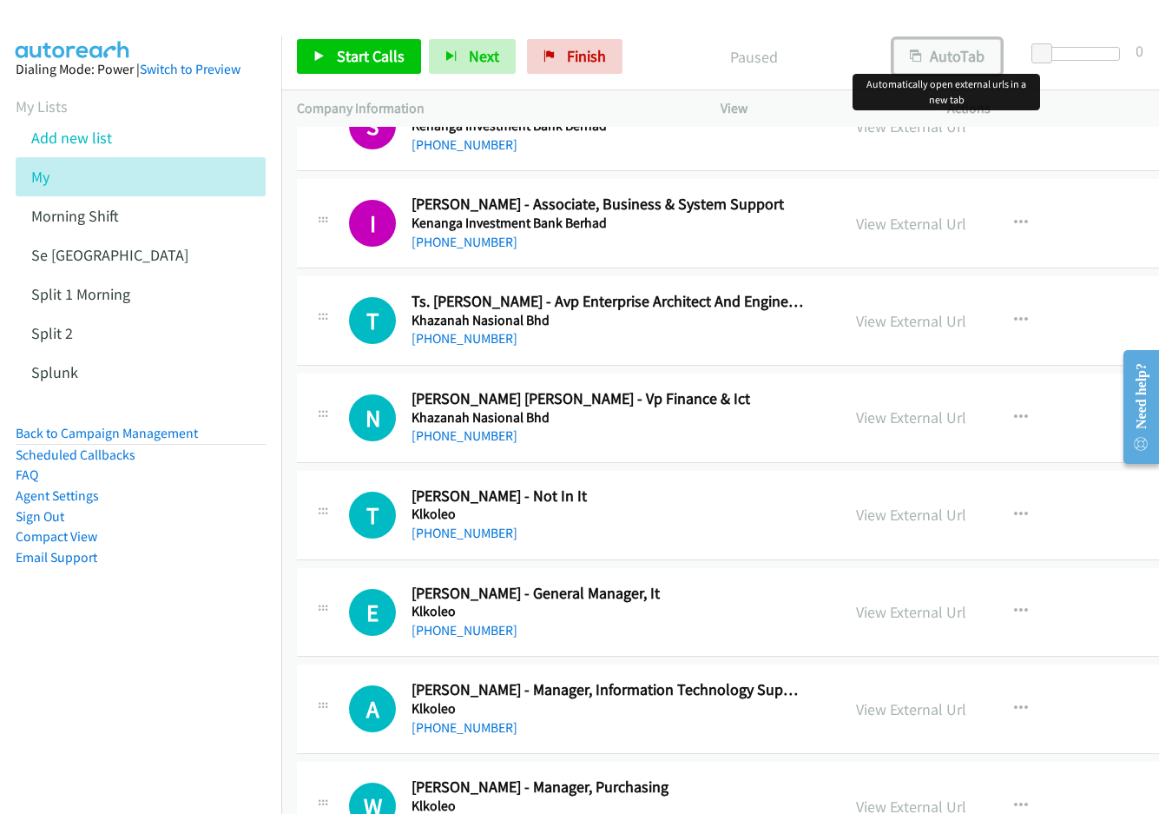
click at [969, 56] on button "AutoTab" at bounding box center [947, 56] width 108 height 35
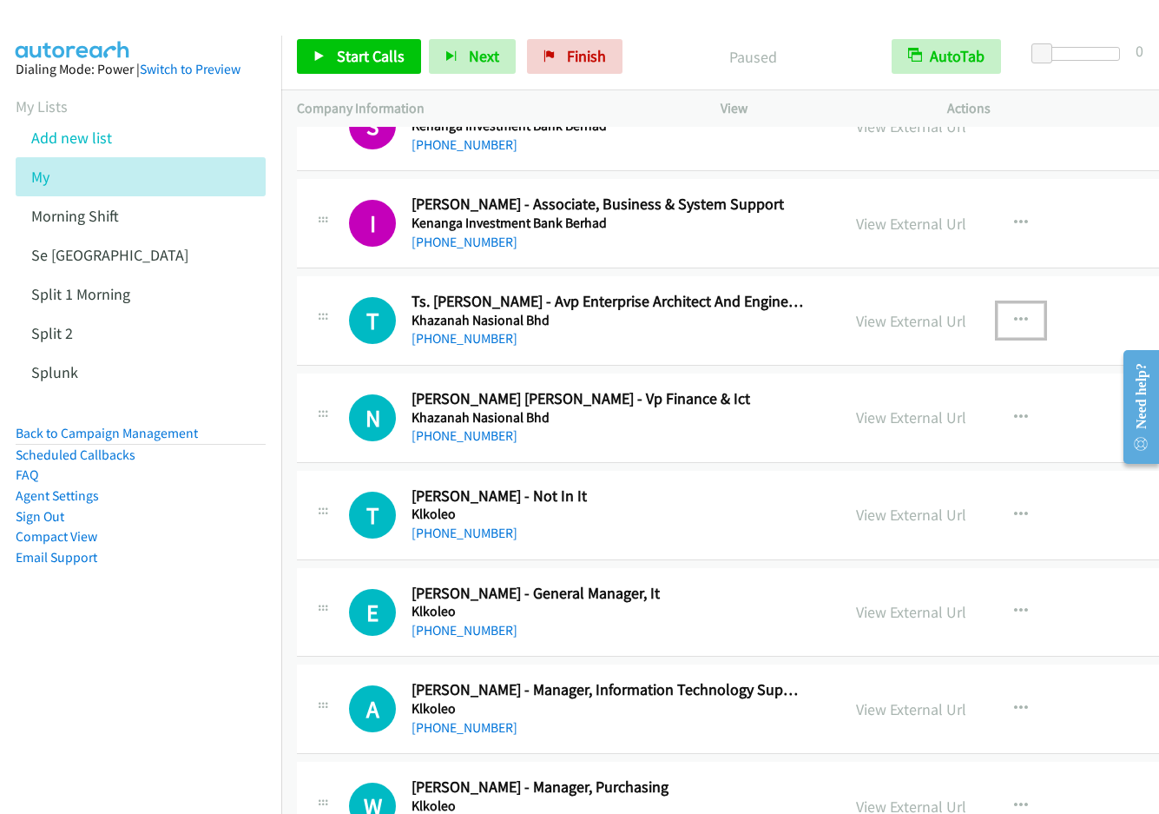
click at [998, 311] on button "button" at bounding box center [1021, 320] width 47 height 35
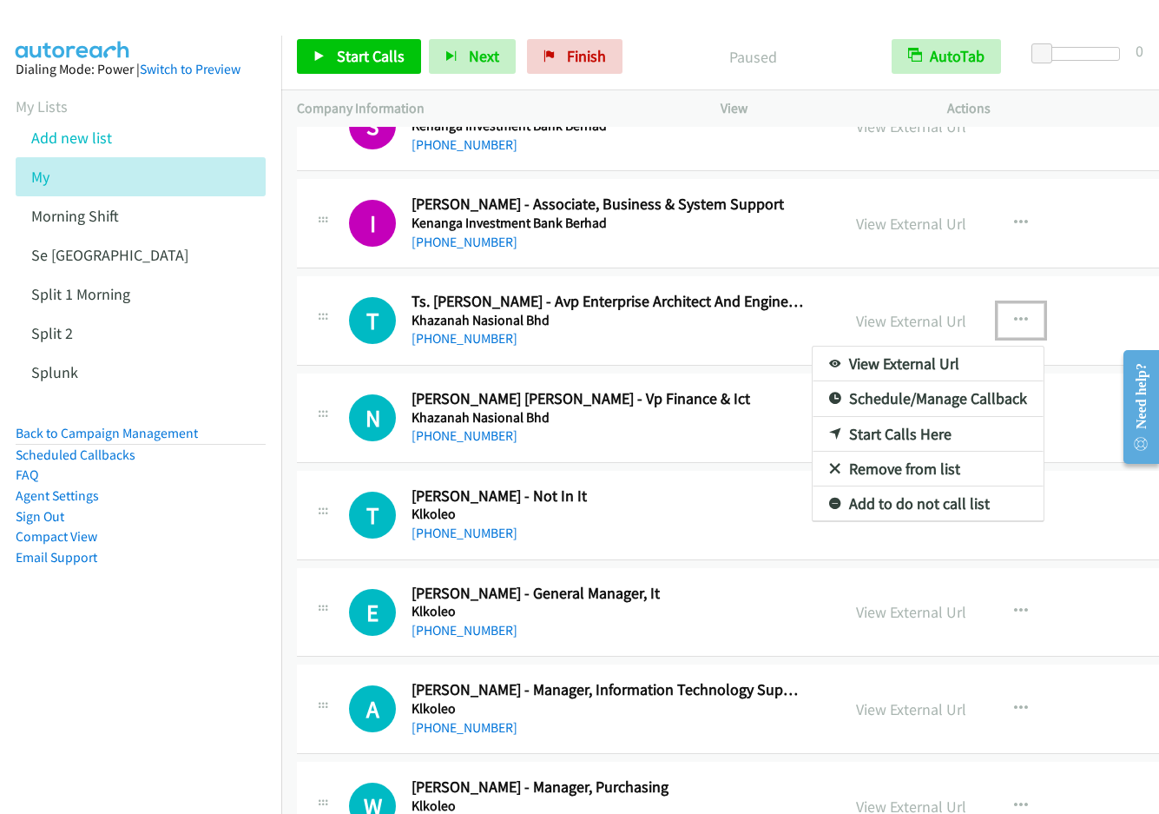
click at [918, 438] on link "Start Calls Here" at bounding box center [928, 434] width 231 height 35
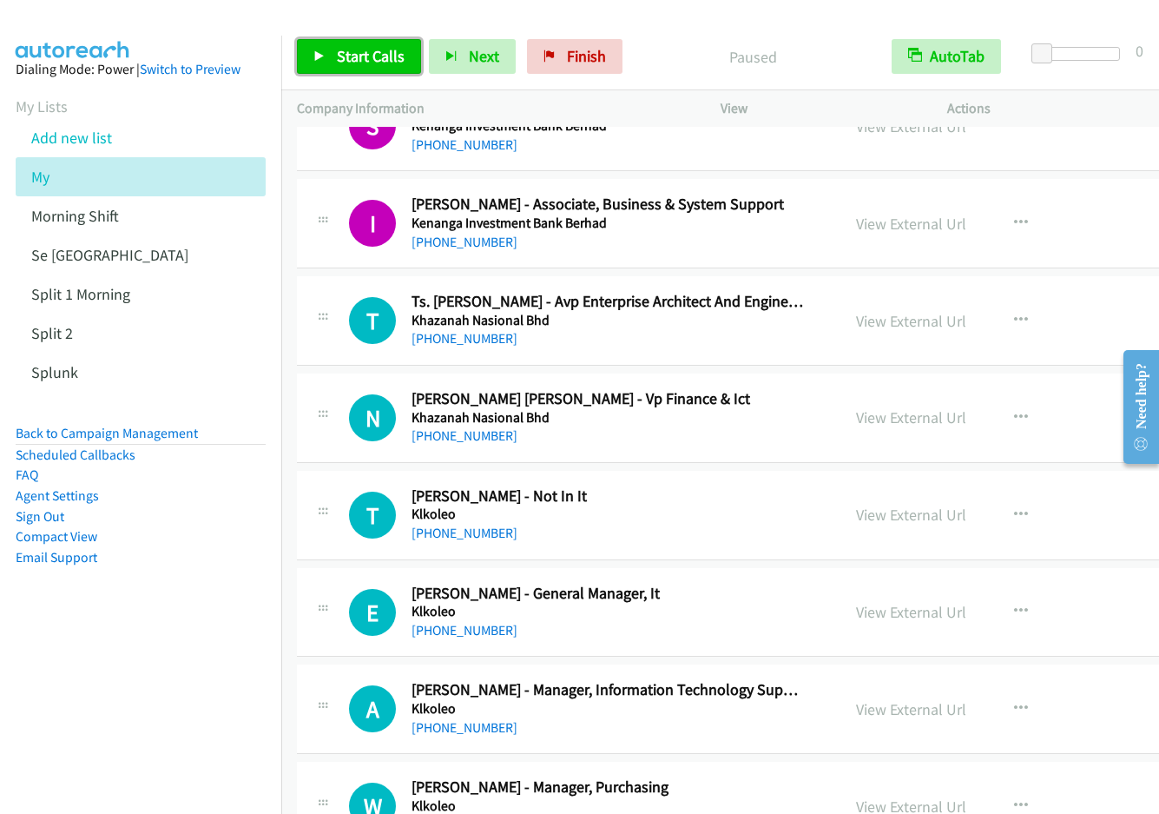
click at [315, 49] on link "Start Calls" at bounding box center [359, 56] width 124 height 35
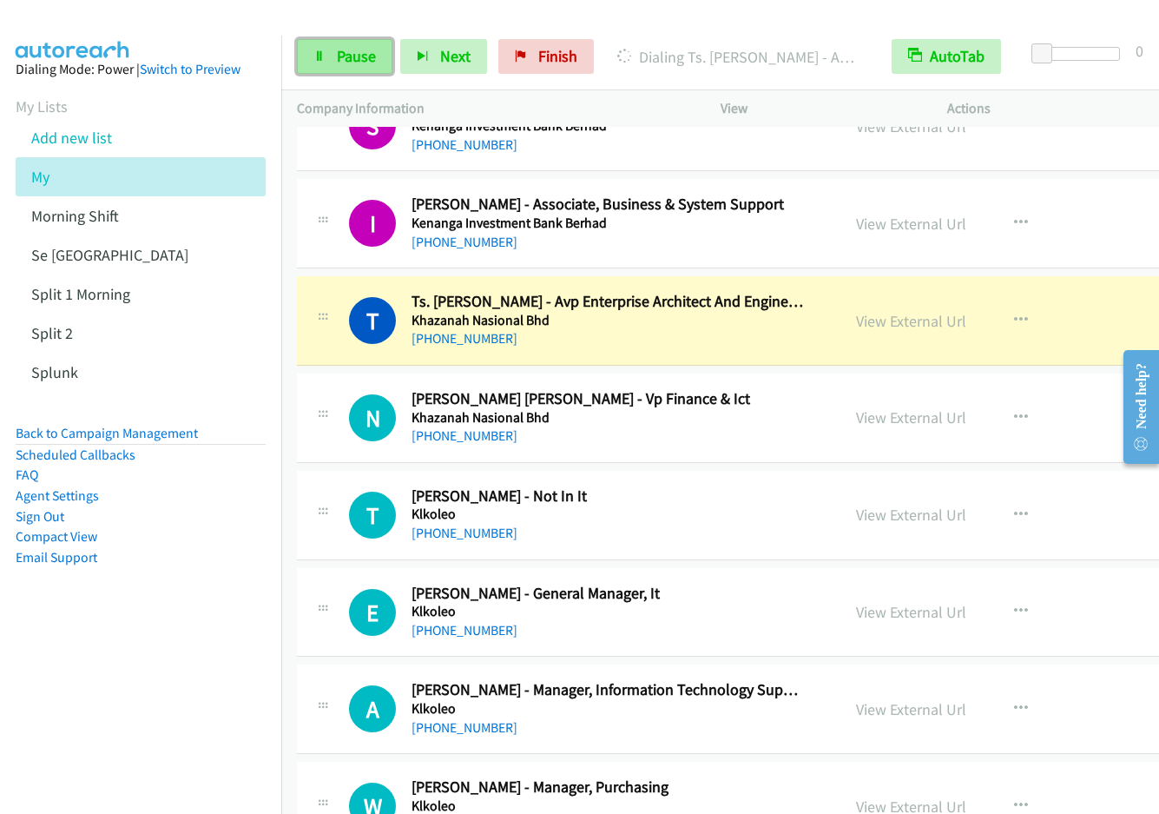
drag, startPoint x: 337, startPoint y: 53, endPoint x: 355, endPoint y: 49, distance: 18.6
click at [337, 53] on span "Pause" at bounding box center [356, 56] width 39 height 20
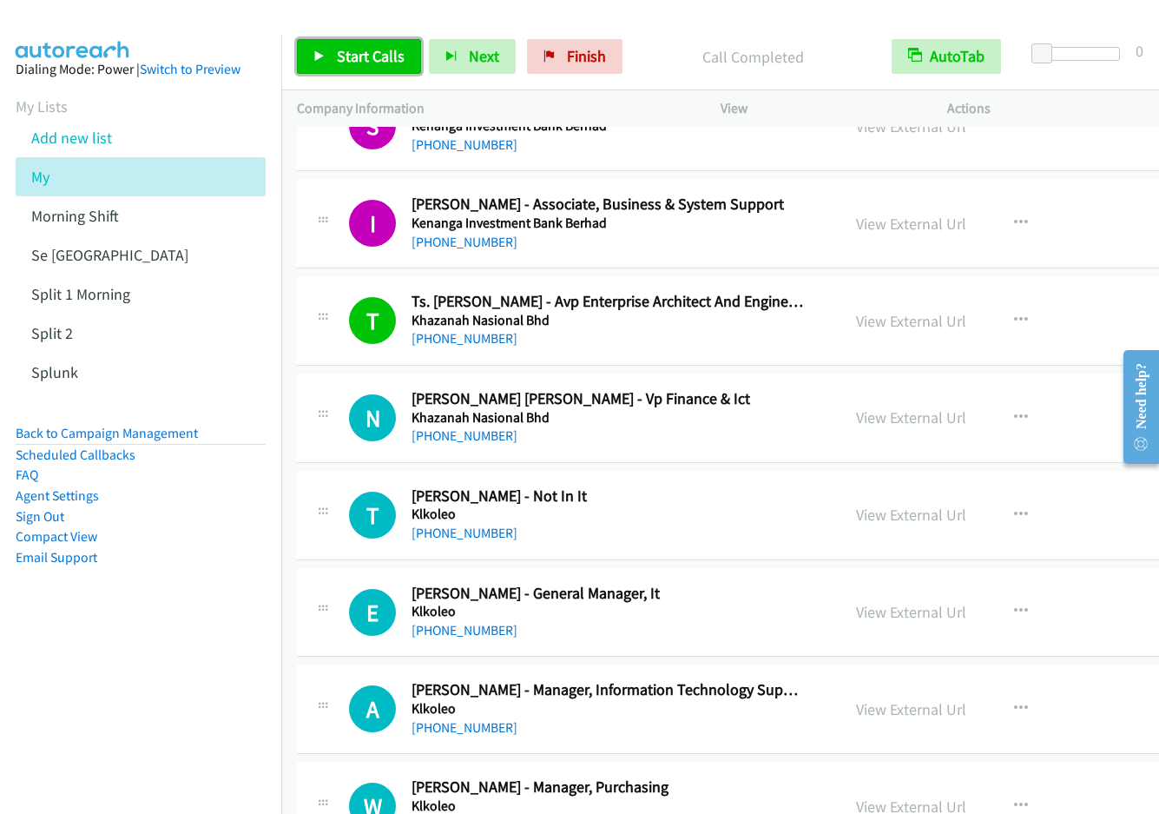
click at [356, 56] on span "Start Calls" at bounding box center [371, 56] width 68 height 20
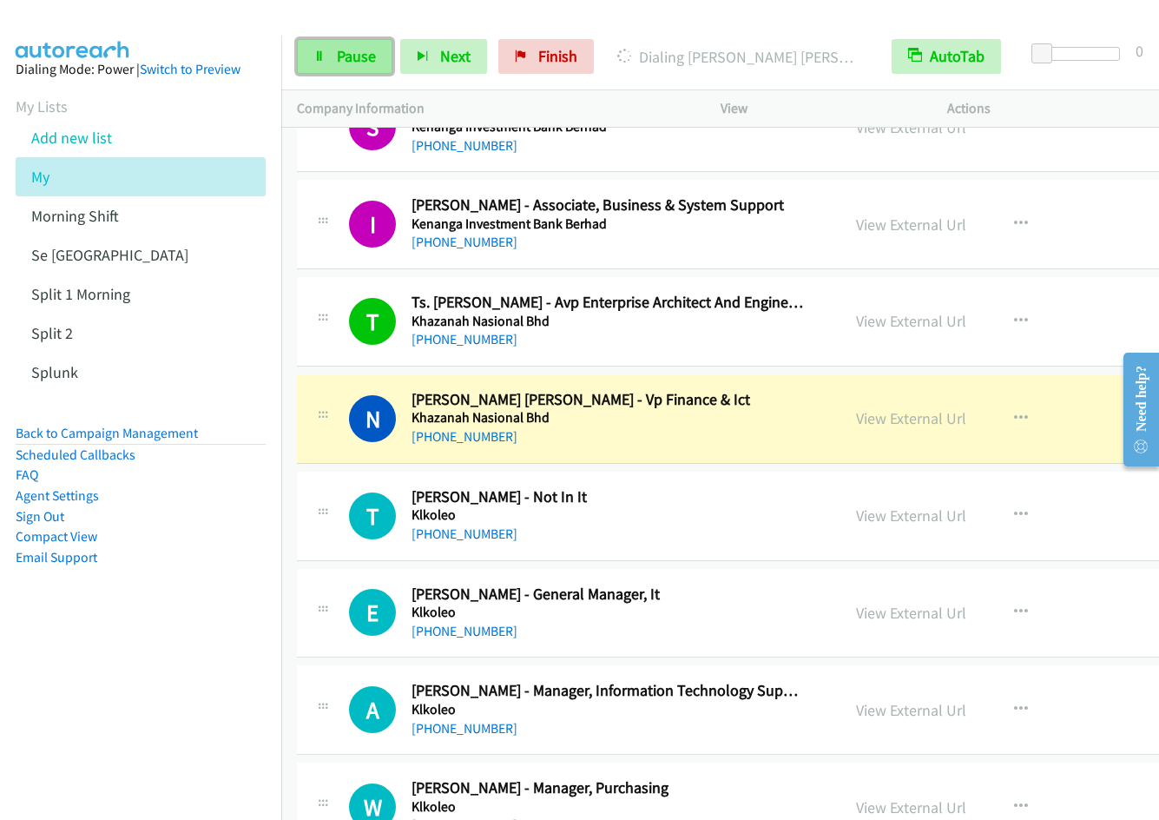
click at [340, 66] on link "Pause" at bounding box center [345, 56] width 96 height 35
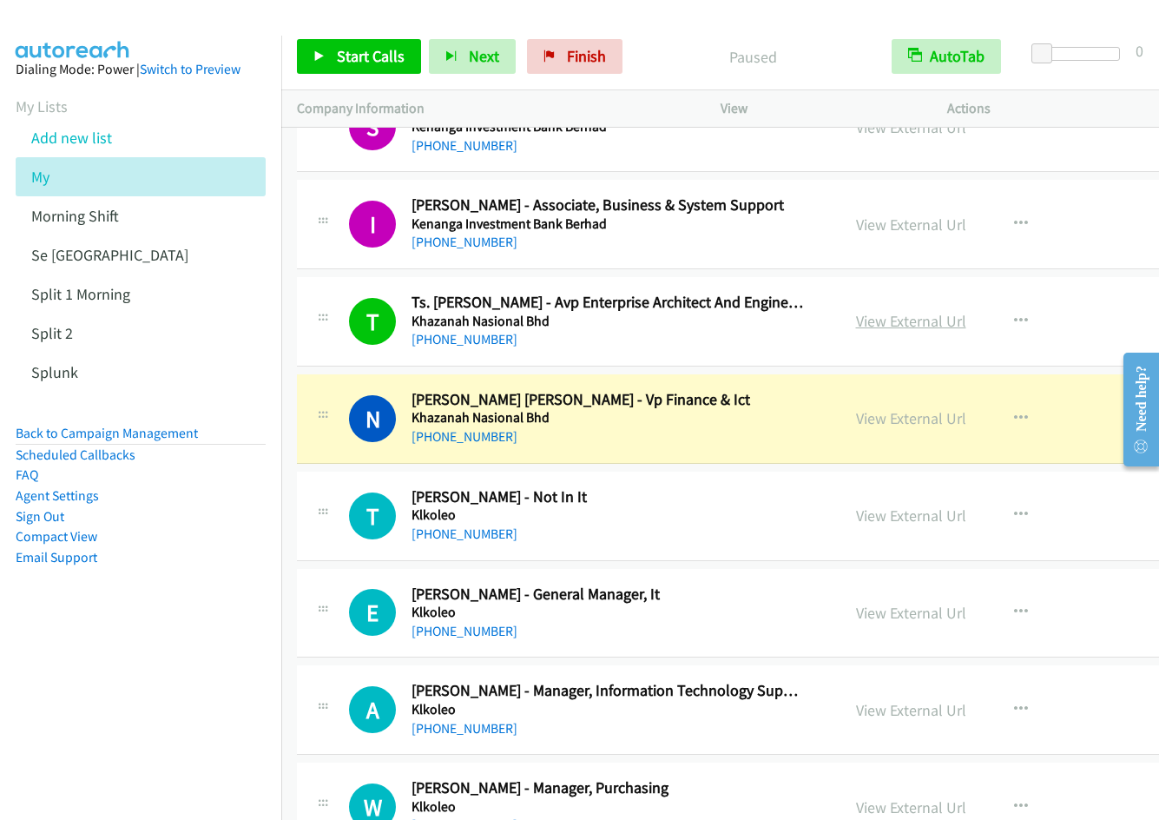
click at [897, 319] on link "View External Url" at bounding box center [911, 321] width 110 height 20
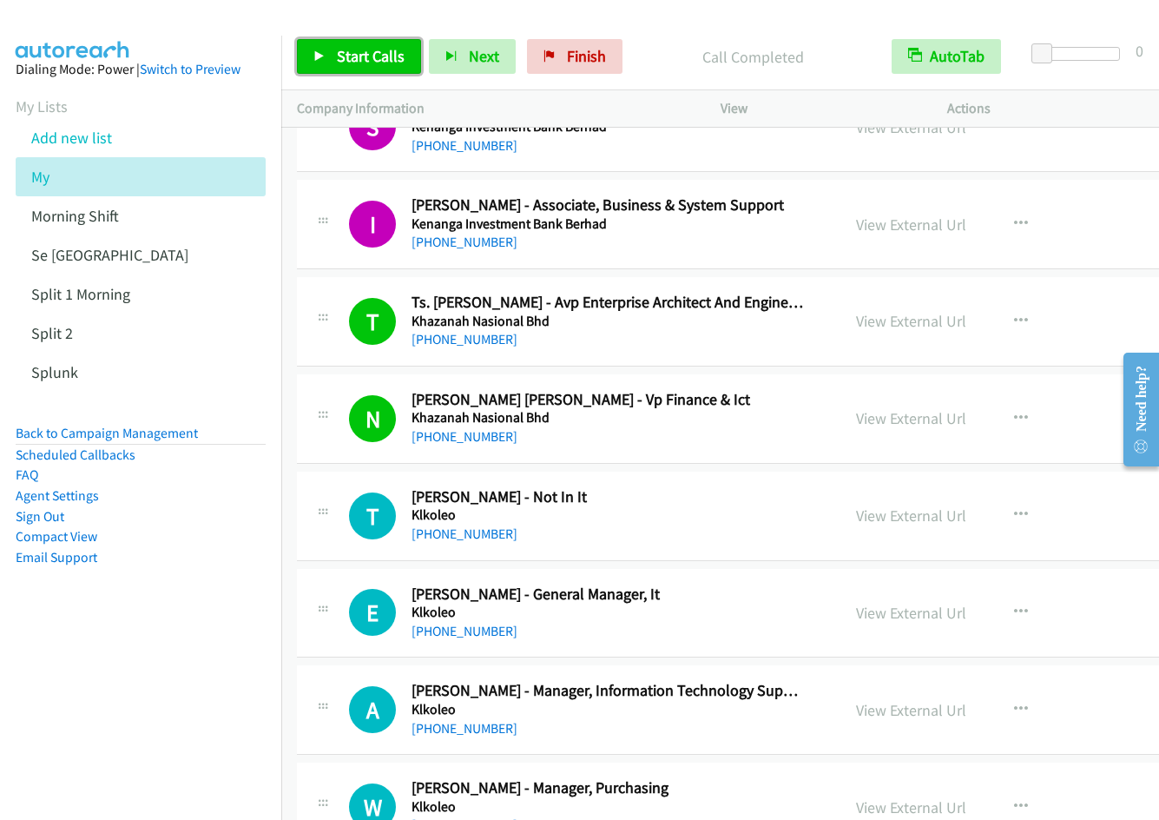
drag, startPoint x: 368, startPoint y: 64, endPoint x: 409, endPoint y: 110, distance: 61.5
click at [368, 64] on span "Start Calls" at bounding box center [371, 56] width 68 height 20
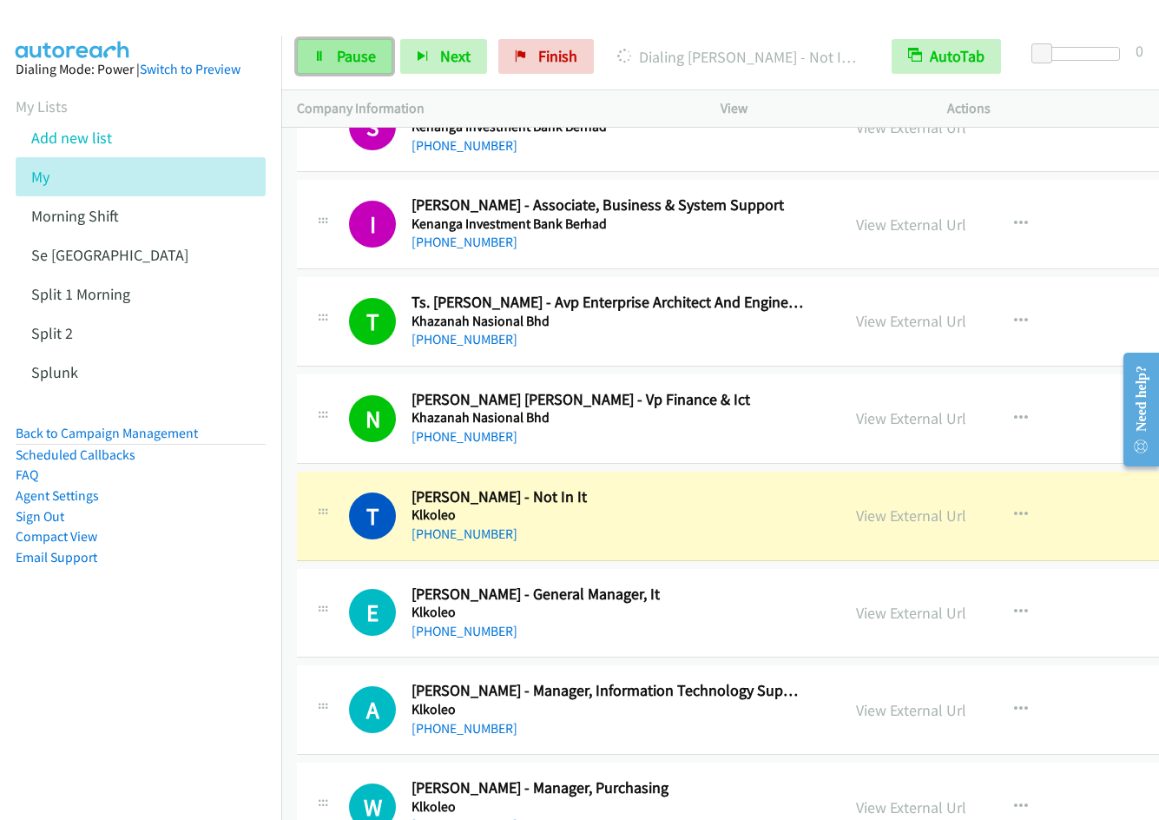
click at [321, 56] on icon at bounding box center [319, 57] width 12 height 12
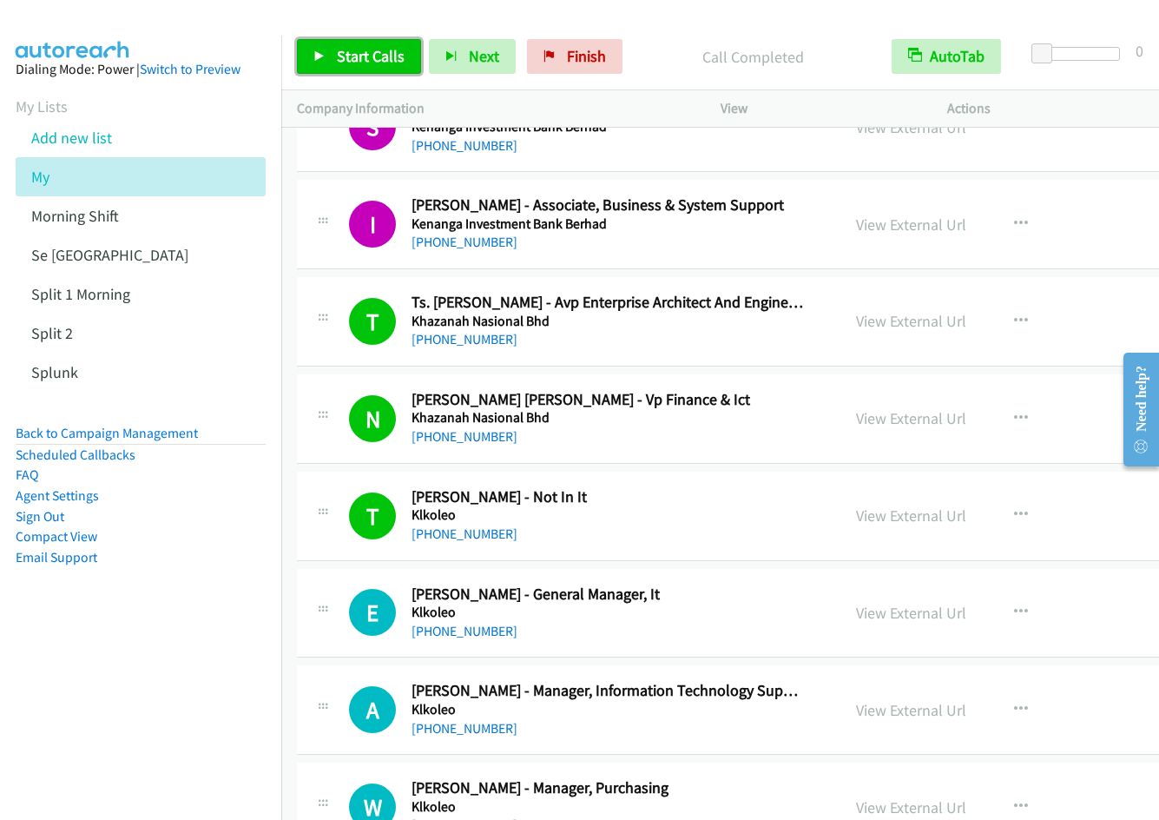
click at [362, 66] on link "Start Calls" at bounding box center [359, 56] width 124 height 35
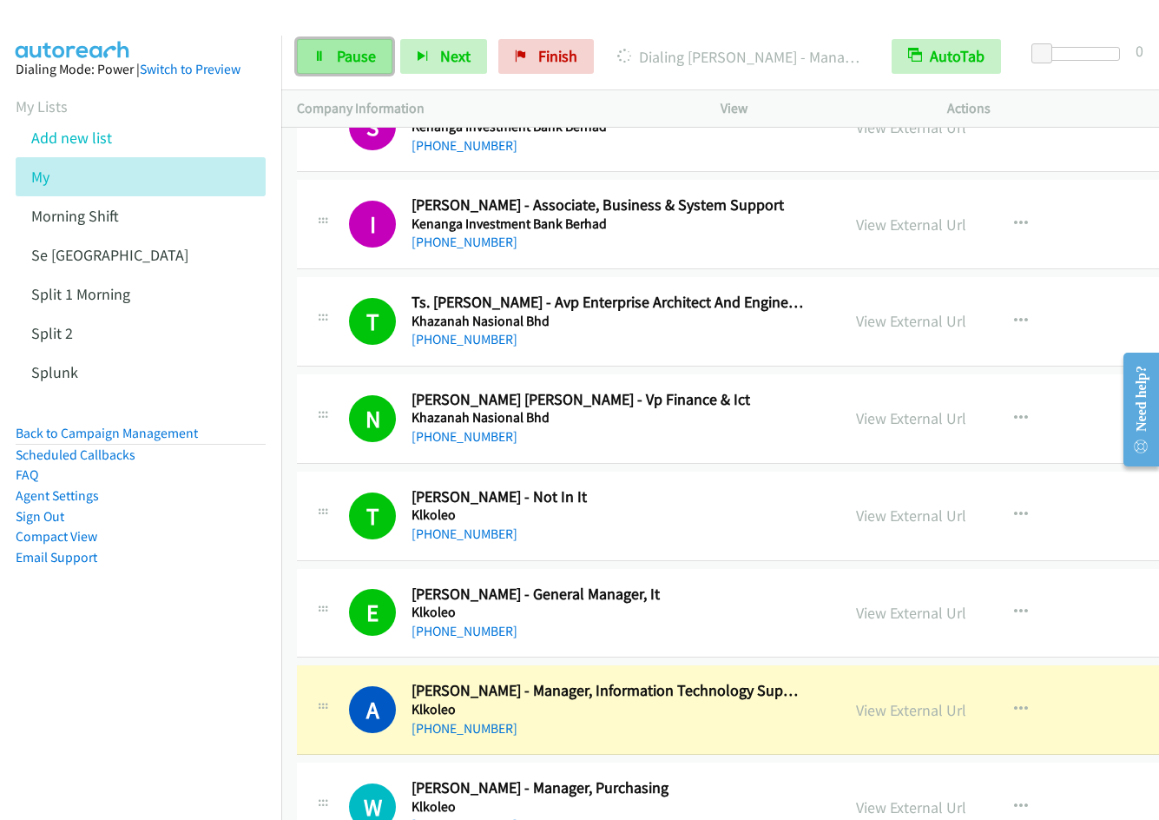
click at [326, 56] on link "Pause" at bounding box center [345, 56] width 96 height 35
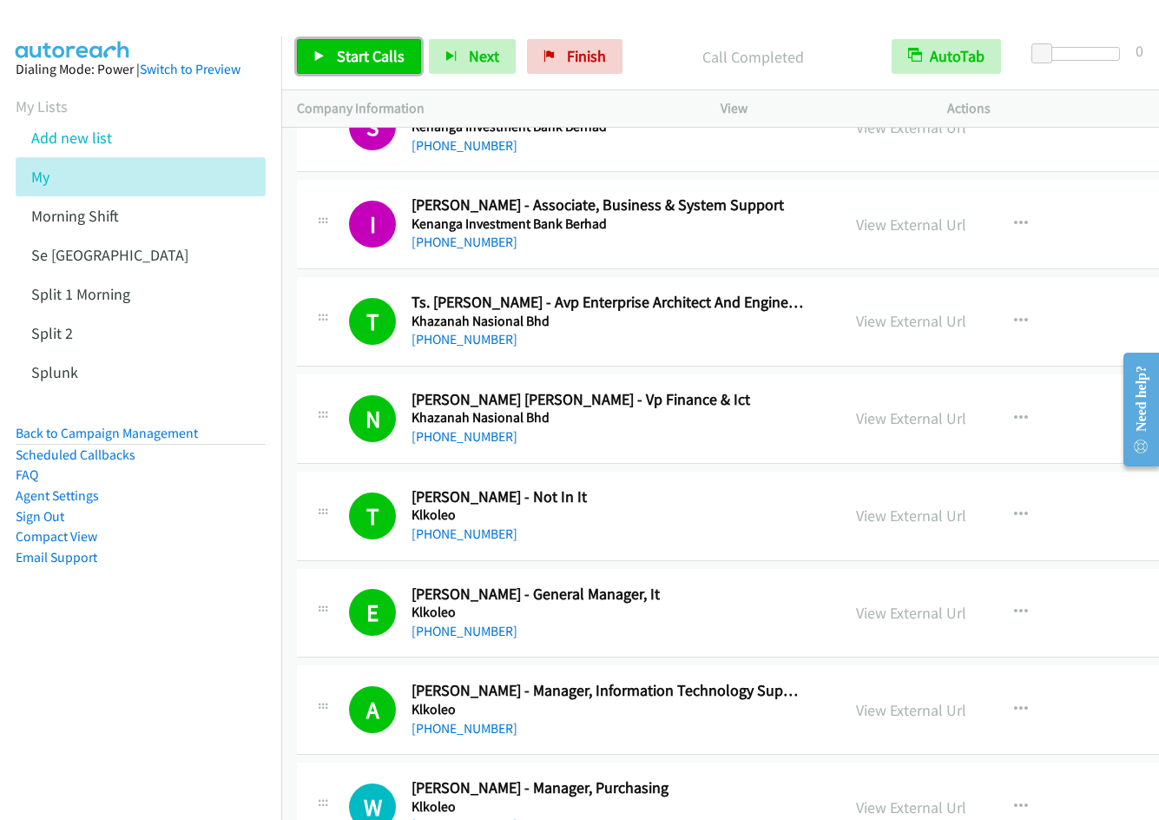
click at [363, 58] on span "Start Calls" at bounding box center [371, 56] width 68 height 20
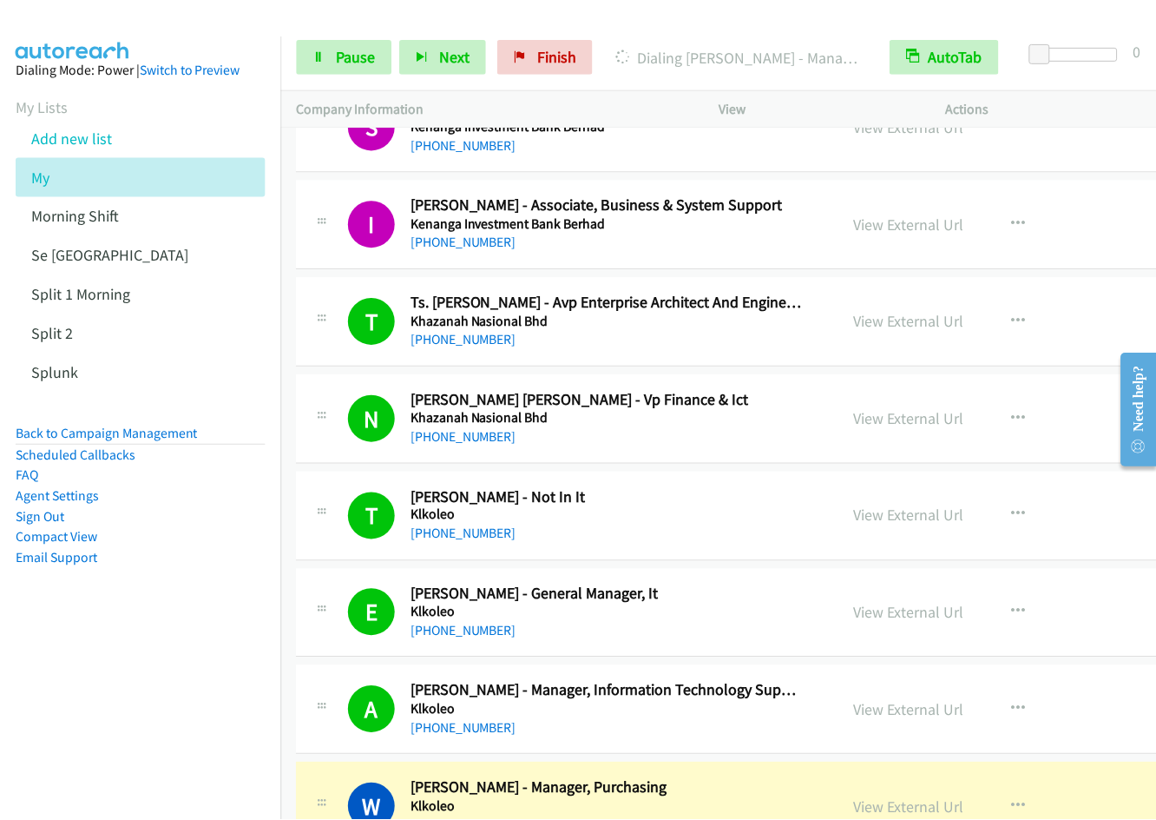
scroll to position [1183, 0]
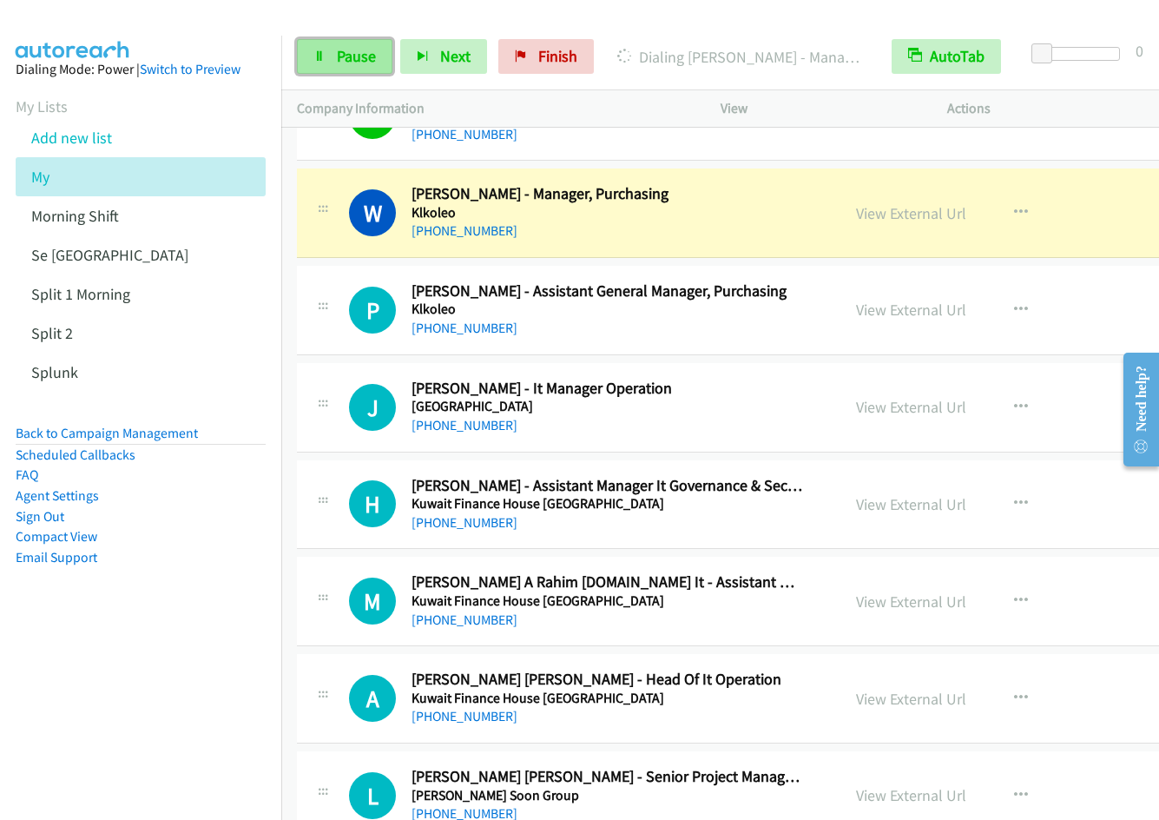
click at [338, 65] on span "Pause" at bounding box center [356, 56] width 39 height 20
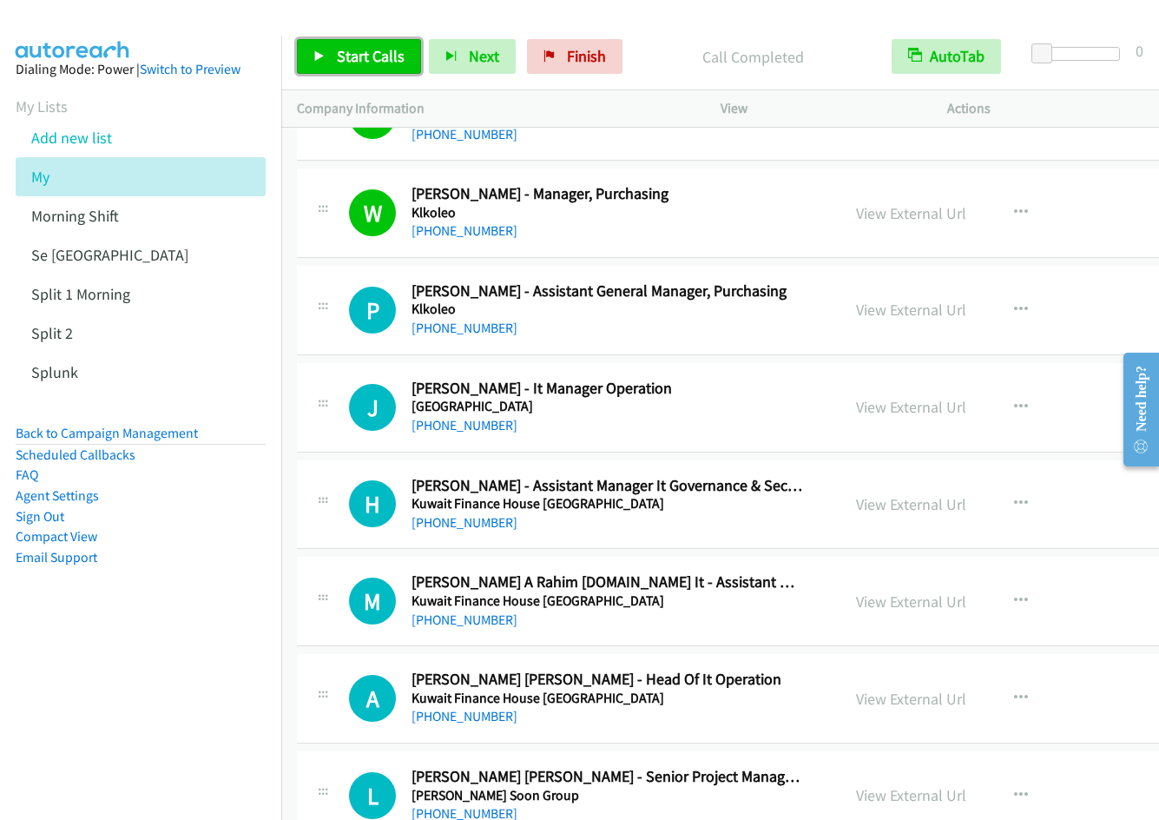
drag, startPoint x: 356, startPoint y: 56, endPoint x: 398, endPoint y: 38, distance: 45.5
click at [356, 56] on span "Start Calls" at bounding box center [371, 56] width 68 height 20
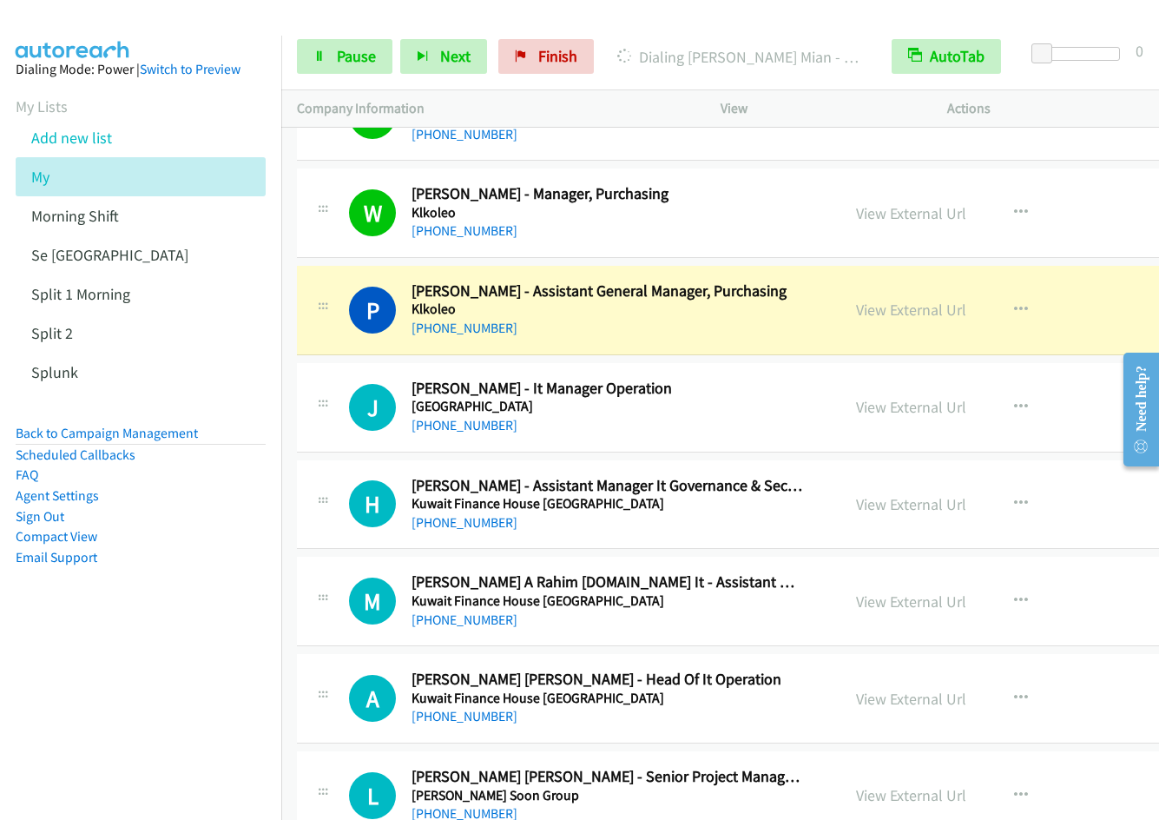
drag, startPoint x: 147, startPoint y: 601, endPoint x: 538, endPoint y: 321, distance: 481.1
click at [147, 600] on aside "Dialing Mode: Power | Switch to Preview My Lists Add new list My Morning Shift …" at bounding box center [140, 341] width 281 height 610
click at [339, 61] on span "Pause" at bounding box center [356, 56] width 39 height 20
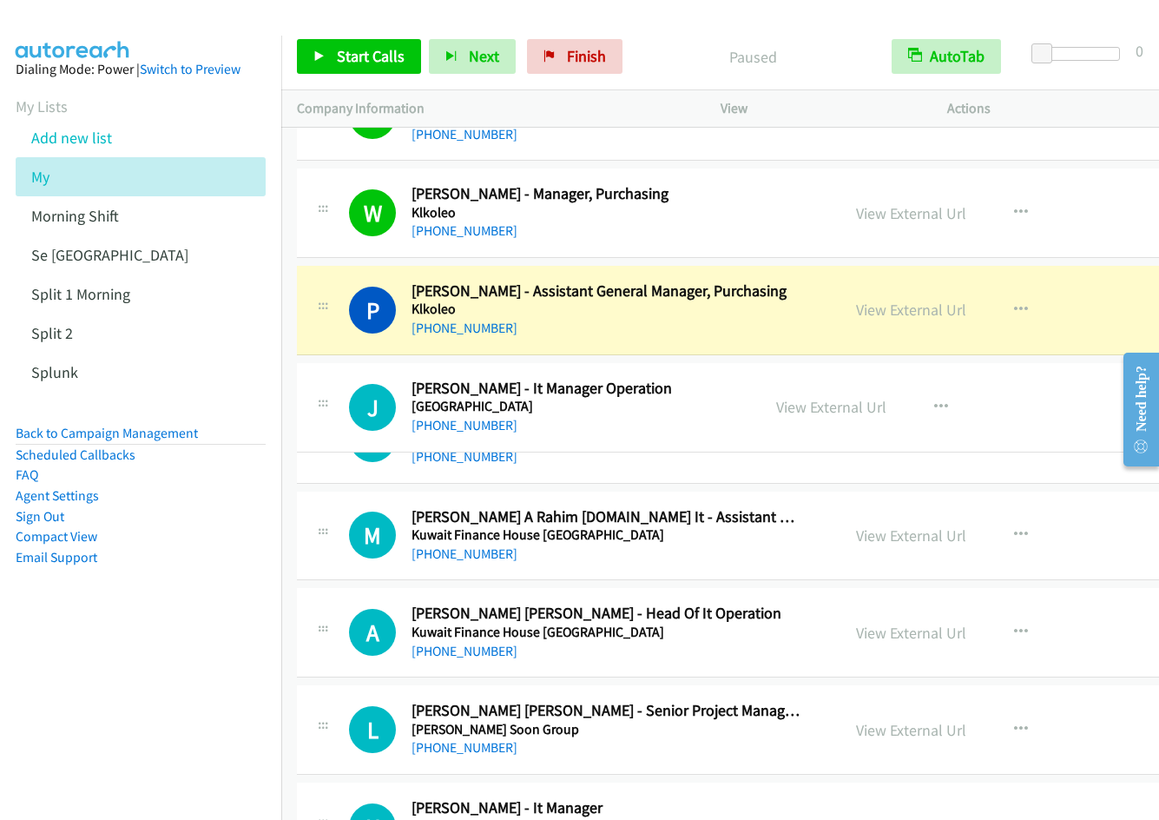
drag, startPoint x: 545, startPoint y: 406, endPoint x: 513, endPoint y: 412, distance: 32.7
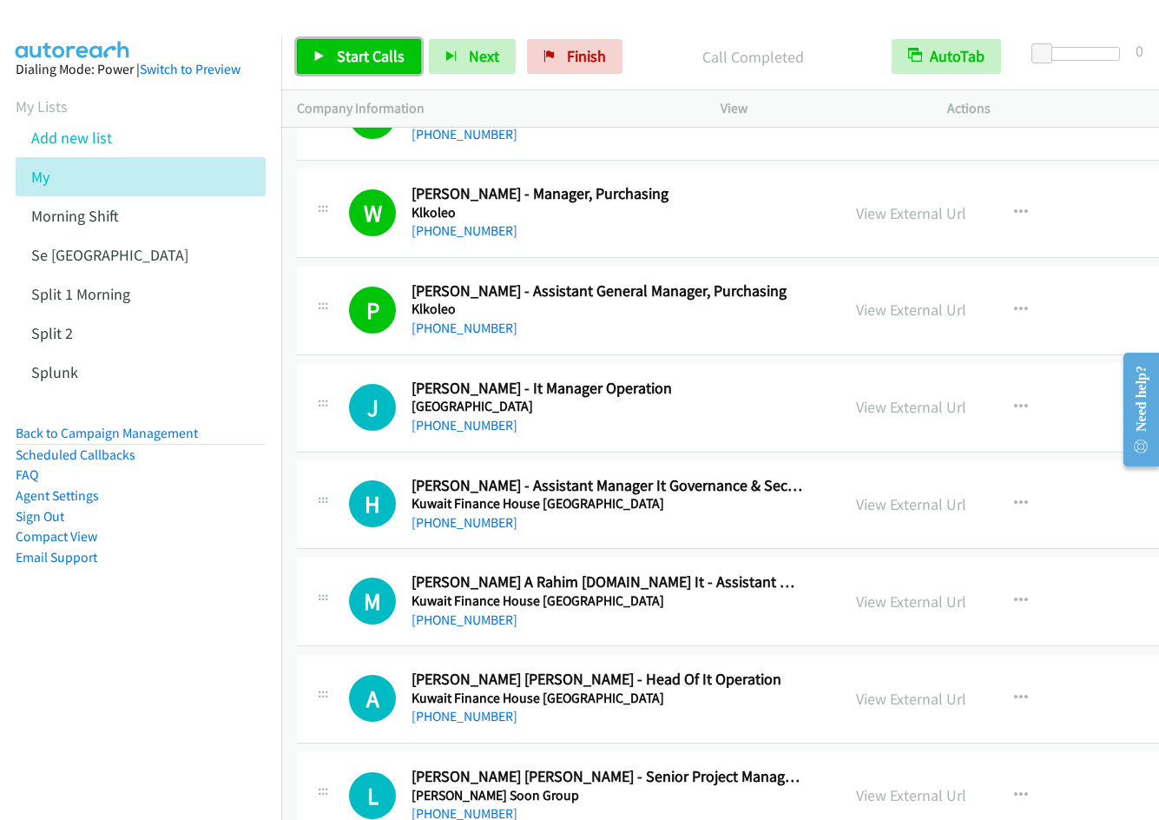
click at [372, 54] on span "Start Calls" at bounding box center [371, 56] width 68 height 20
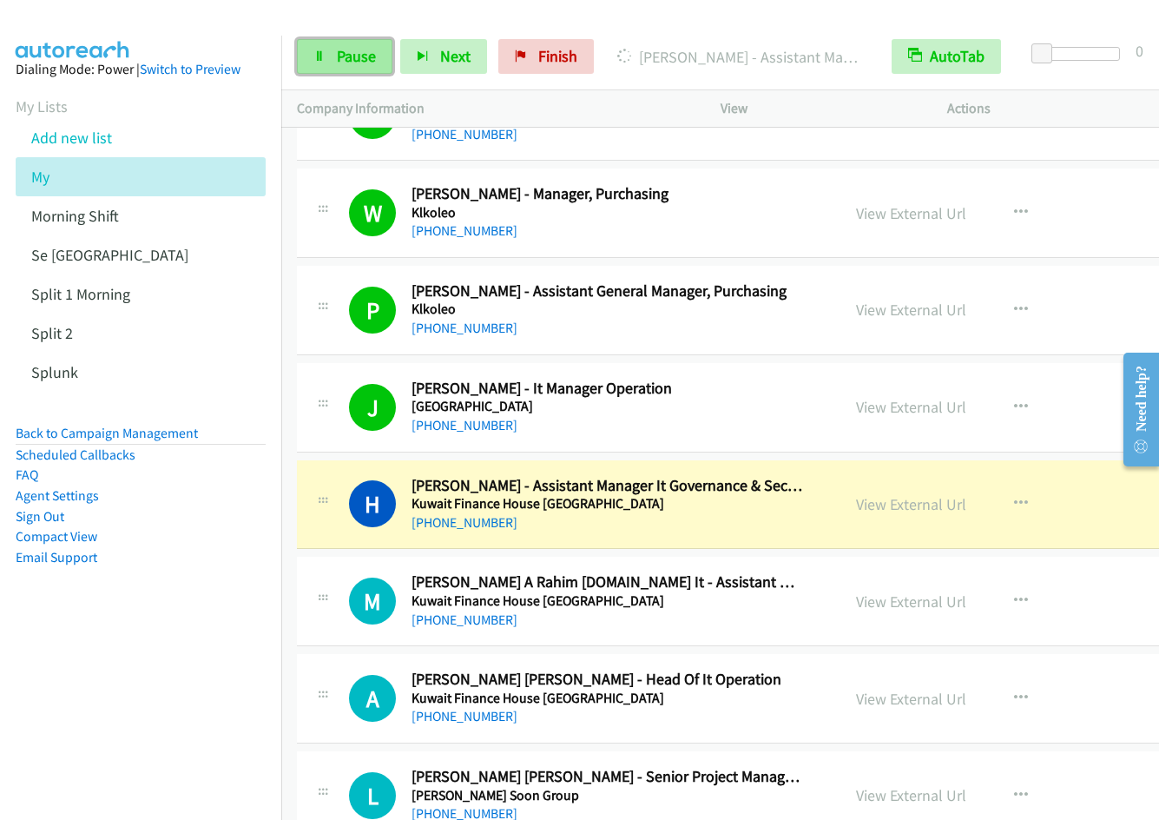
click at [333, 56] on link "Pause" at bounding box center [345, 56] width 96 height 35
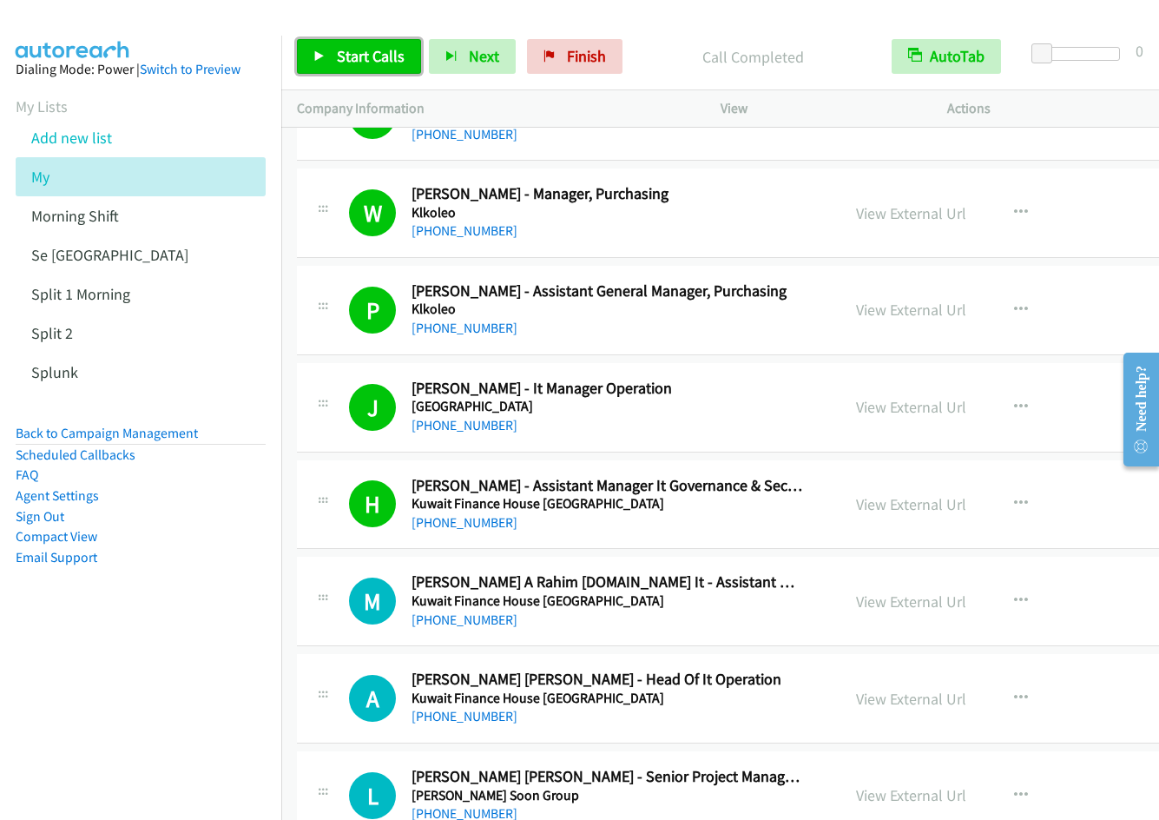
drag, startPoint x: 347, startPoint y: 61, endPoint x: 478, endPoint y: 106, distance: 138.7
click at [347, 61] on span "Start Calls" at bounding box center [371, 56] width 68 height 20
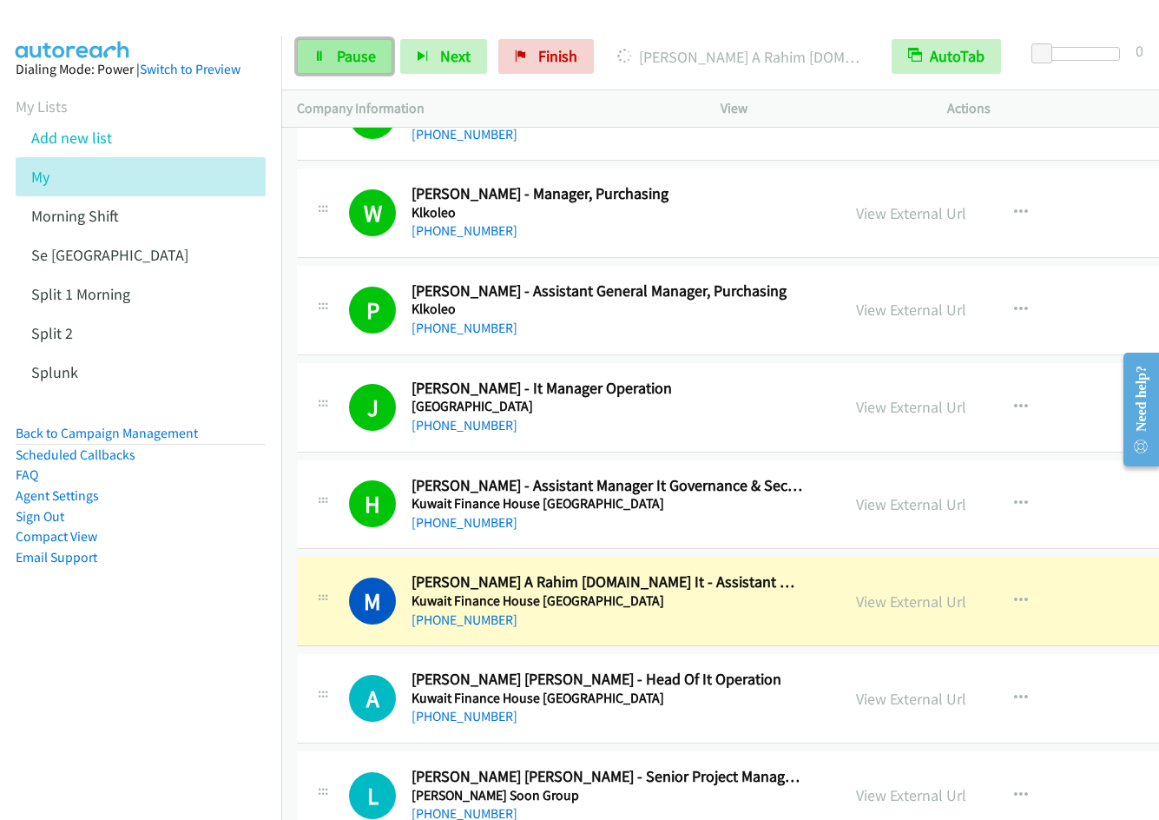
click at [327, 60] on link "Pause" at bounding box center [345, 56] width 96 height 35
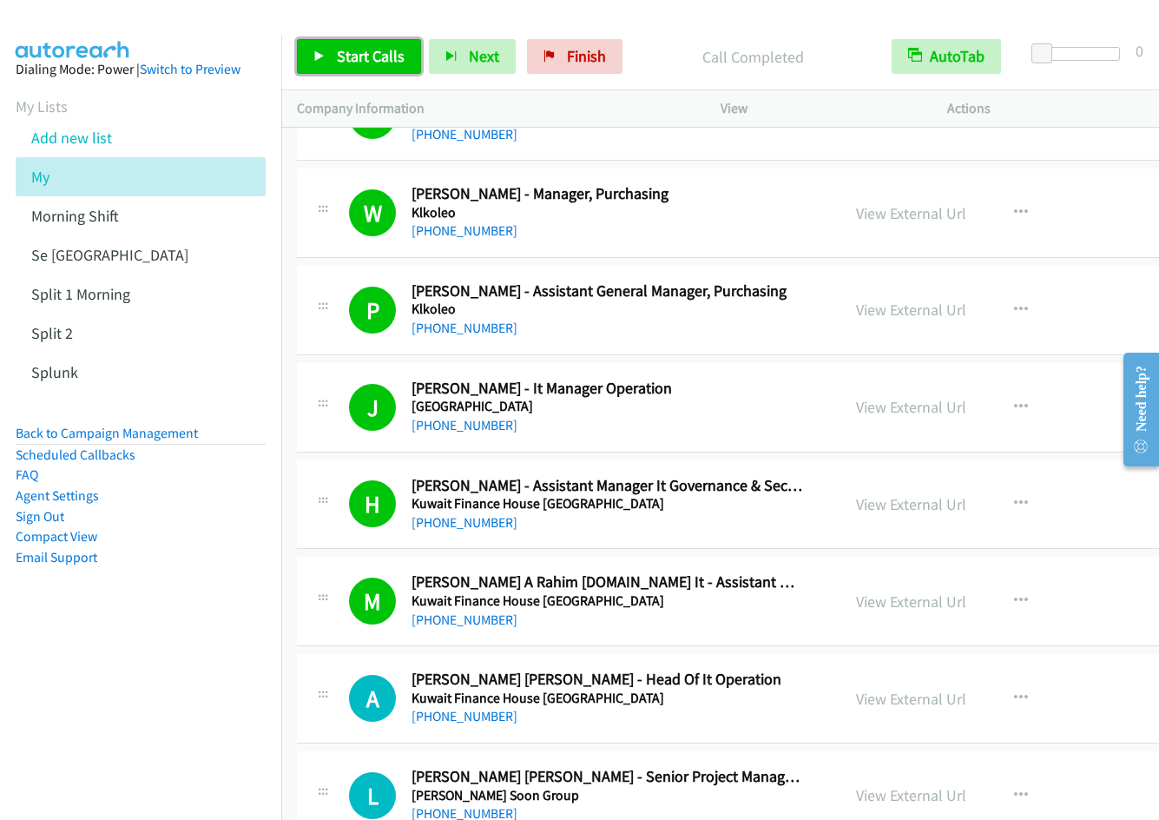
drag, startPoint x: 372, startPoint y: 54, endPoint x: 717, endPoint y: 52, distance: 344.7
click at [373, 52] on span "Start Calls" at bounding box center [371, 56] width 68 height 20
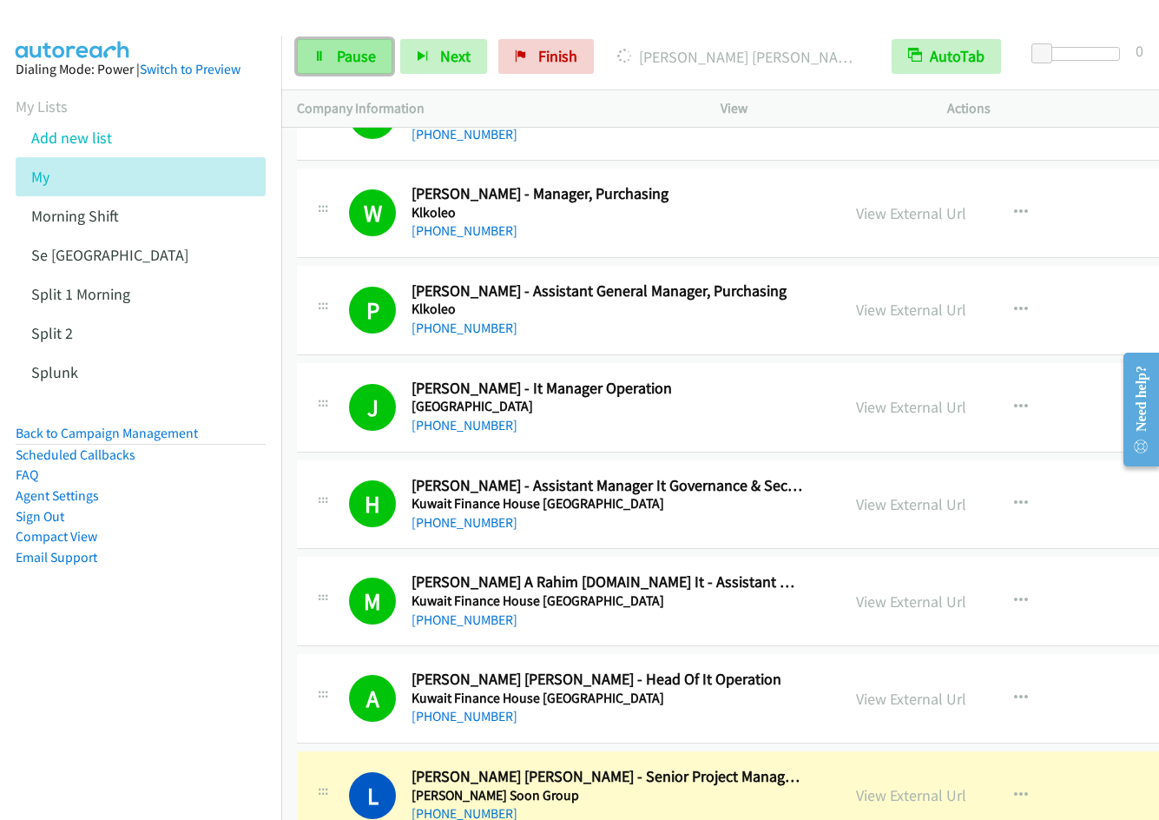
drag, startPoint x: 346, startPoint y: 53, endPoint x: 382, endPoint y: 52, distance: 36.5
click at [346, 53] on span "Pause" at bounding box center [356, 56] width 39 height 20
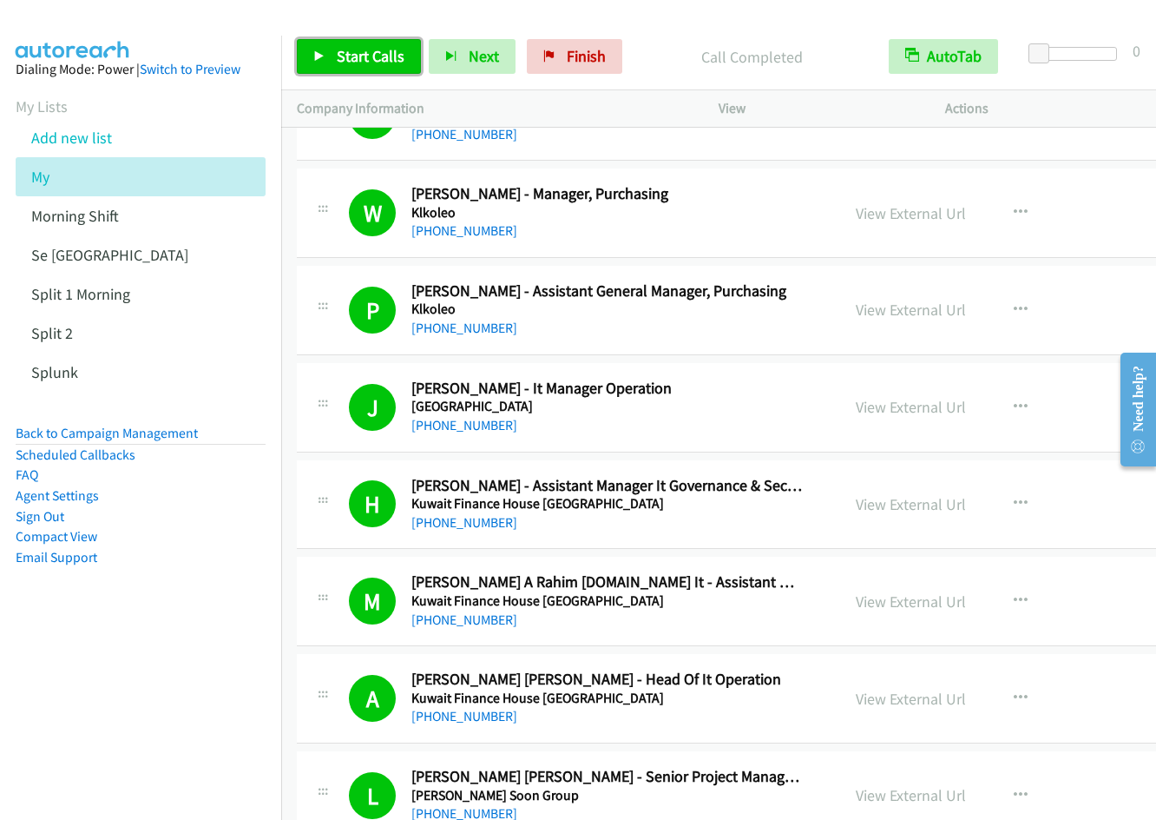
click at [362, 41] on link "Start Calls" at bounding box center [359, 56] width 124 height 35
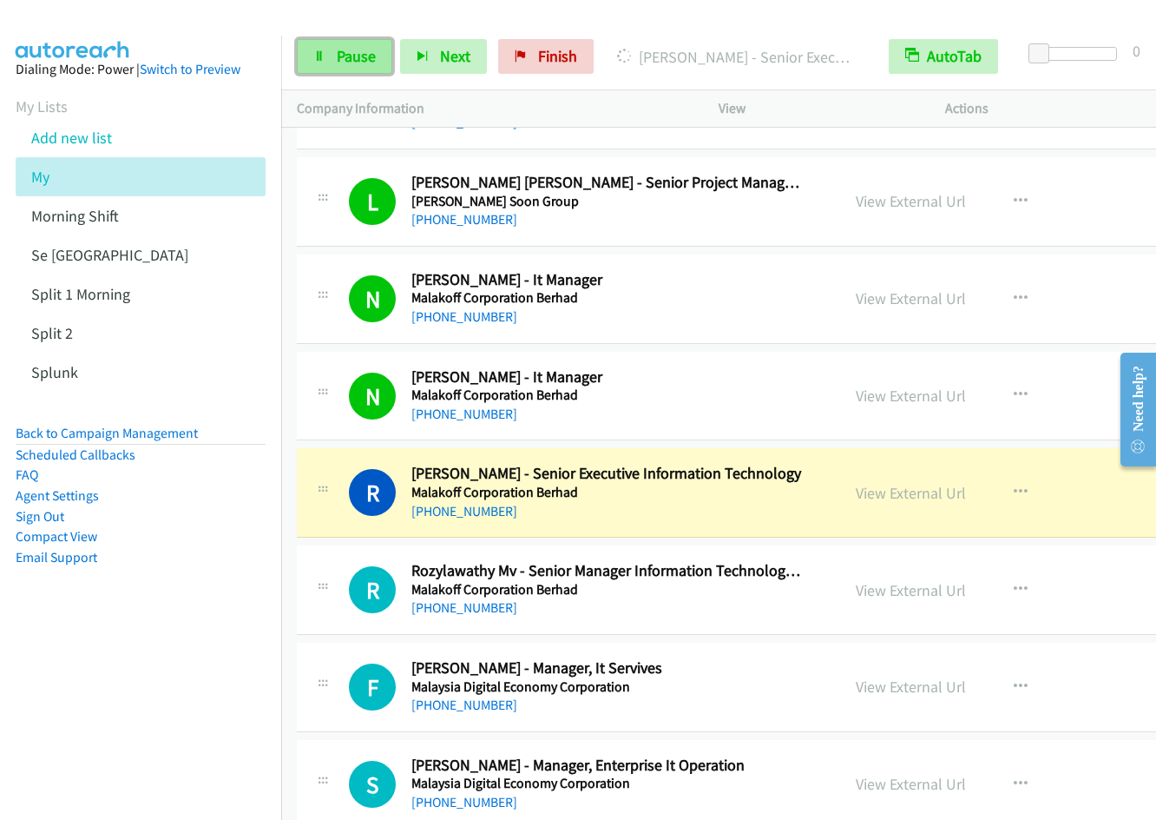
drag, startPoint x: 349, startPoint y: 55, endPoint x: 363, endPoint y: 52, distance: 14.1
click at [349, 55] on span "Pause" at bounding box center [356, 56] width 39 height 20
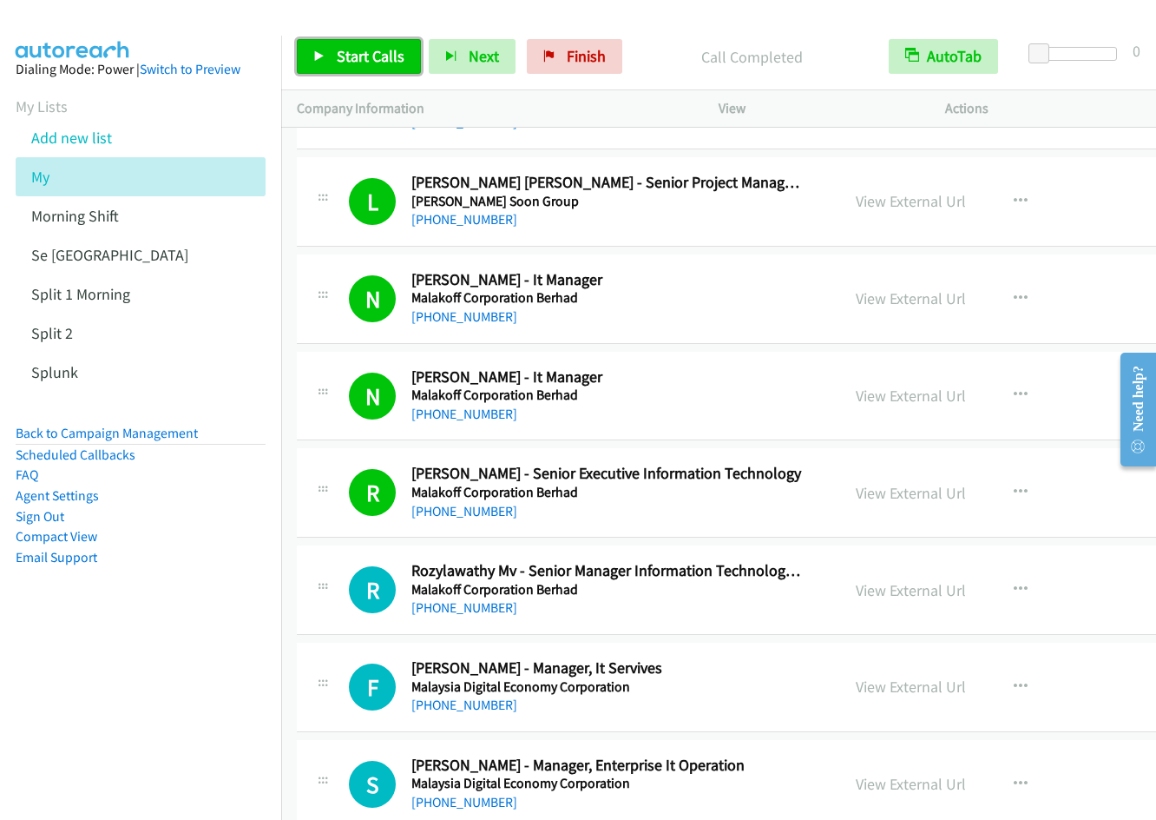
click at [326, 52] on link "Start Calls" at bounding box center [359, 56] width 124 height 35
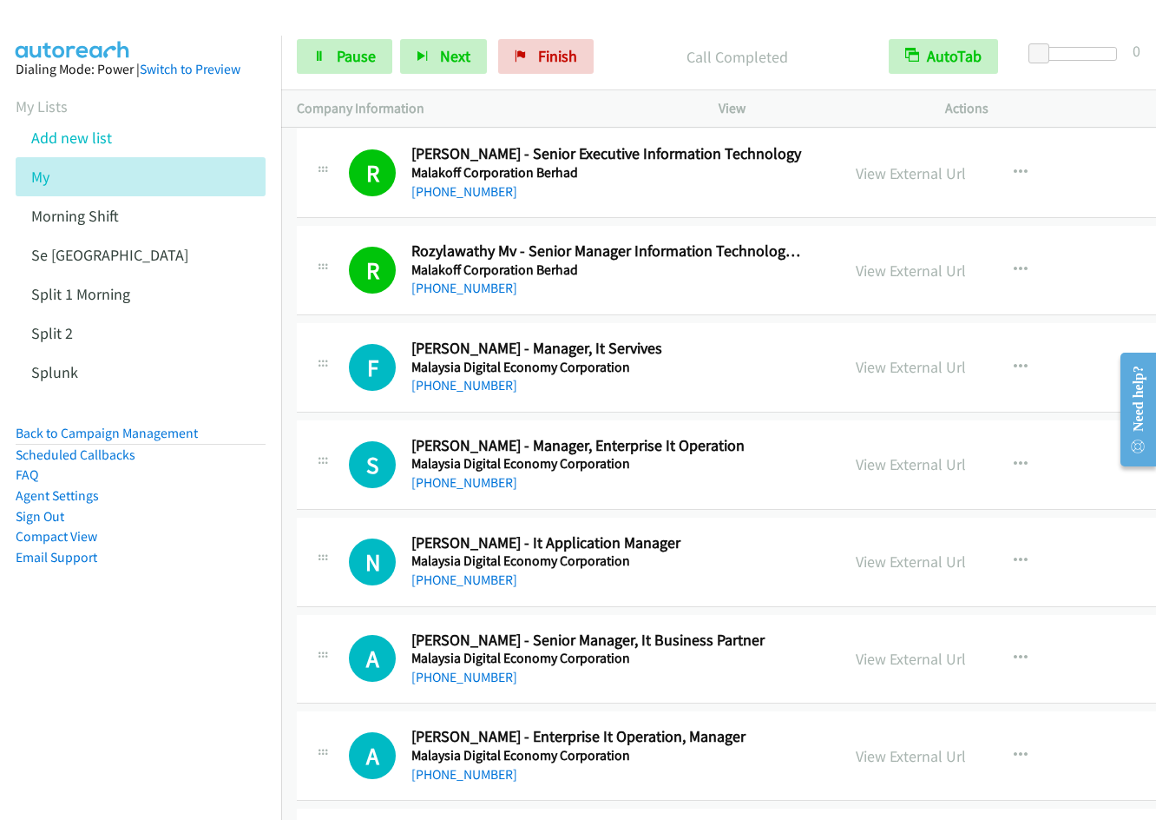
scroll to position [2245, 0]
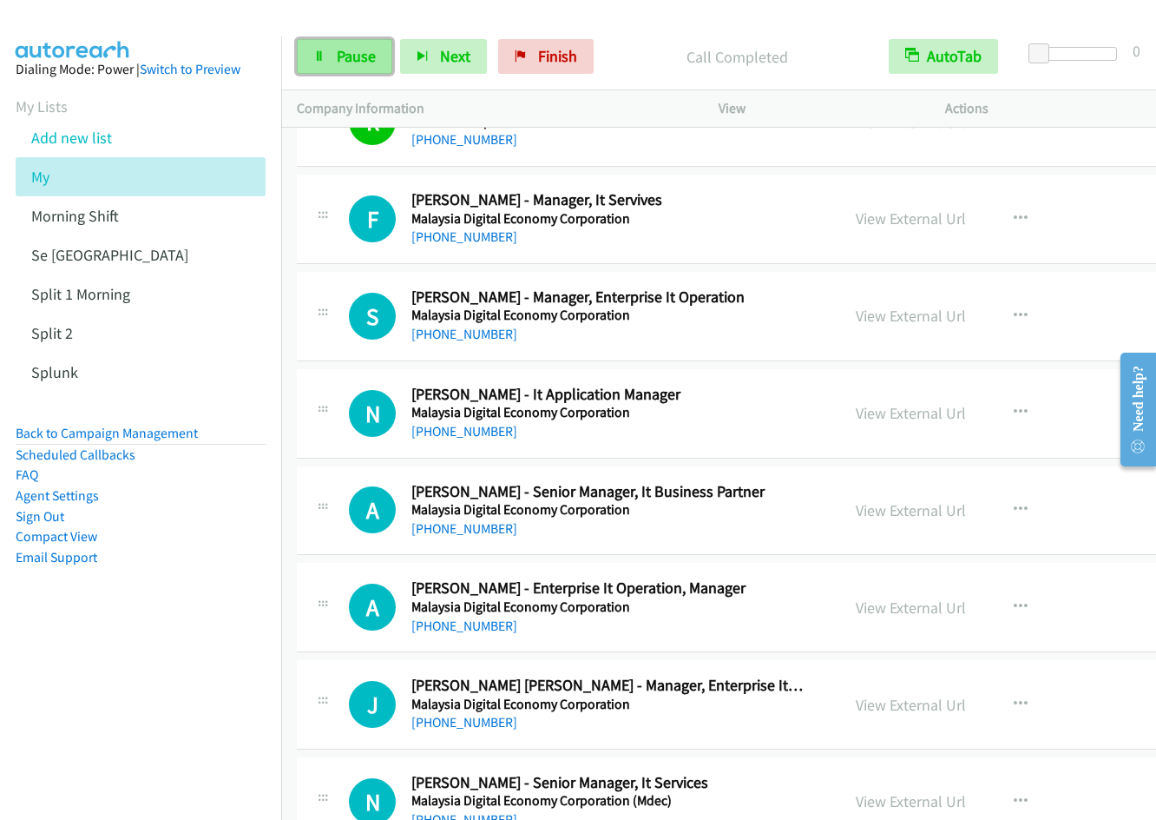
click at [347, 64] on span "Pause" at bounding box center [356, 56] width 39 height 20
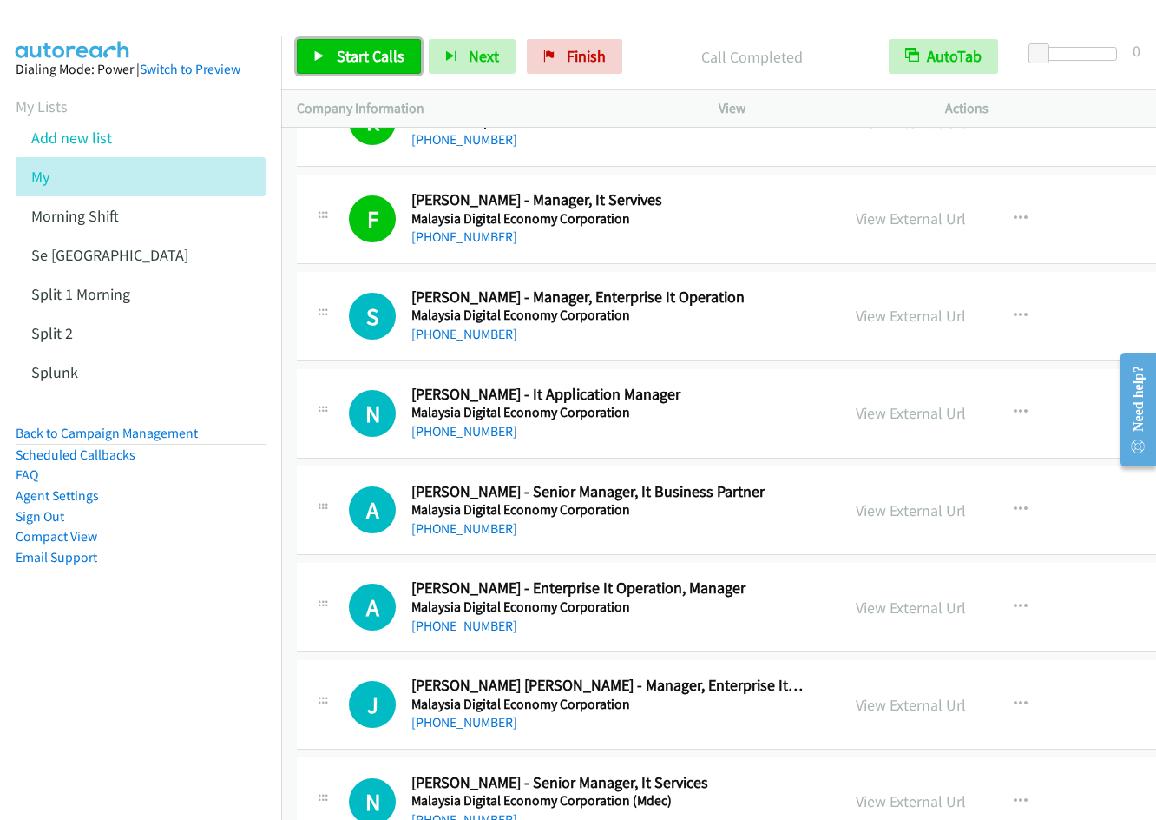
click at [375, 58] on span "Start Calls" at bounding box center [371, 56] width 68 height 20
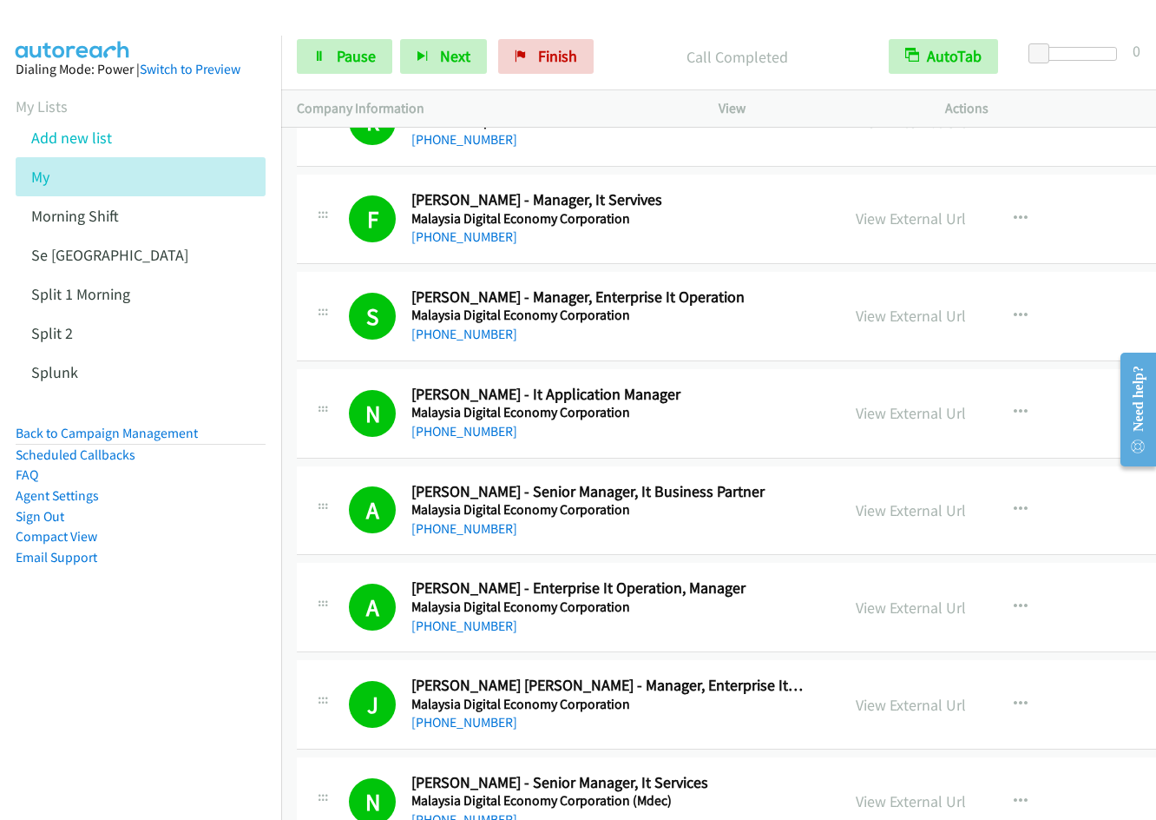
scroll to position [2839, 0]
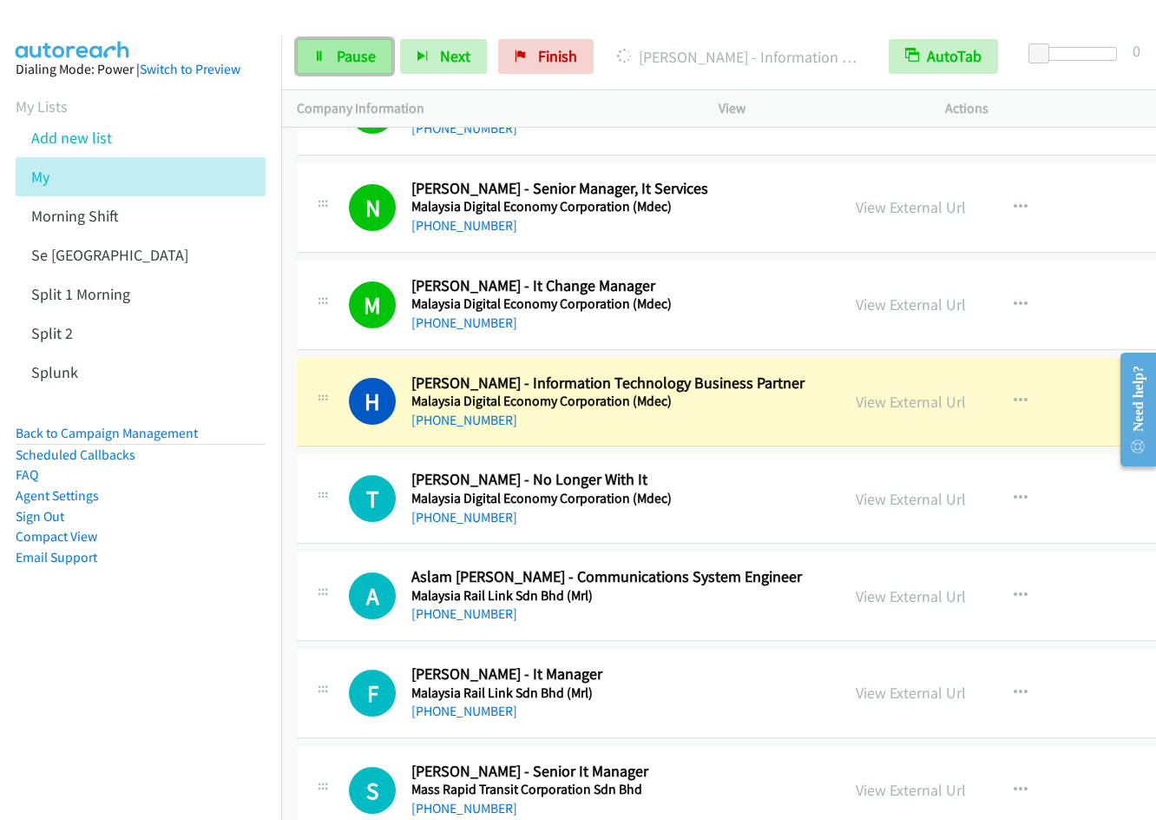
click at [307, 56] on link "Pause" at bounding box center [345, 56] width 96 height 35
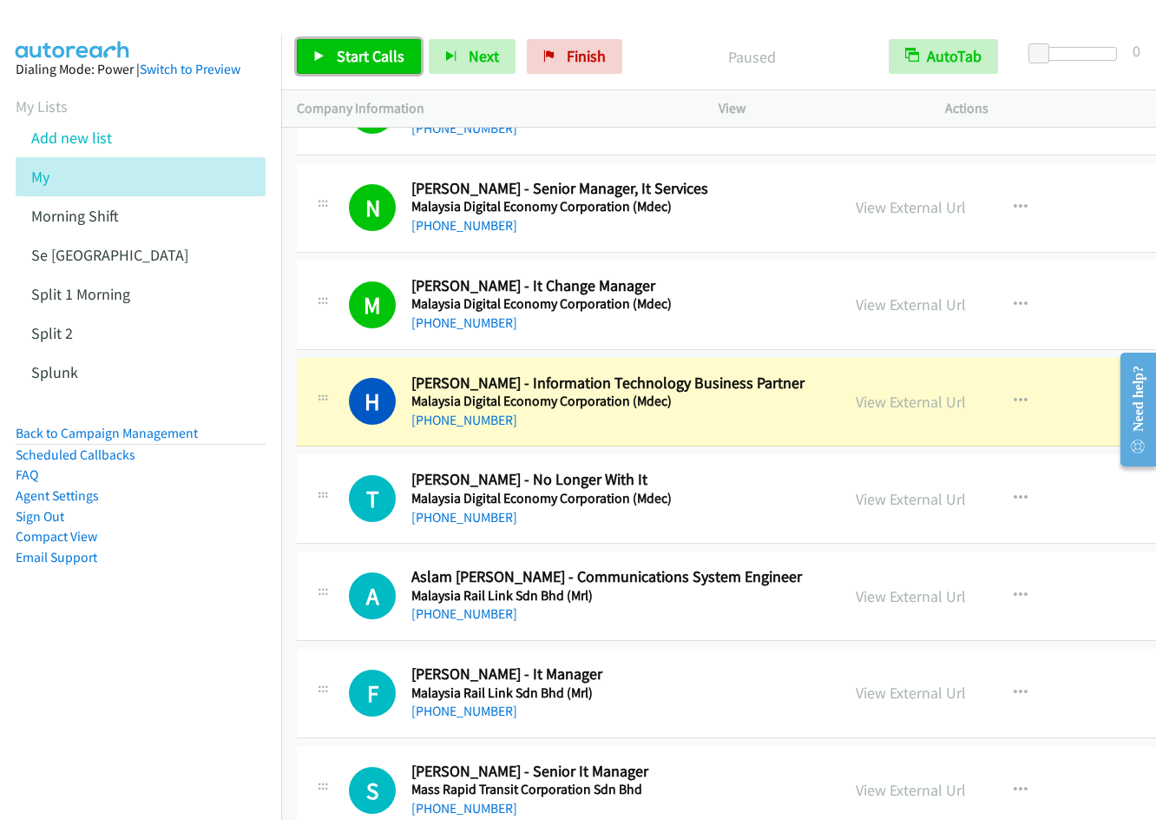
click at [337, 61] on span "Start Calls" at bounding box center [371, 56] width 68 height 20
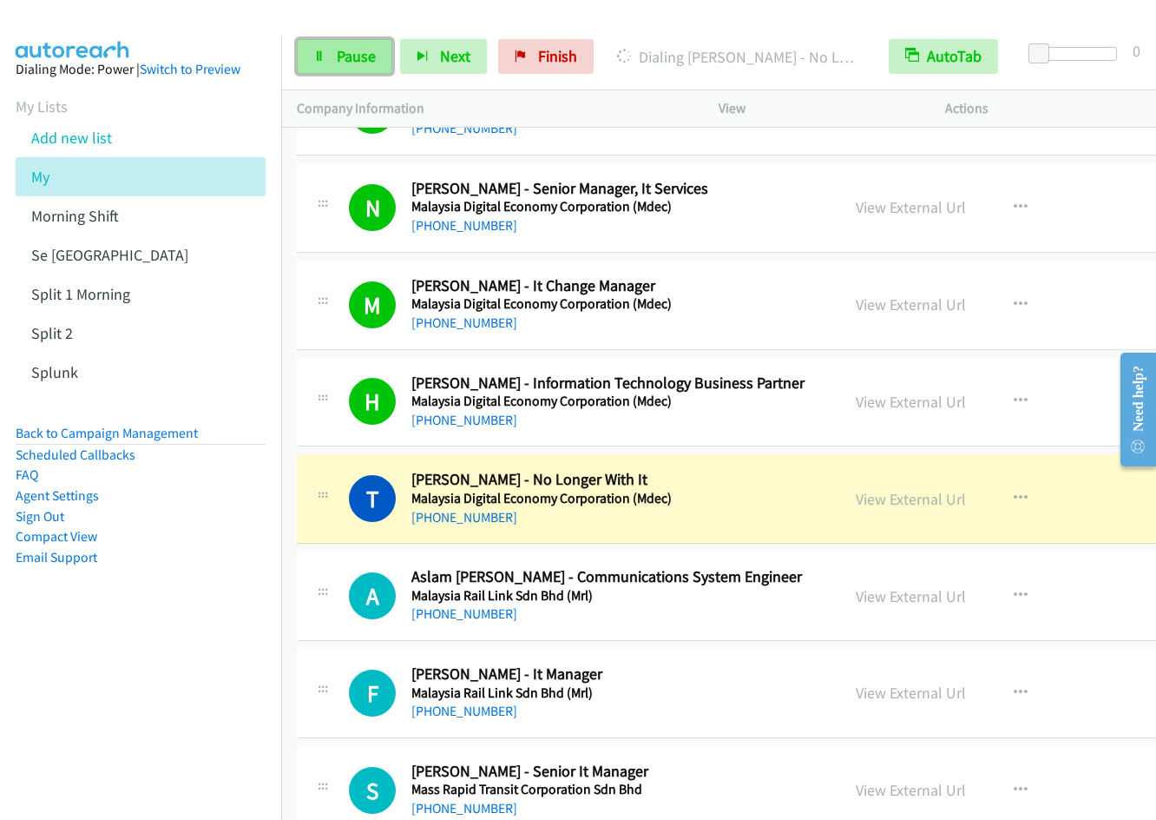
click at [351, 59] on span "Pause" at bounding box center [356, 56] width 39 height 20
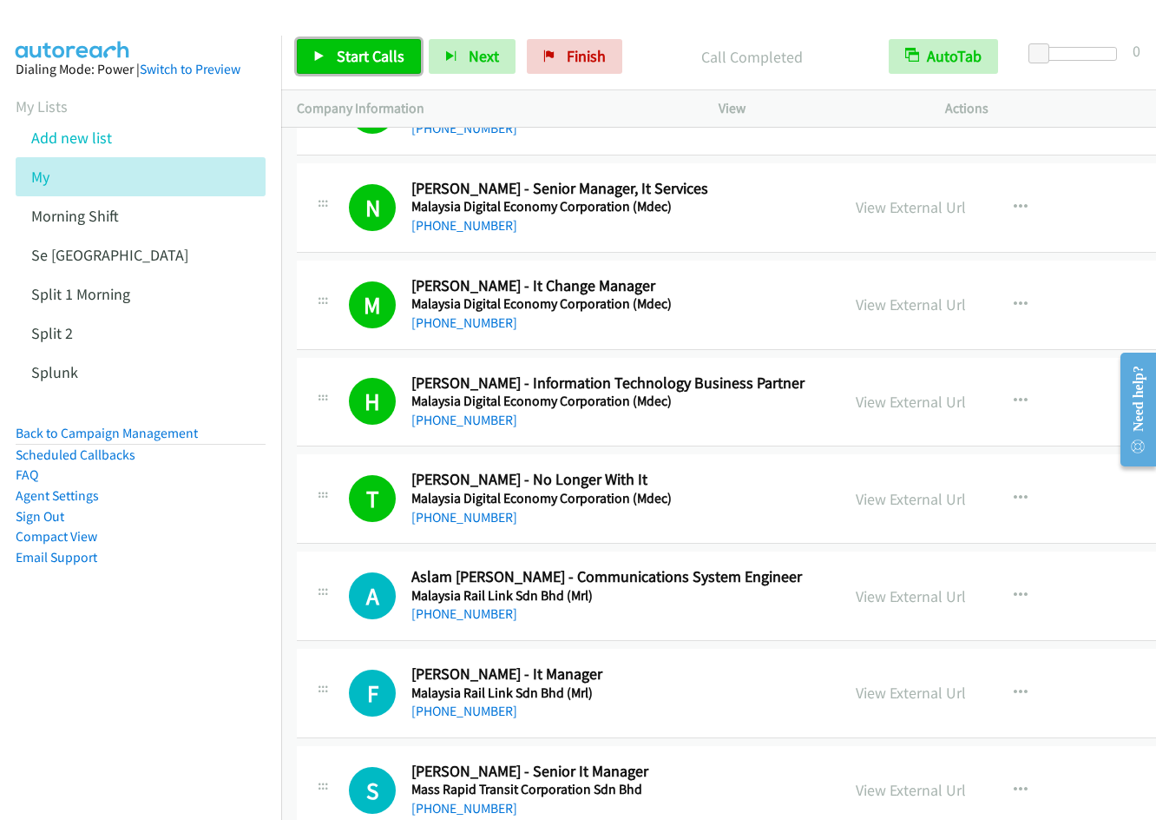
click at [350, 61] on span "Start Calls" at bounding box center [371, 56] width 68 height 20
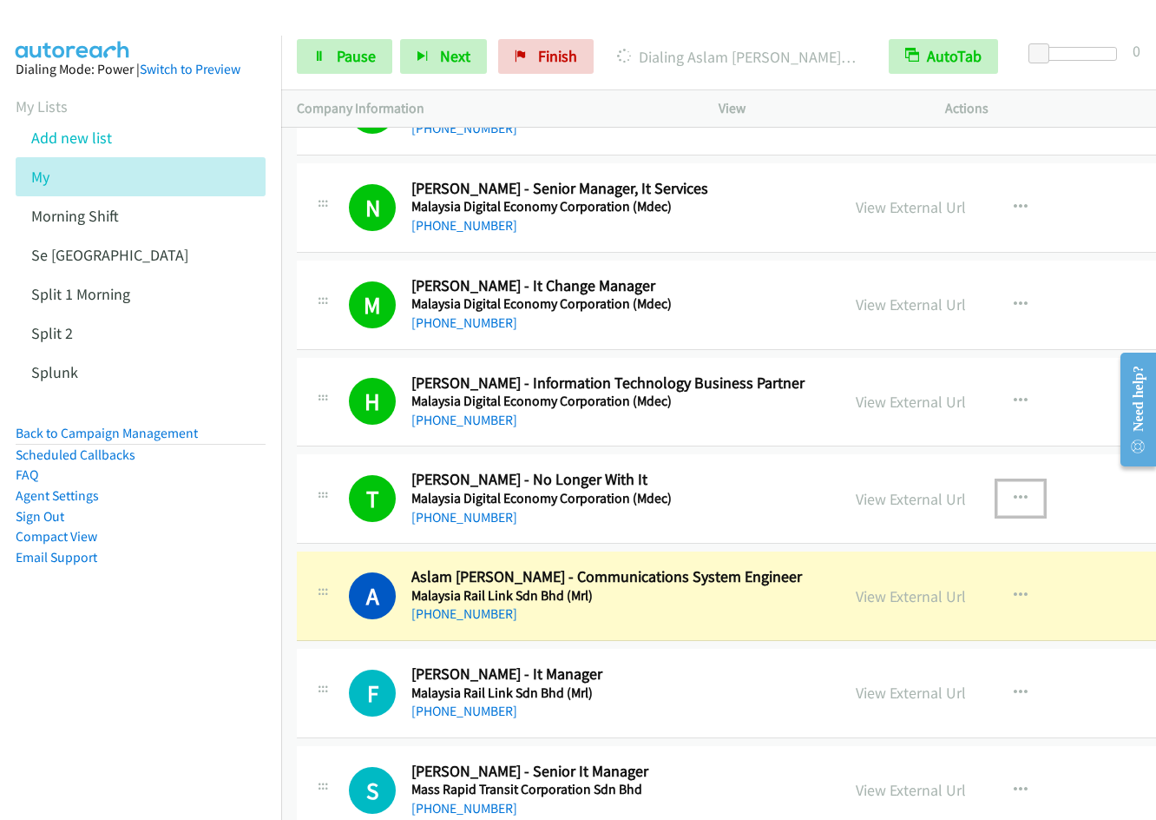
click at [1014, 502] on icon "button" at bounding box center [1021, 498] width 14 height 14
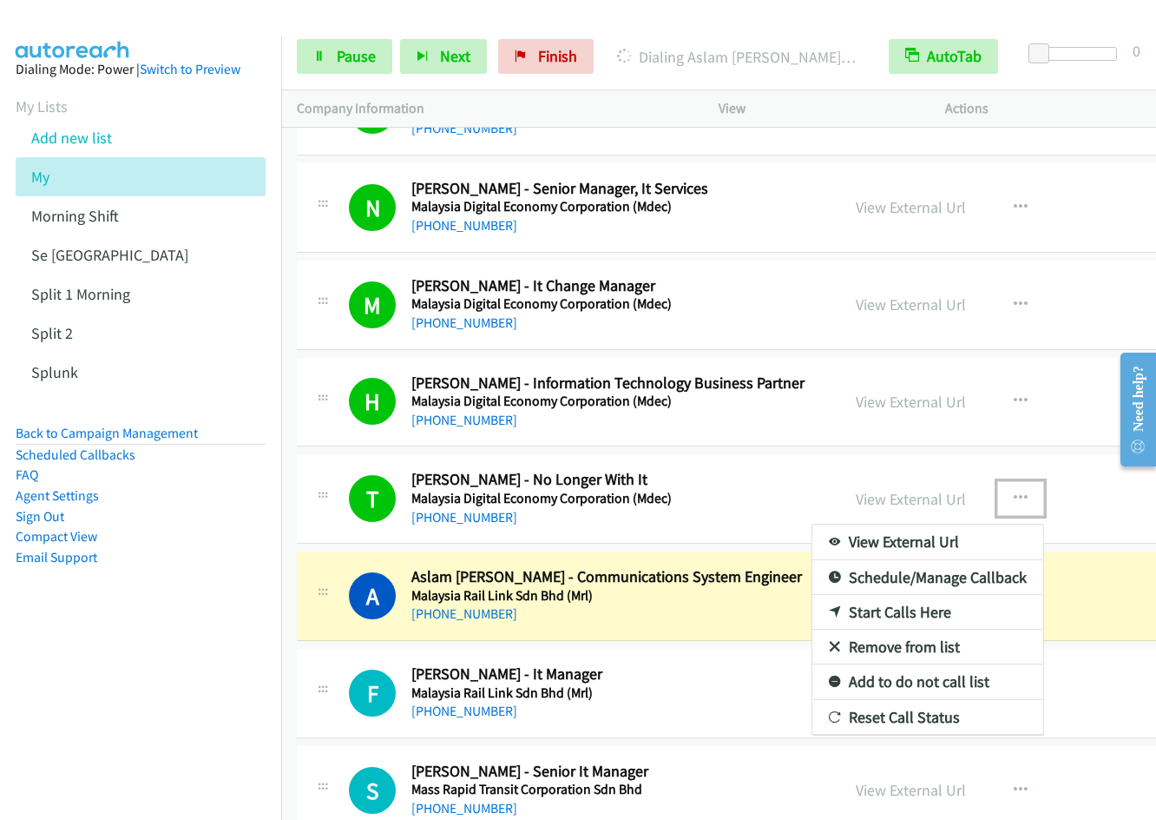
click at [905, 642] on link "Remove from list" at bounding box center [928, 646] width 231 height 35
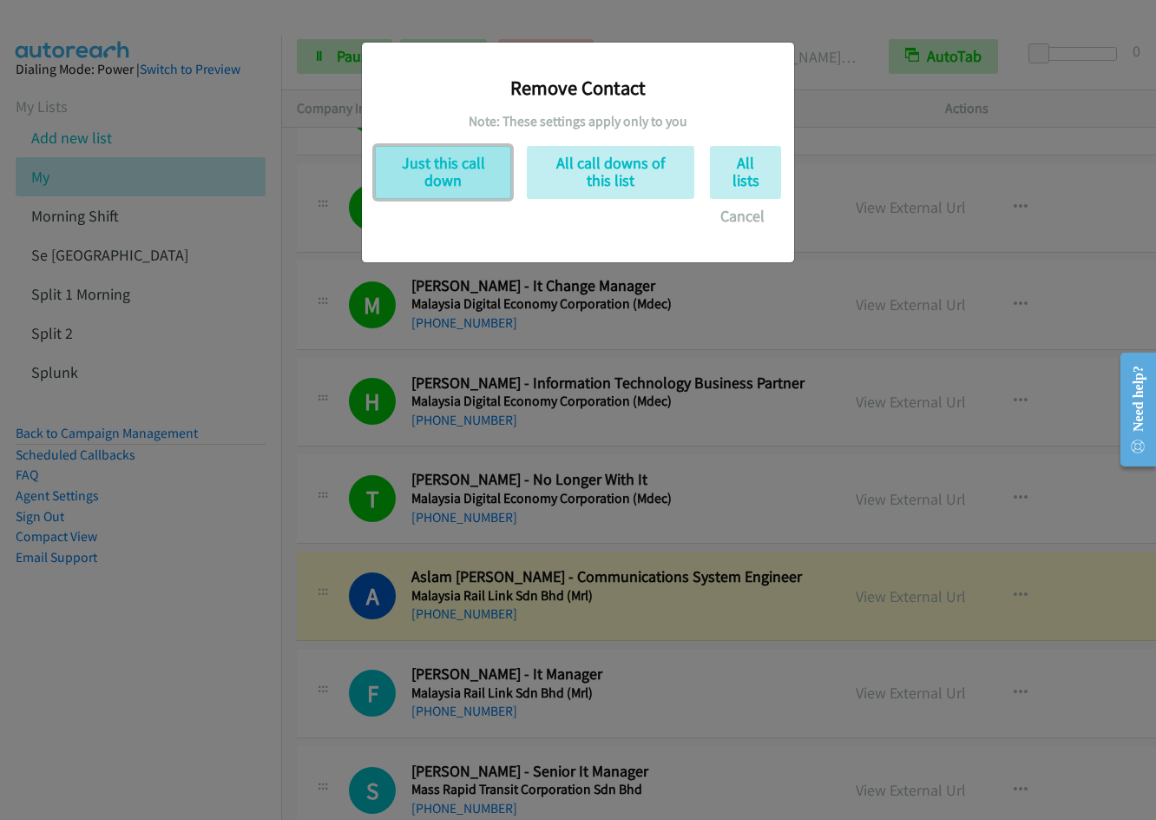
click at [417, 165] on button "Just this call down" at bounding box center [443, 172] width 136 height 53
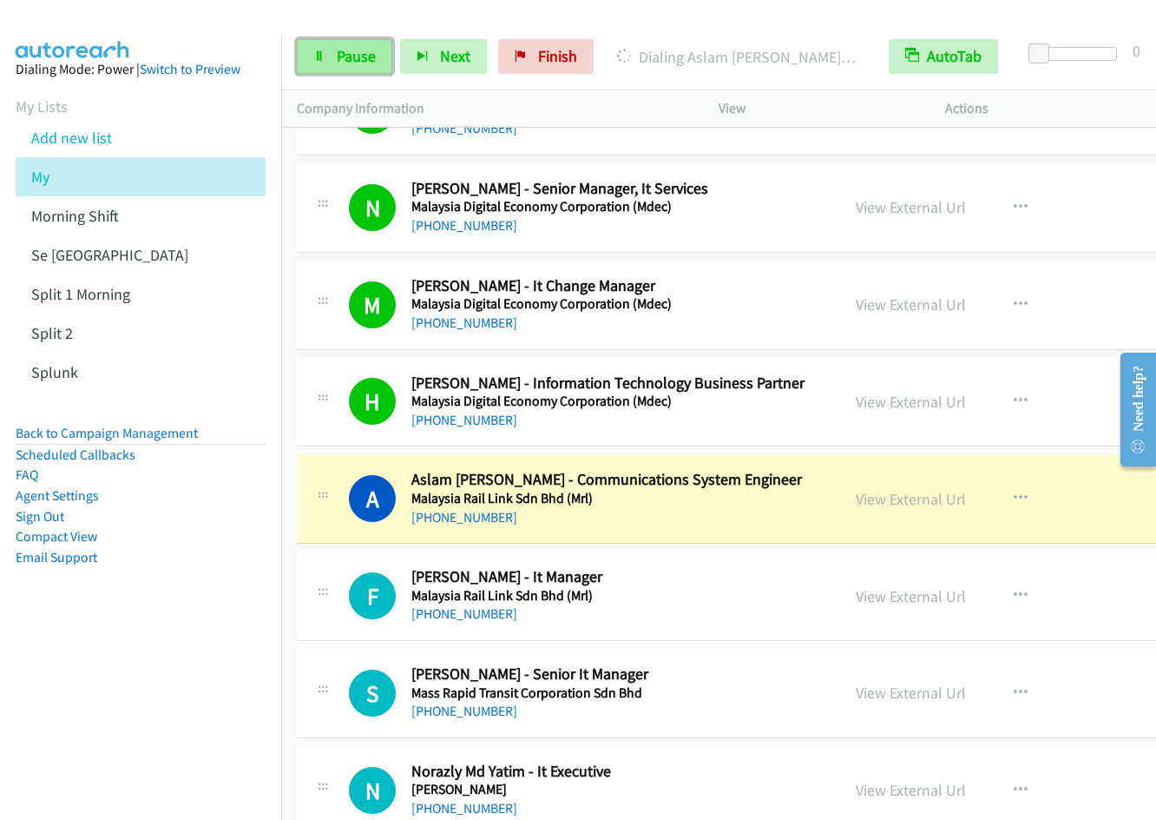
click at [332, 61] on link "Pause" at bounding box center [345, 56] width 96 height 35
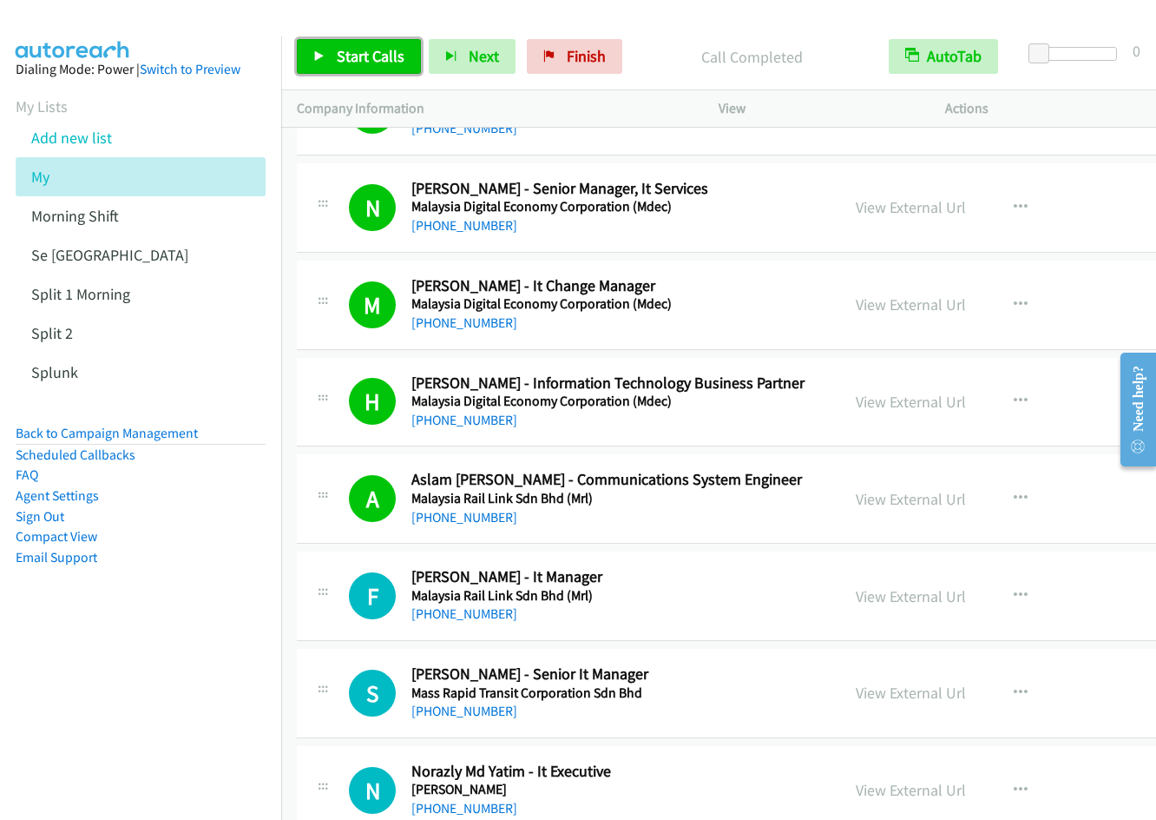
click at [343, 48] on span "Start Calls" at bounding box center [371, 56] width 68 height 20
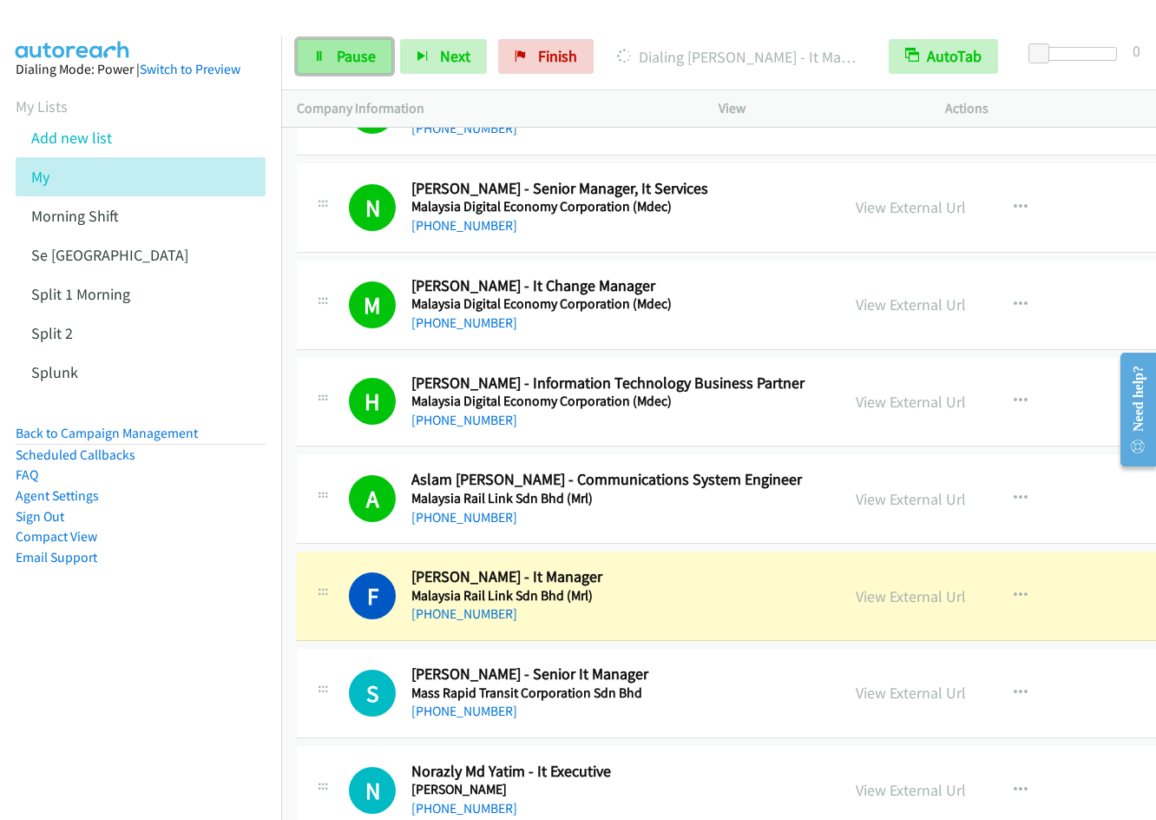
click at [338, 54] on span "Pause" at bounding box center [356, 56] width 39 height 20
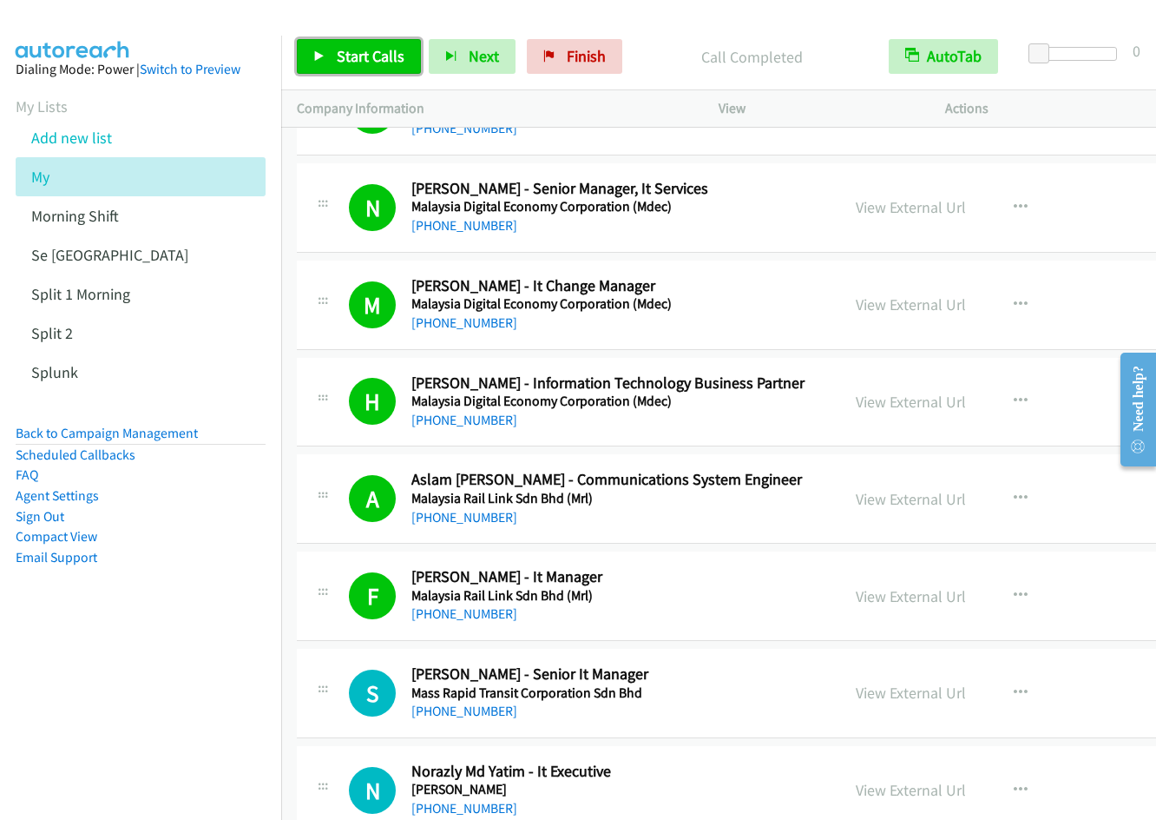
click at [361, 60] on span "Start Calls" at bounding box center [371, 56] width 68 height 20
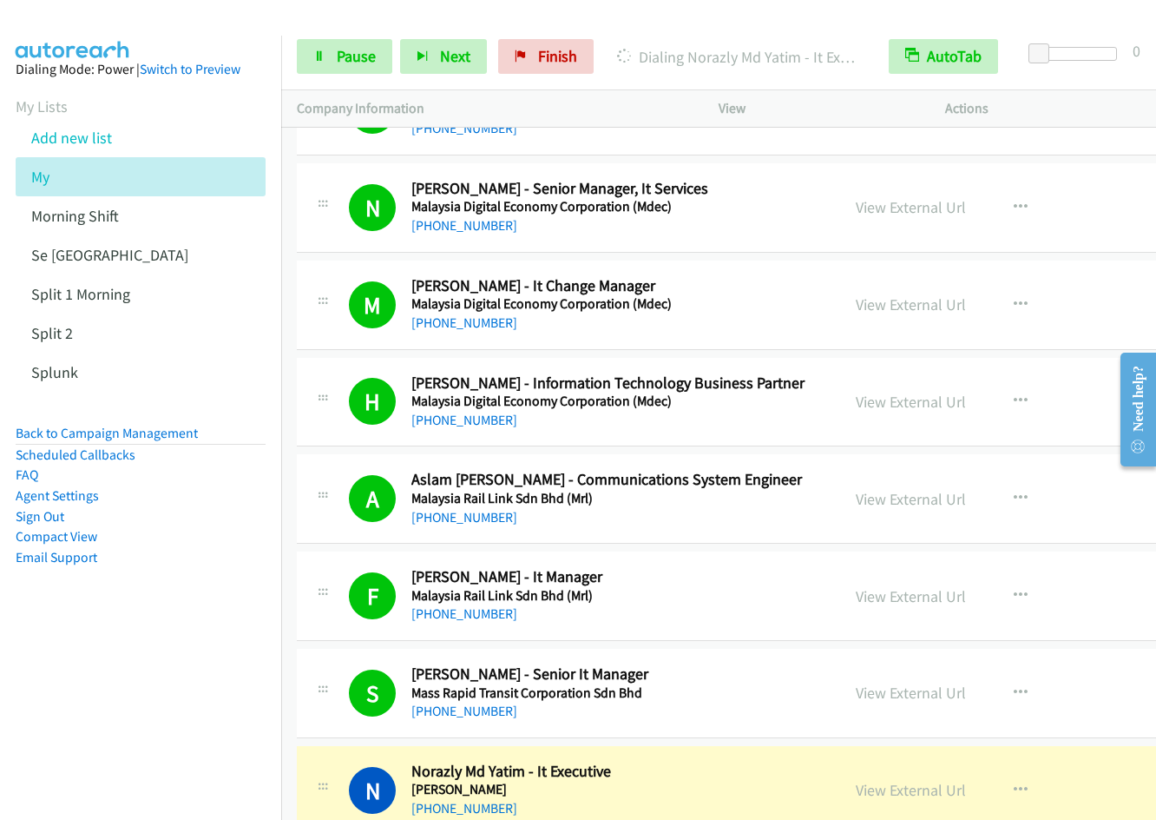
scroll to position [3433, 0]
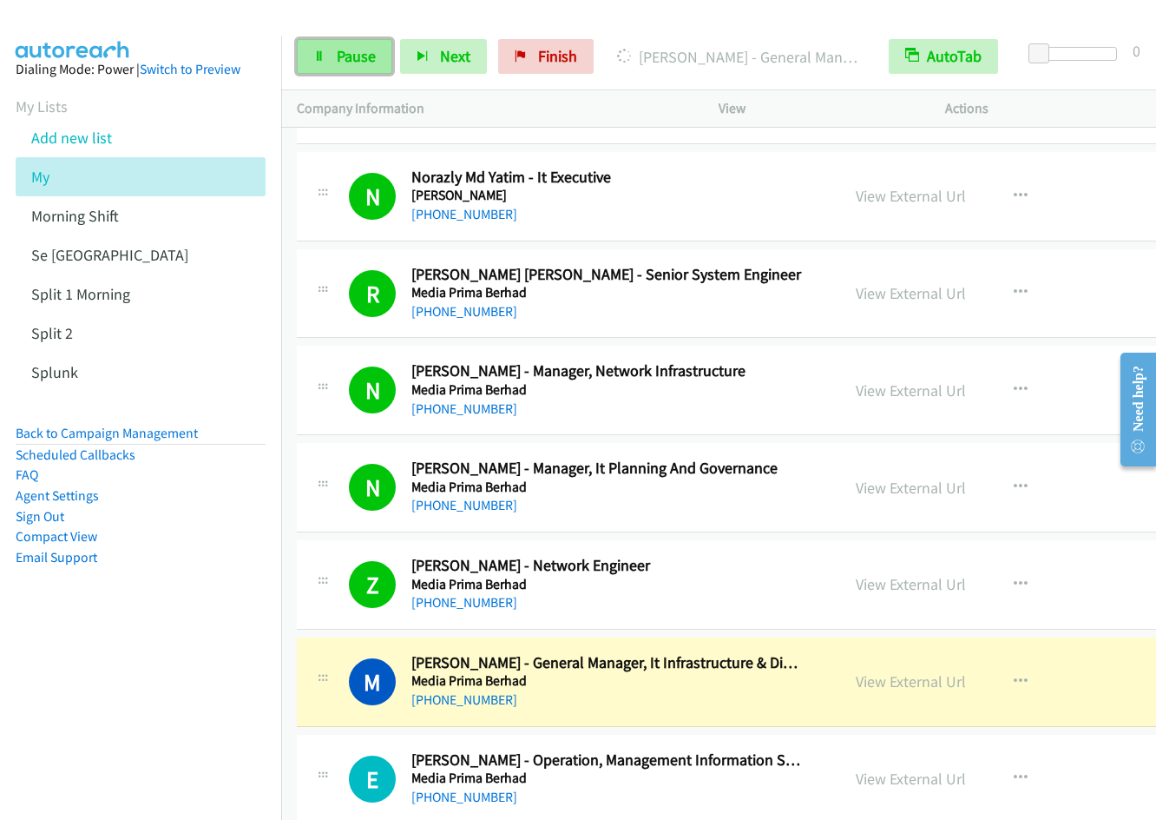
click at [348, 60] on span "Pause" at bounding box center [356, 56] width 39 height 20
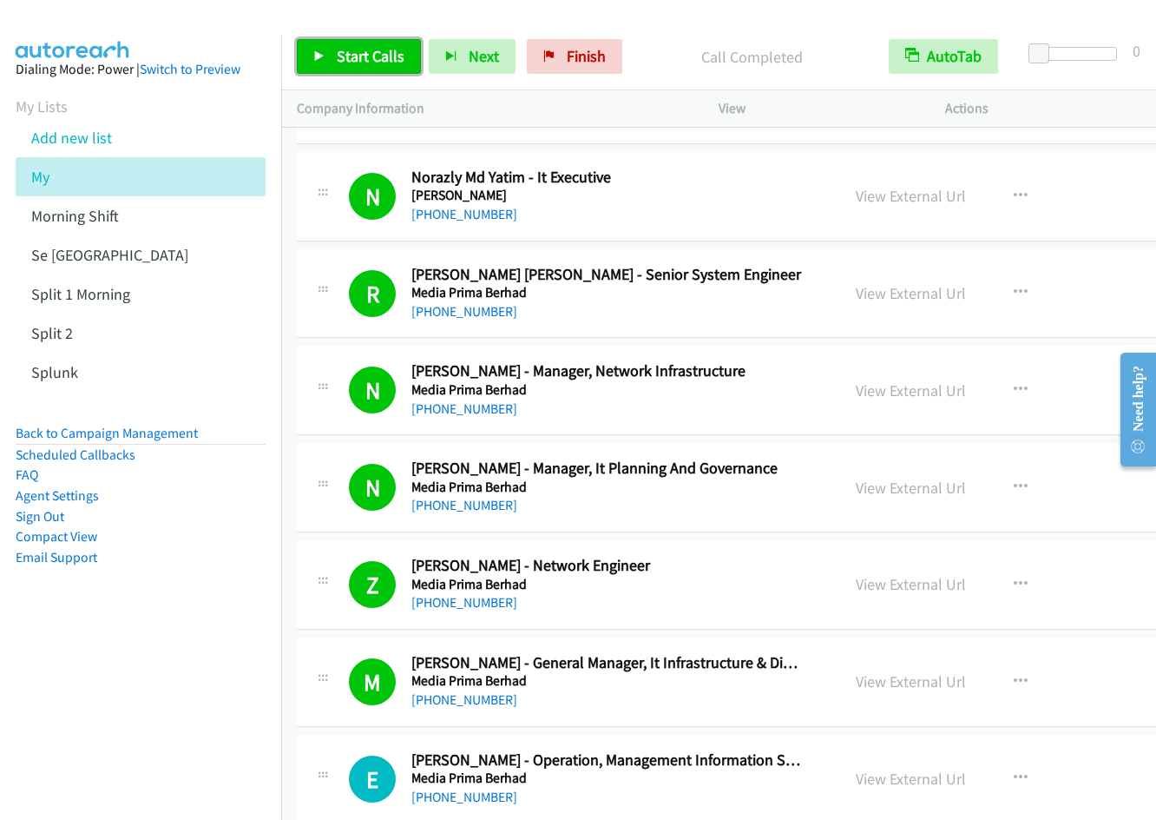
click at [367, 65] on span "Start Calls" at bounding box center [371, 56] width 68 height 20
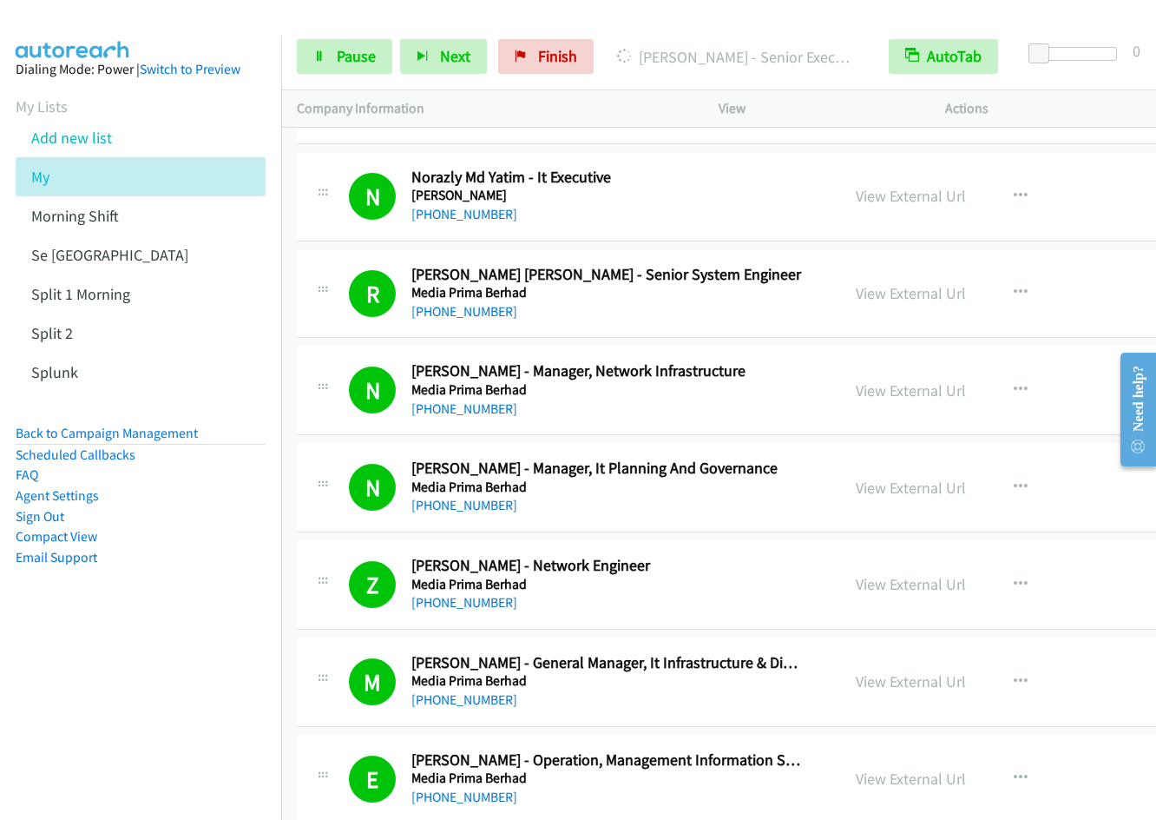
scroll to position [4027, 0]
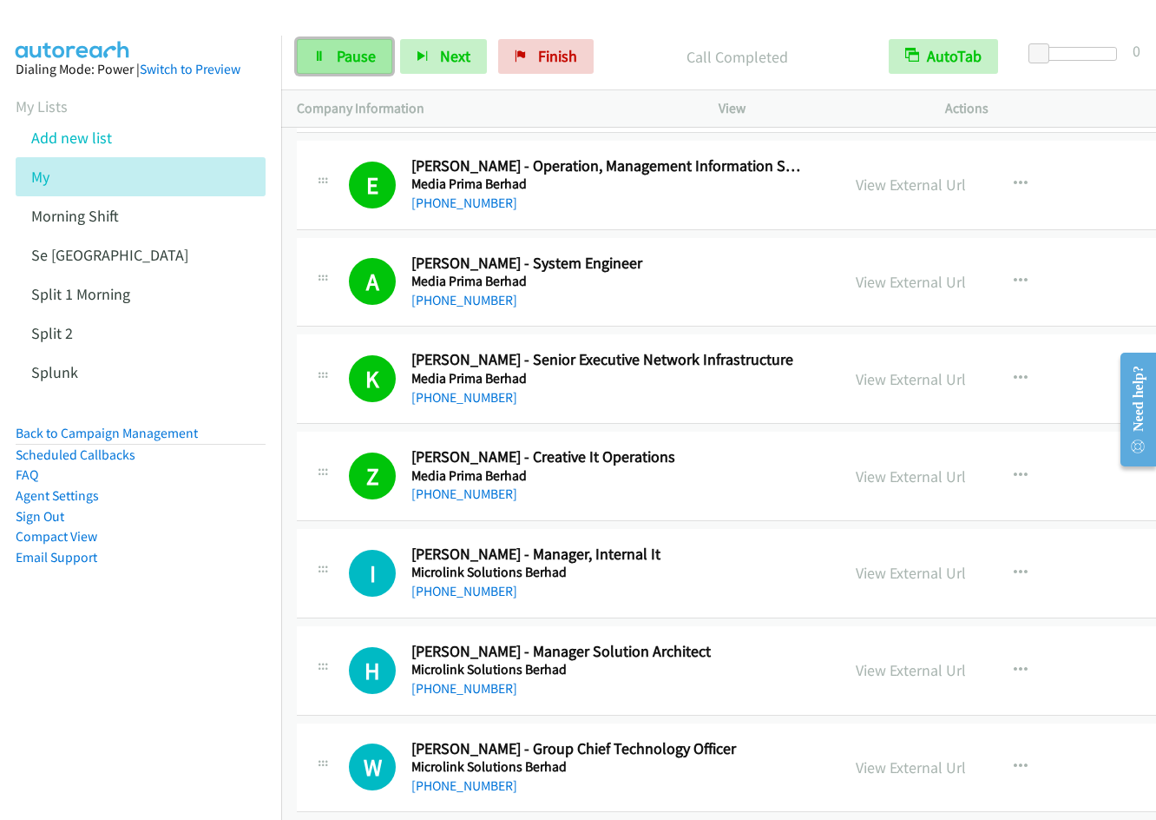
click at [339, 63] on span "Pause" at bounding box center [356, 56] width 39 height 20
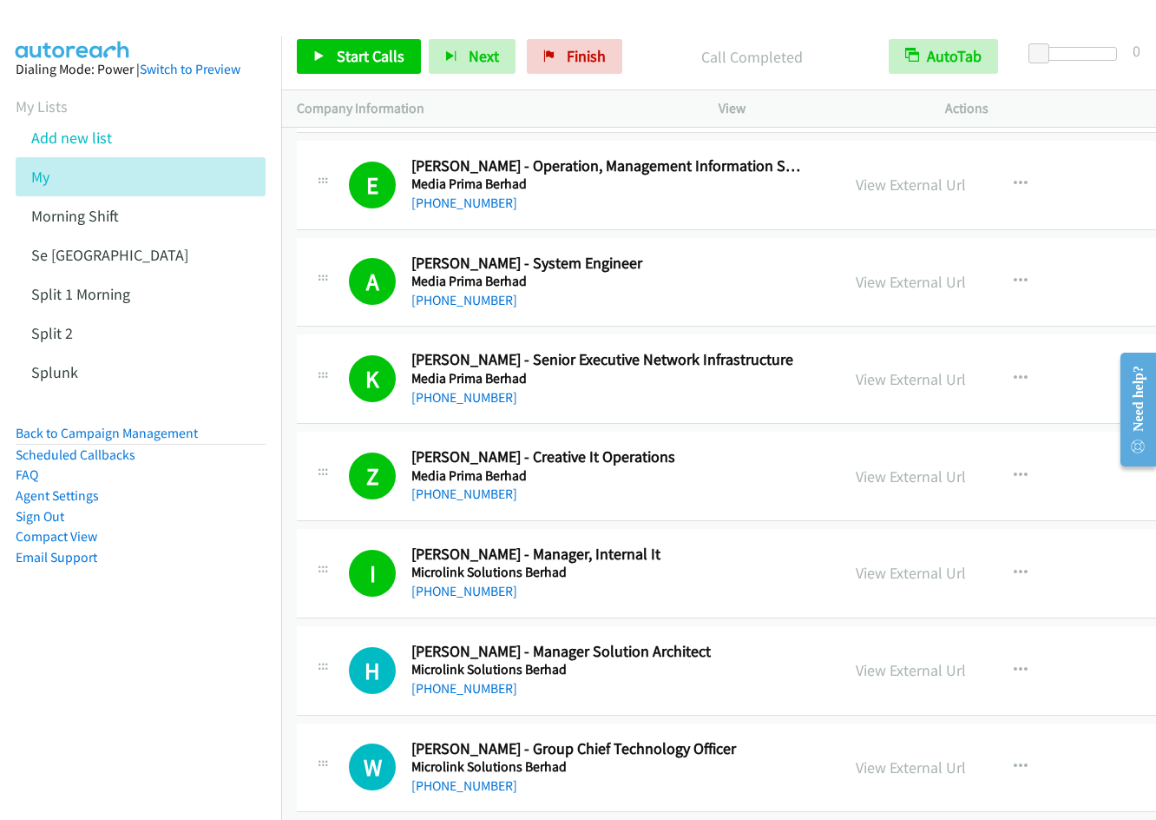
drag, startPoint x: 881, startPoint y: 671, endPoint x: 1143, endPoint y: 601, distance: 271.5
click at [879, 666] on link "View External Url" at bounding box center [911, 670] width 110 height 20
click at [360, 65] on span "Start Calls" at bounding box center [371, 56] width 68 height 20
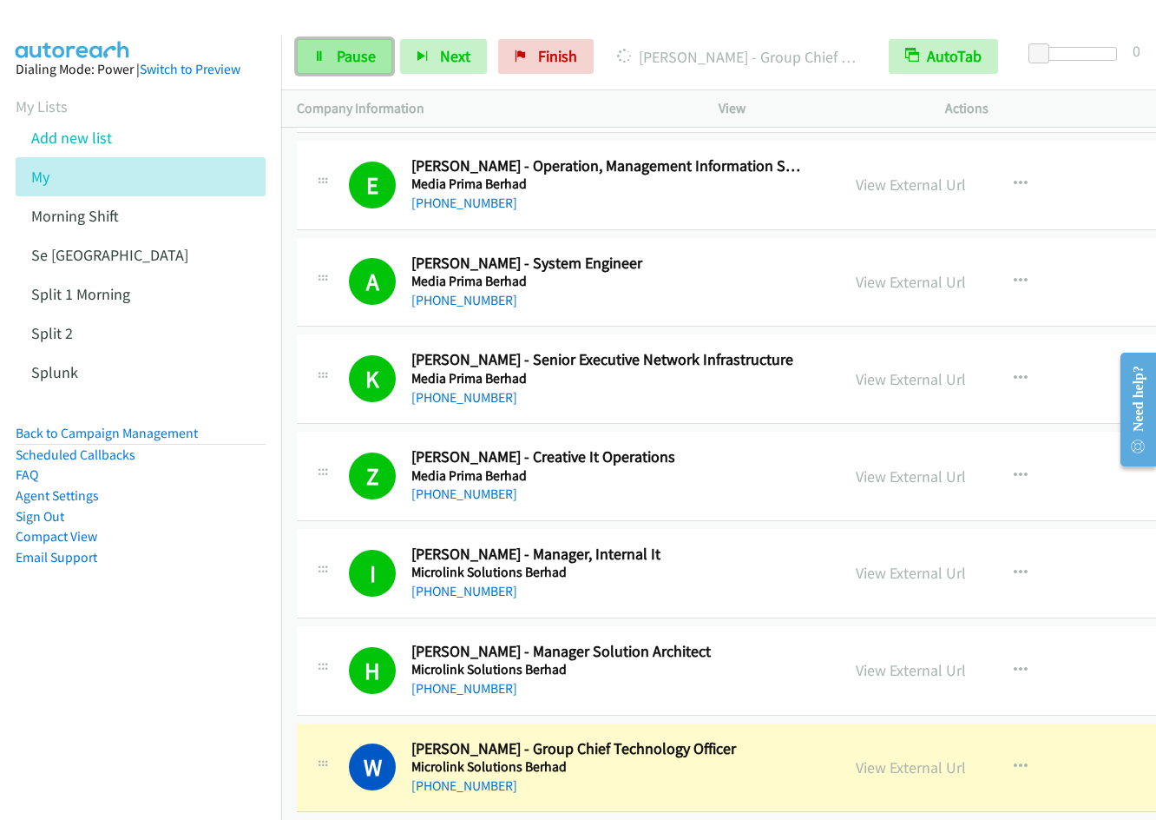
click at [350, 56] on span "Pause" at bounding box center [356, 56] width 39 height 20
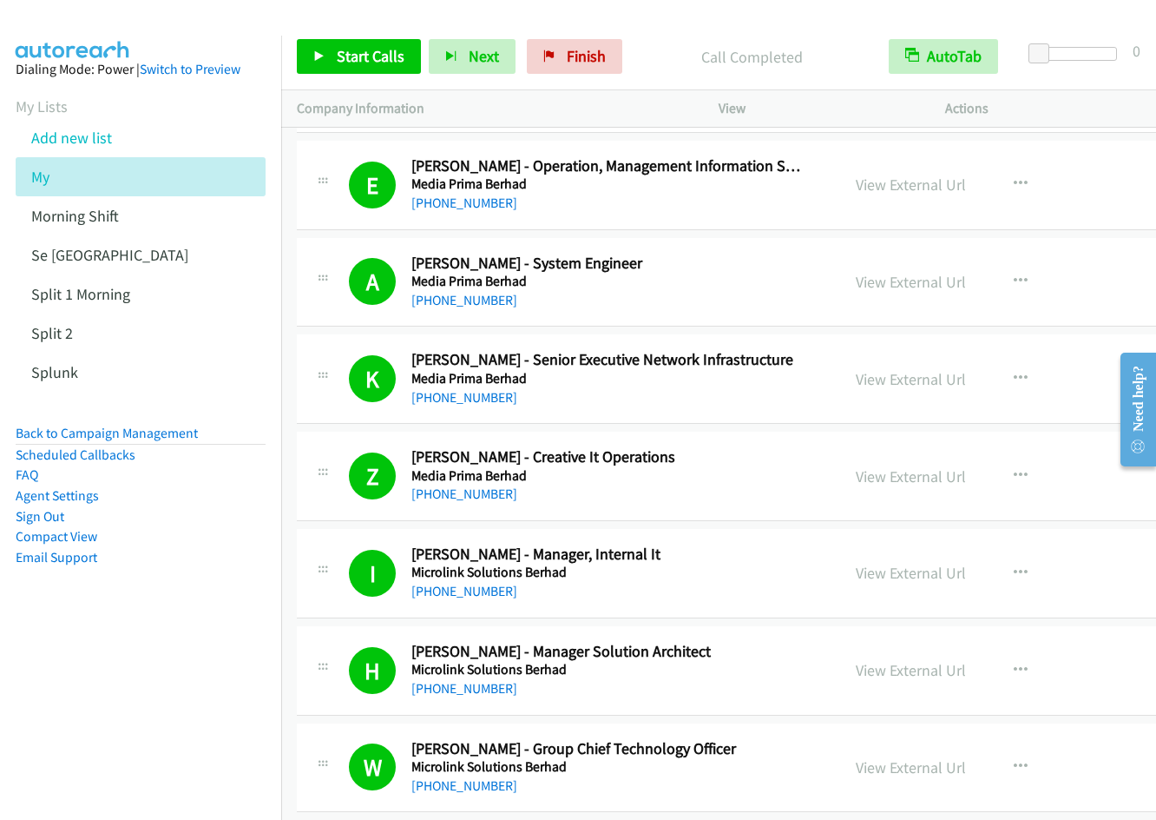
scroll to position [4621, 0]
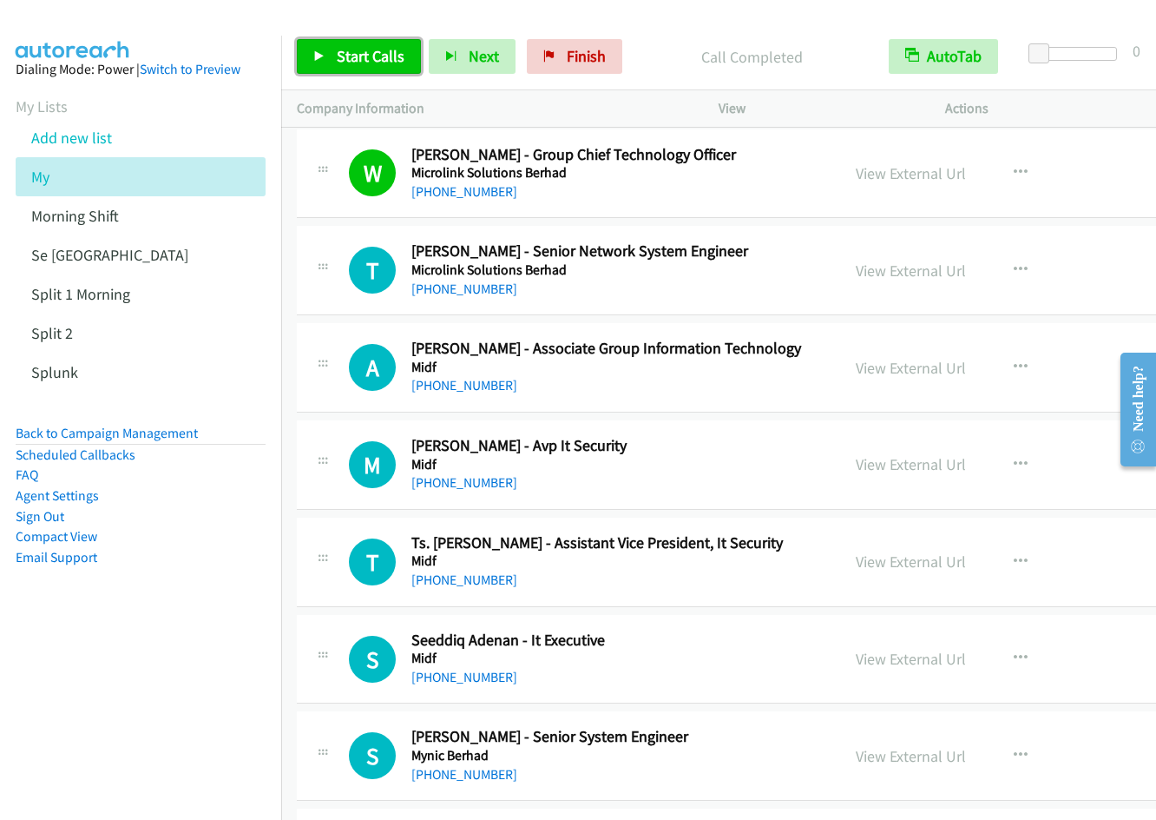
click at [353, 66] on link "Start Calls" at bounding box center [359, 56] width 124 height 35
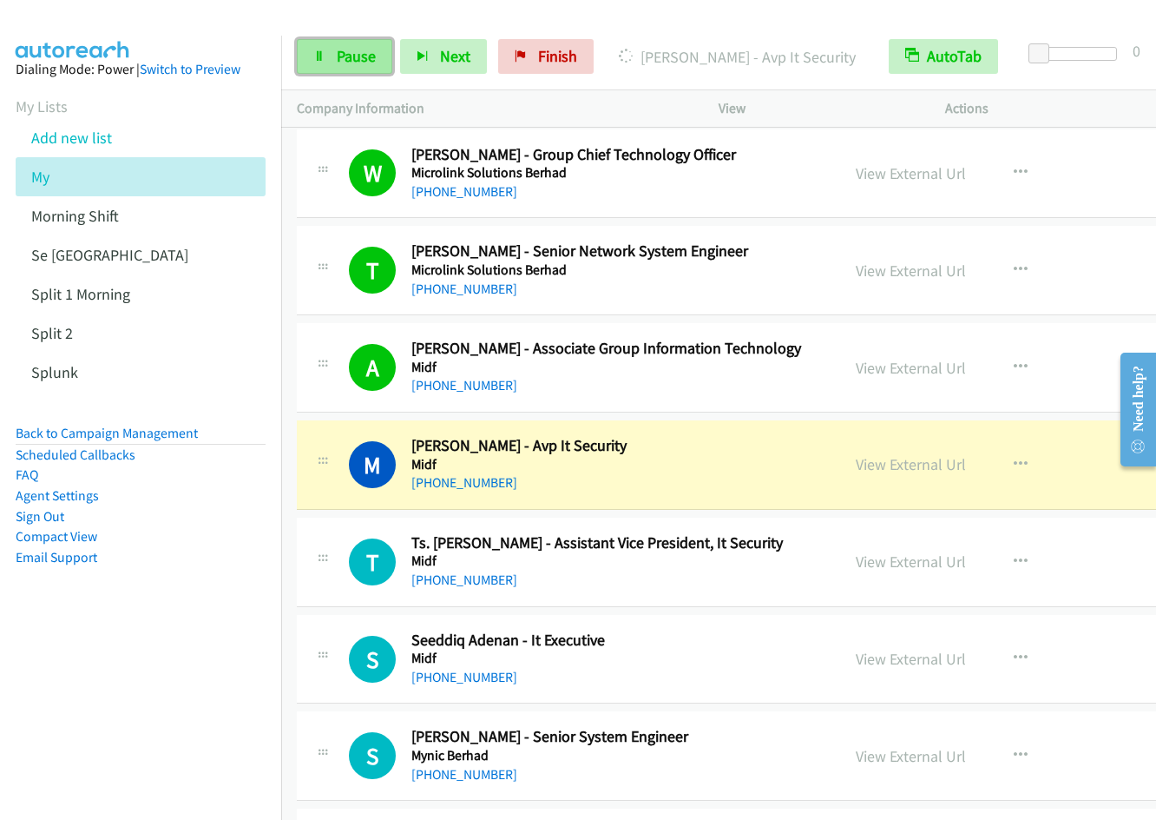
click at [313, 64] on link "Pause" at bounding box center [345, 56] width 96 height 35
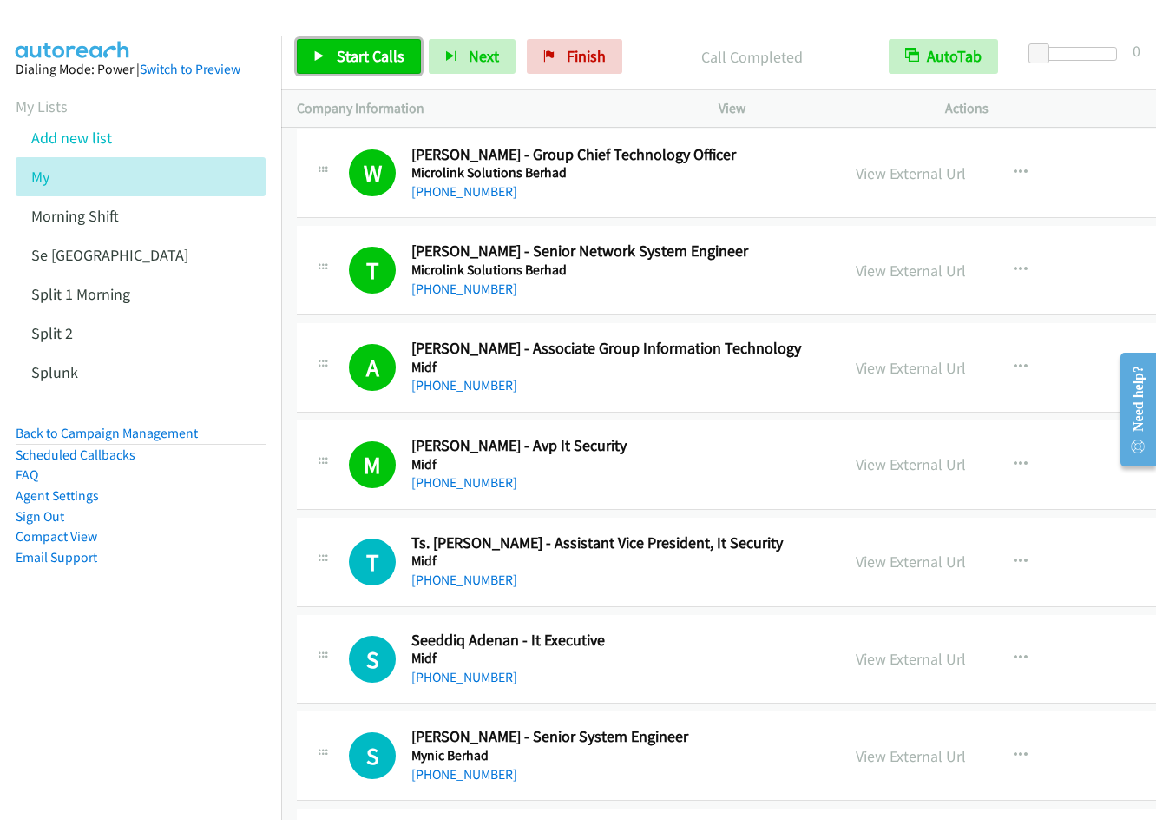
click at [340, 67] on link "Start Calls" at bounding box center [359, 56] width 124 height 35
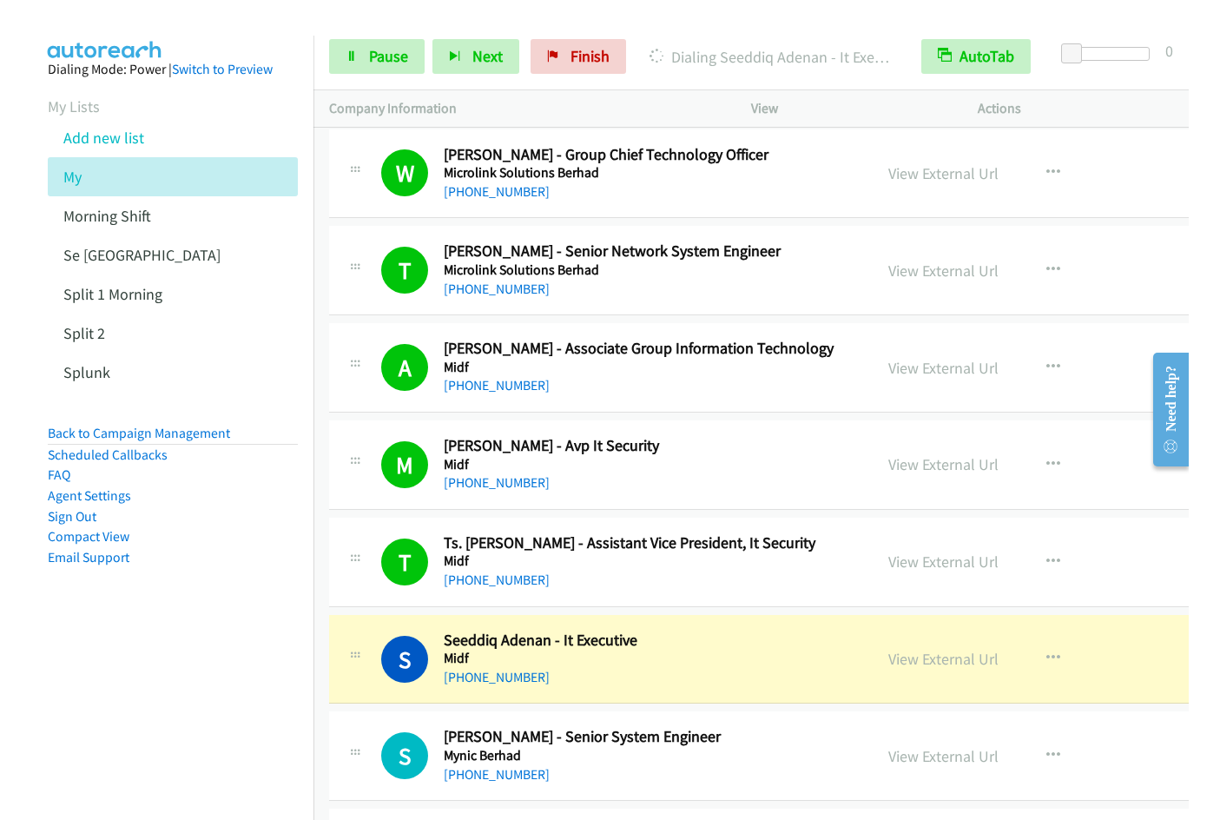
scroll to position [5215, 0]
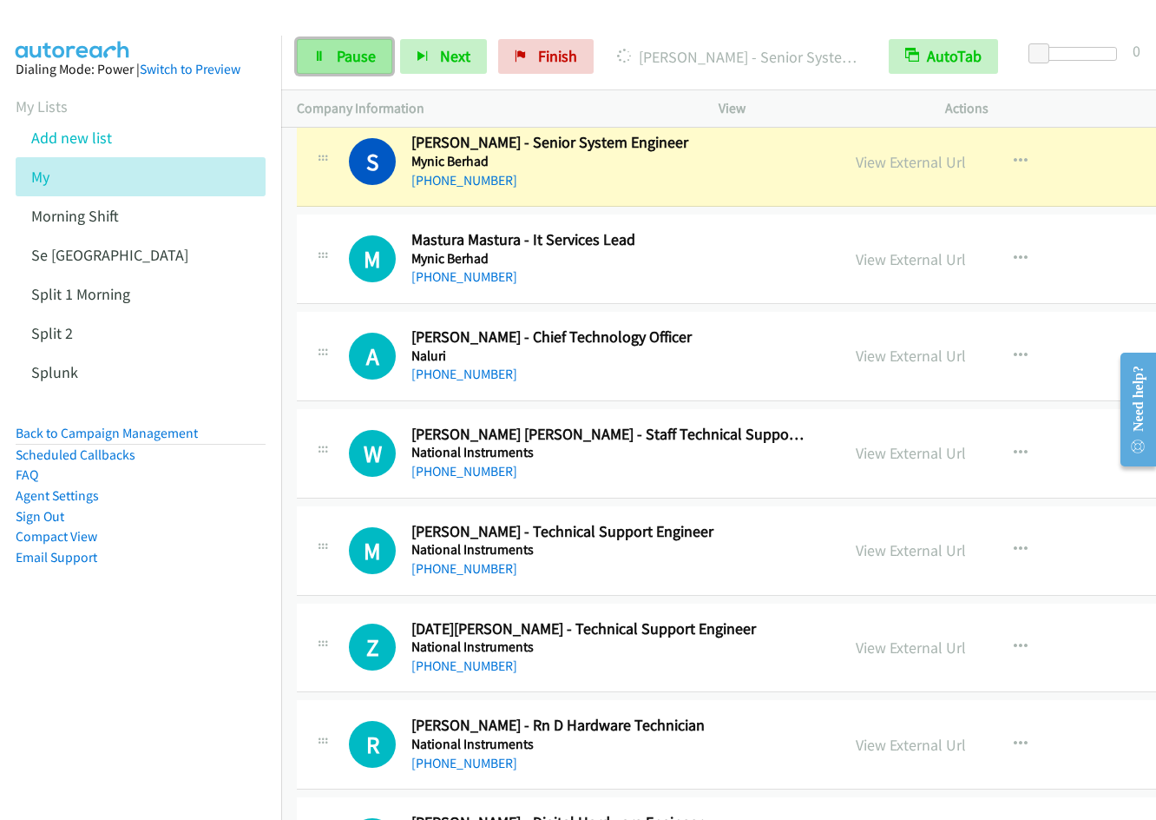
click at [341, 50] on span "Pause" at bounding box center [356, 56] width 39 height 20
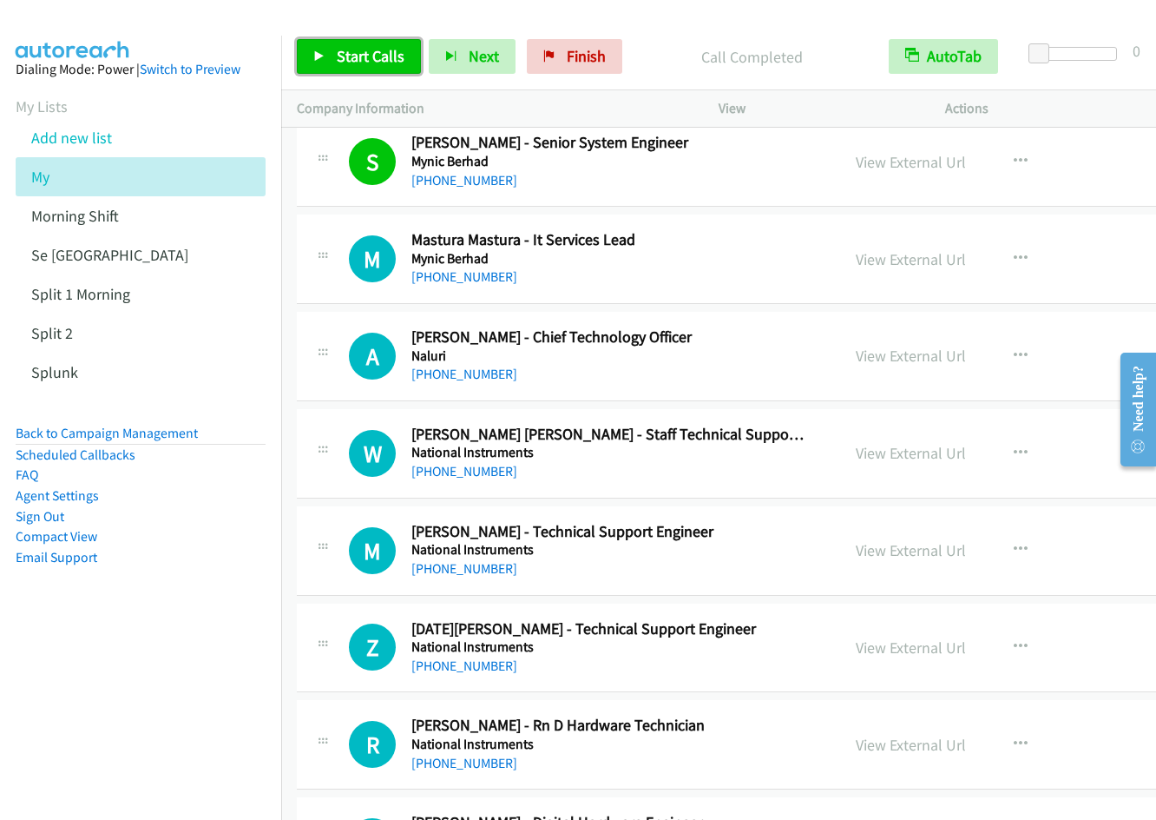
drag, startPoint x: 337, startPoint y: 56, endPoint x: 356, endPoint y: 63, distance: 20.0
click at [337, 56] on span "Start Calls" at bounding box center [371, 56] width 68 height 20
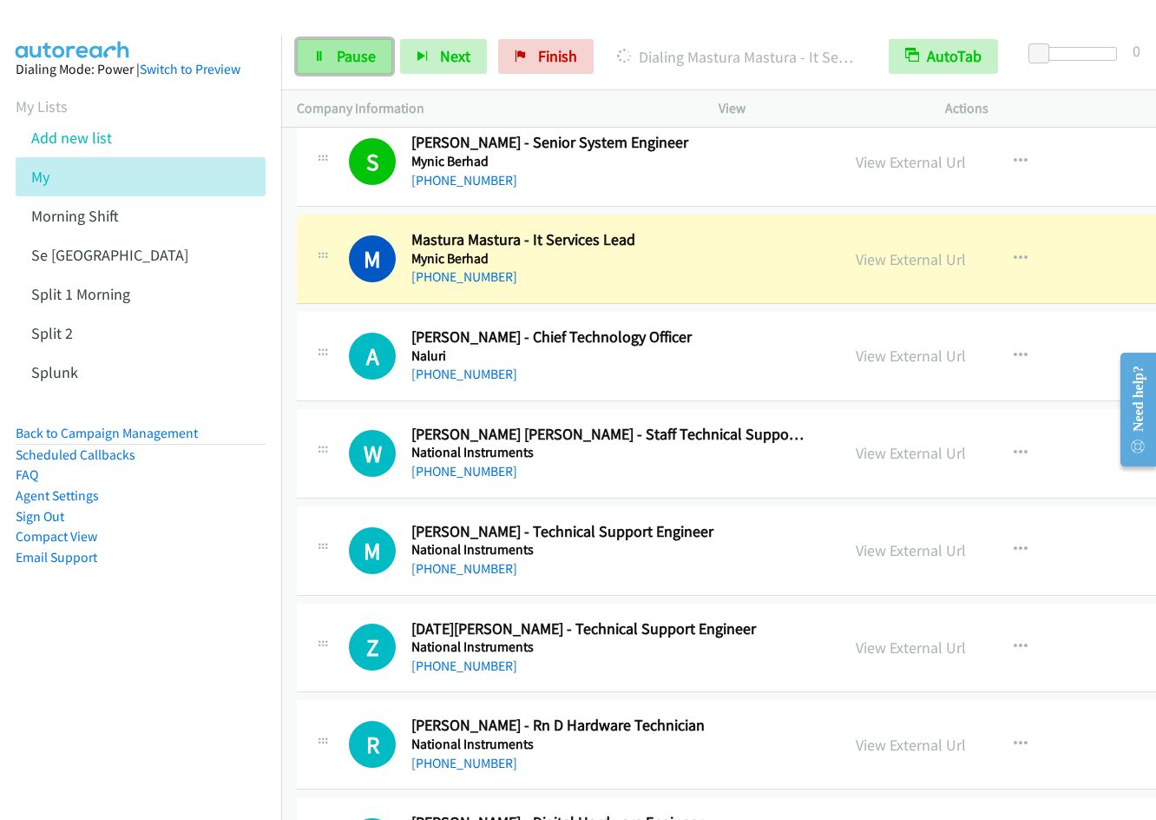
click at [331, 58] on link "Pause" at bounding box center [345, 56] width 96 height 35
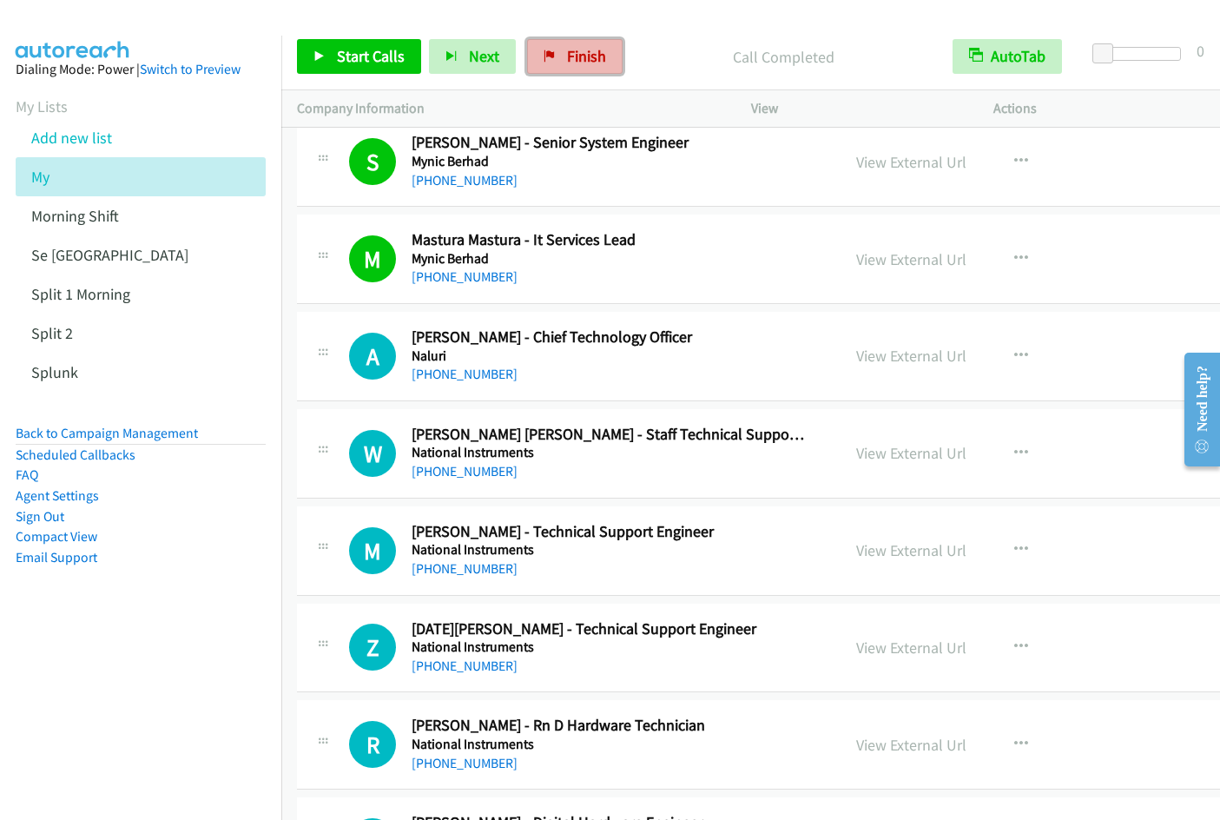
click at [545, 52] on icon at bounding box center [550, 57] width 12 height 12
